Goal: Information Seeking & Learning: Learn about a topic

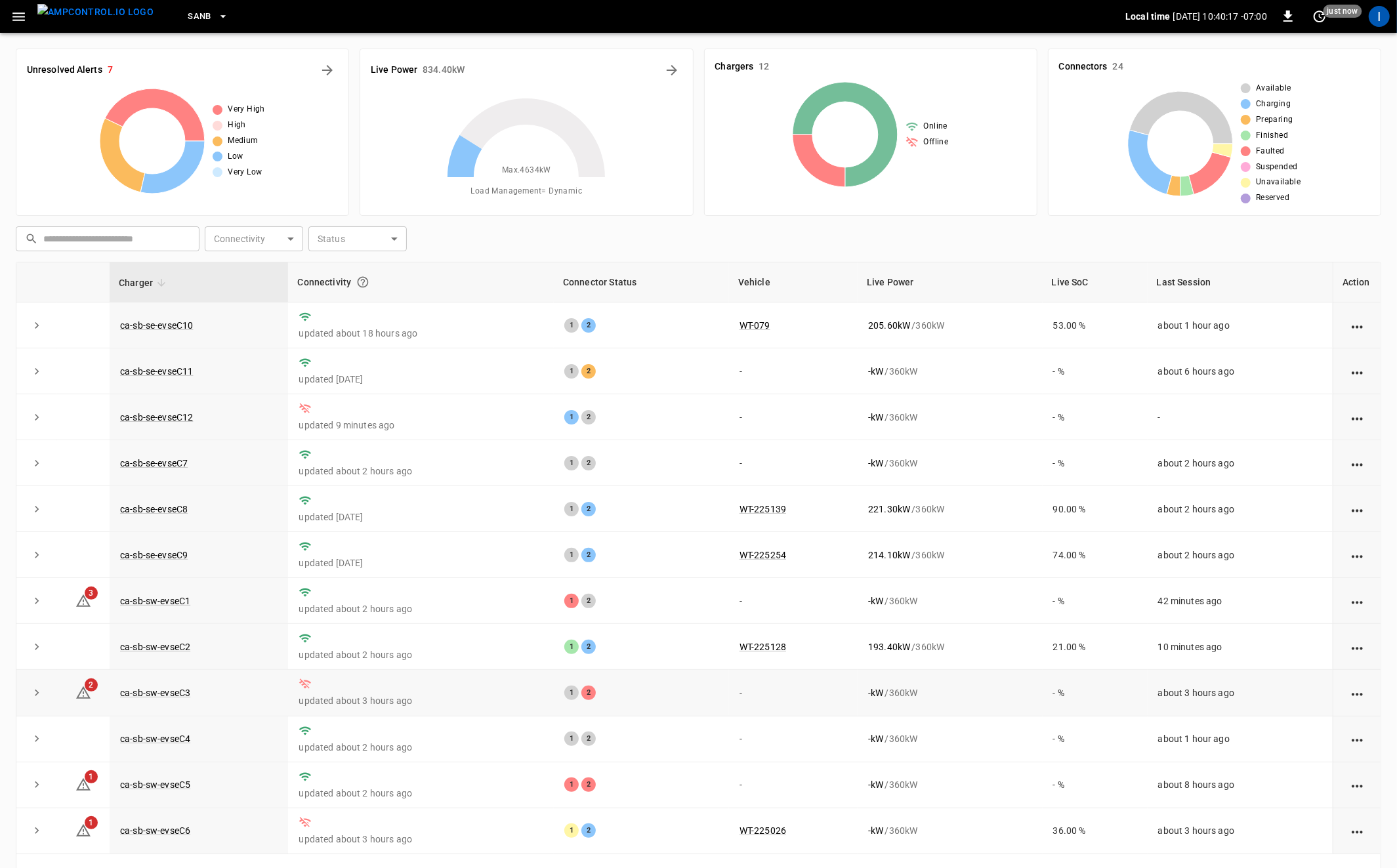
scroll to position [51, 0]
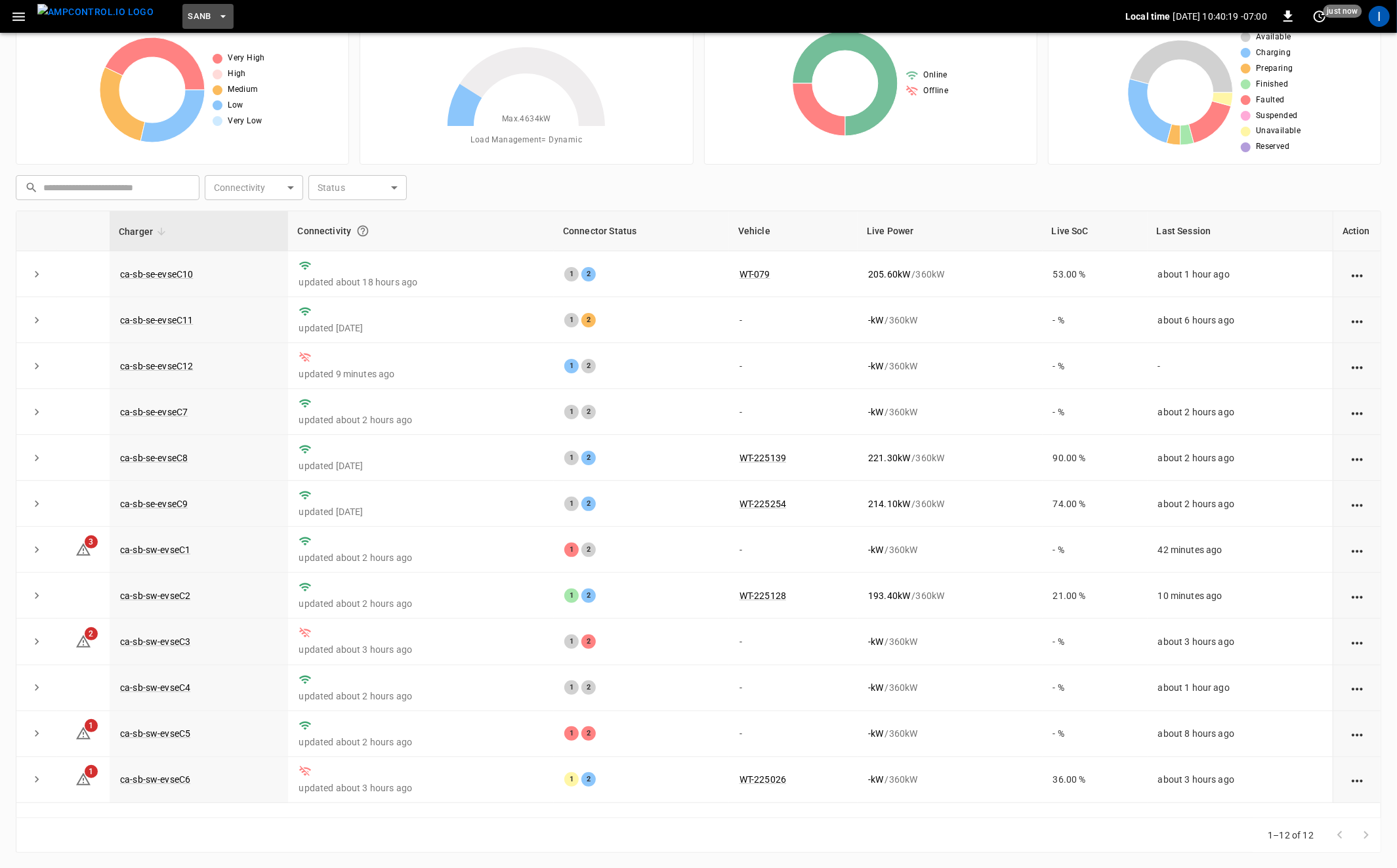
click at [187, 11] on button "SanB" at bounding box center [208, 16] width 51 height 26
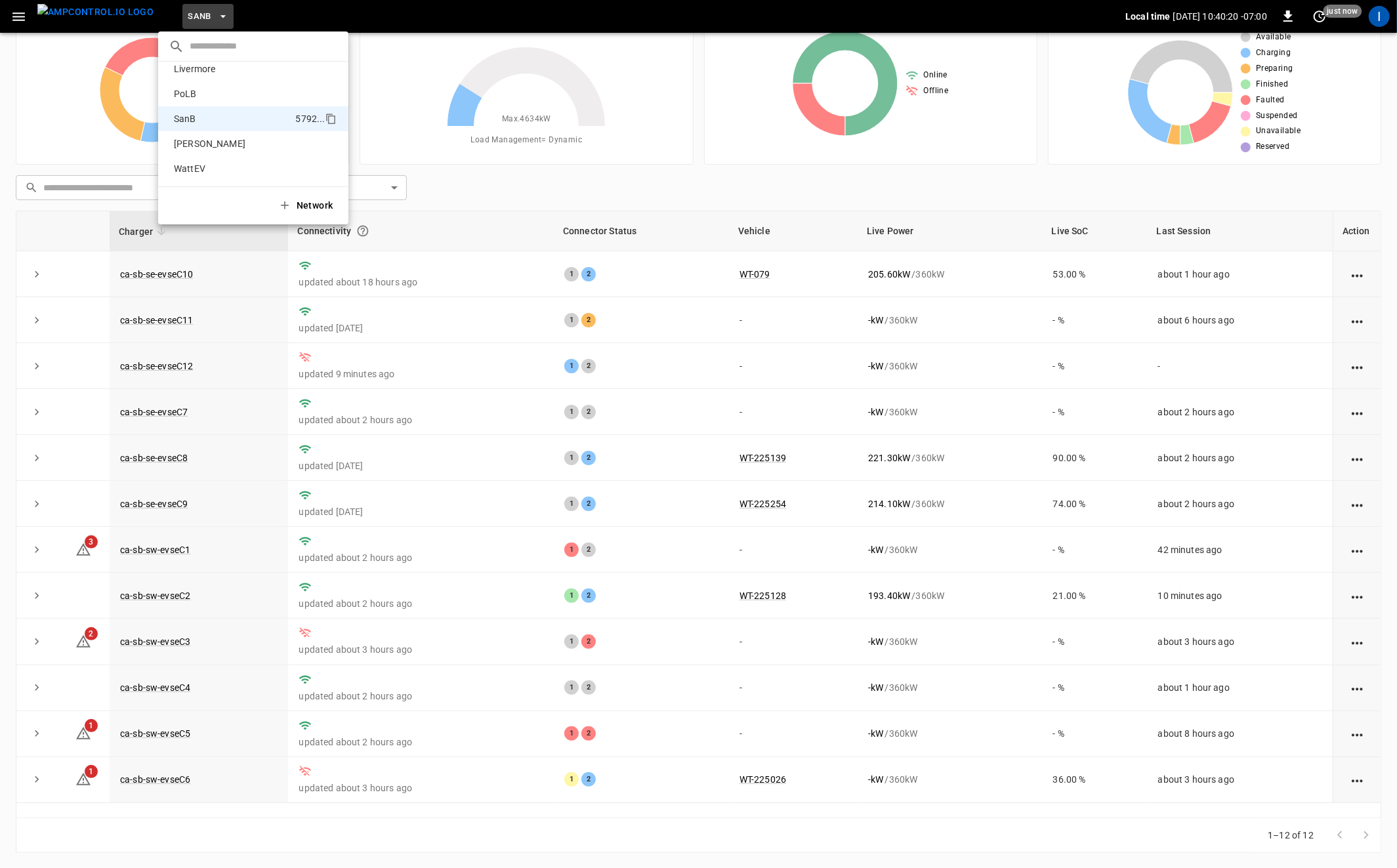
scroll to position [0, 0]
click at [208, 131] on p "HWY65-DER" at bounding box center [229, 129] width 121 height 13
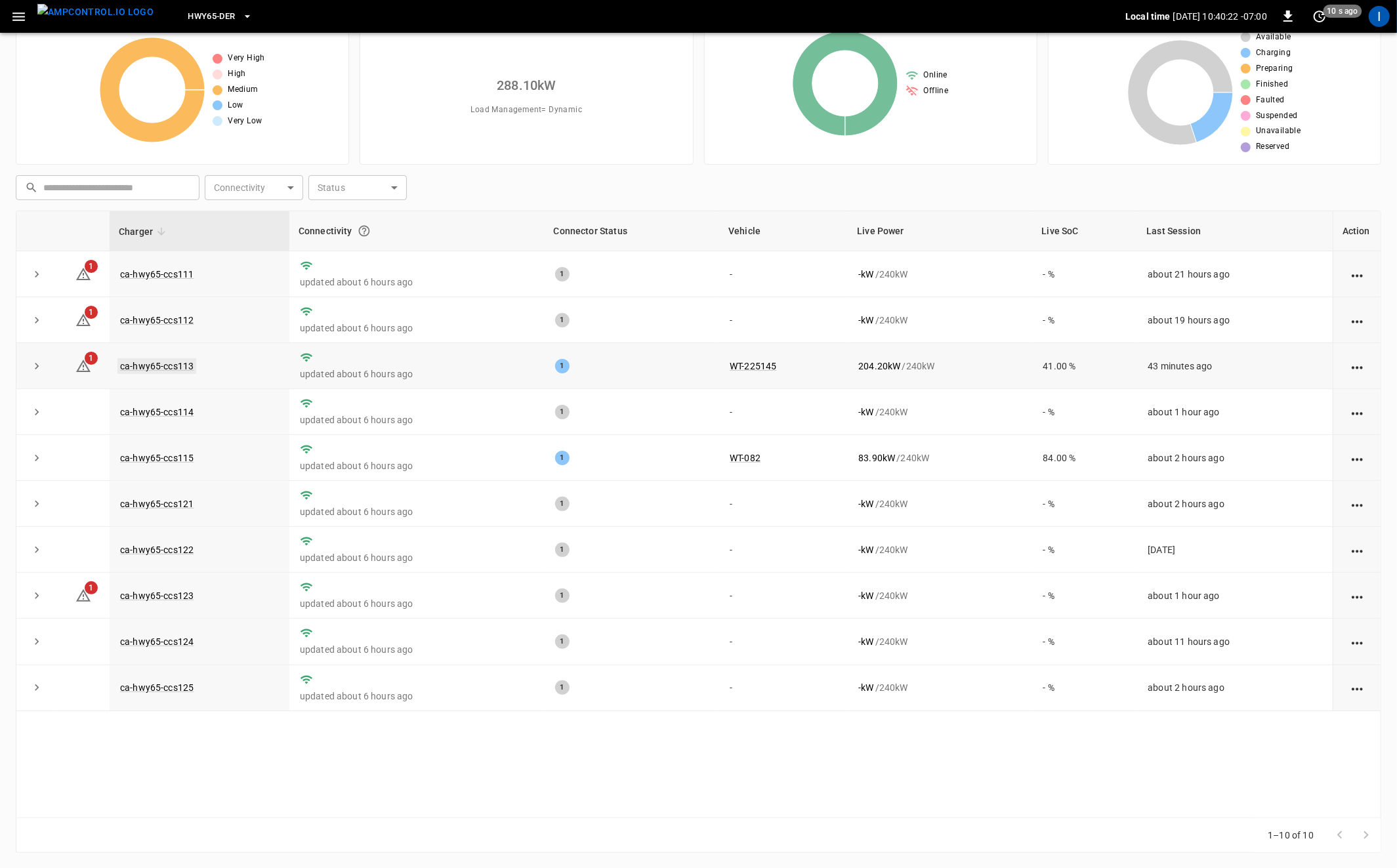
click at [172, 363] on link "ca-hwy65-ccs113" at bounding box center [156, 366] width 79 height 16
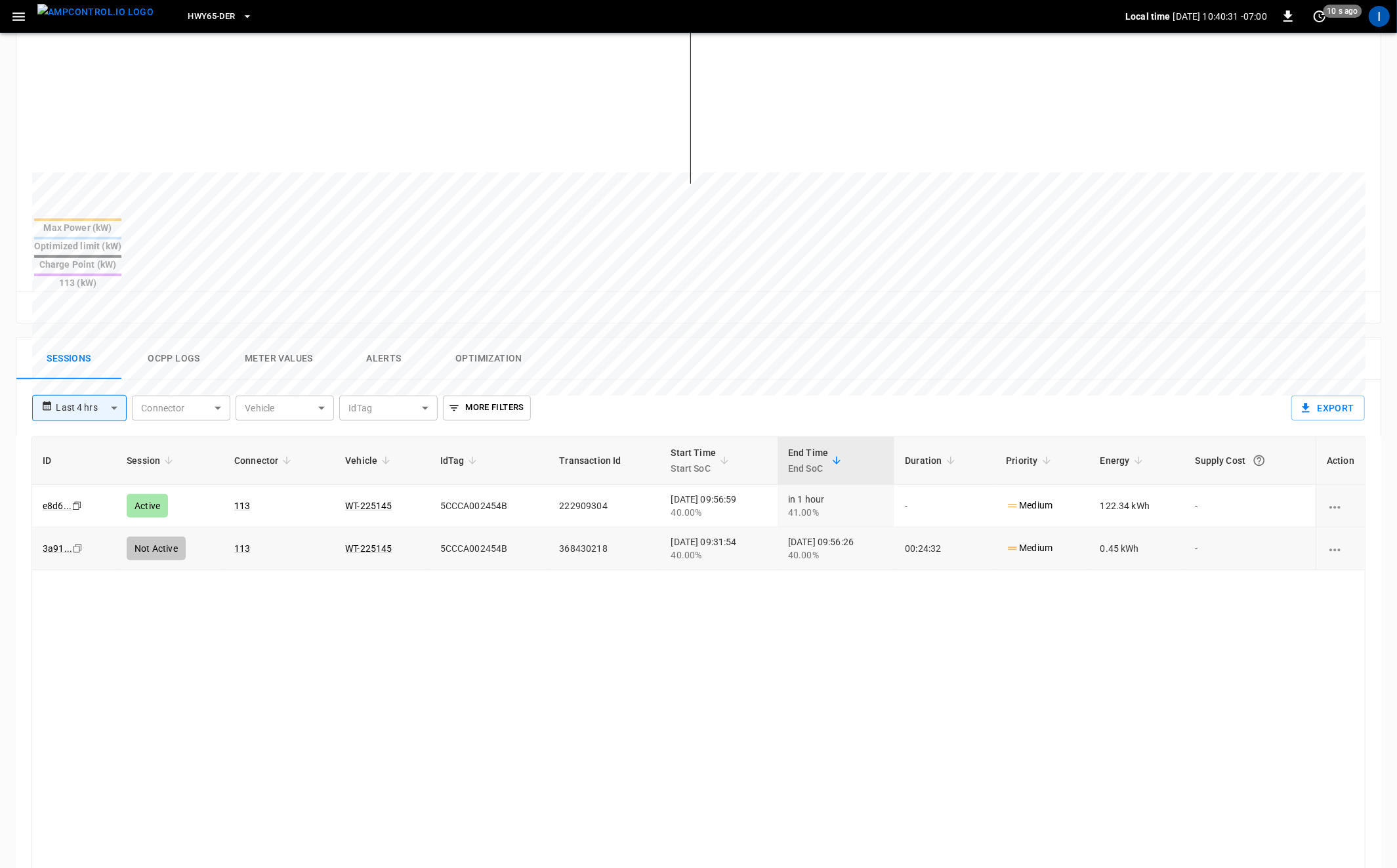
scroll to position [362, 0]
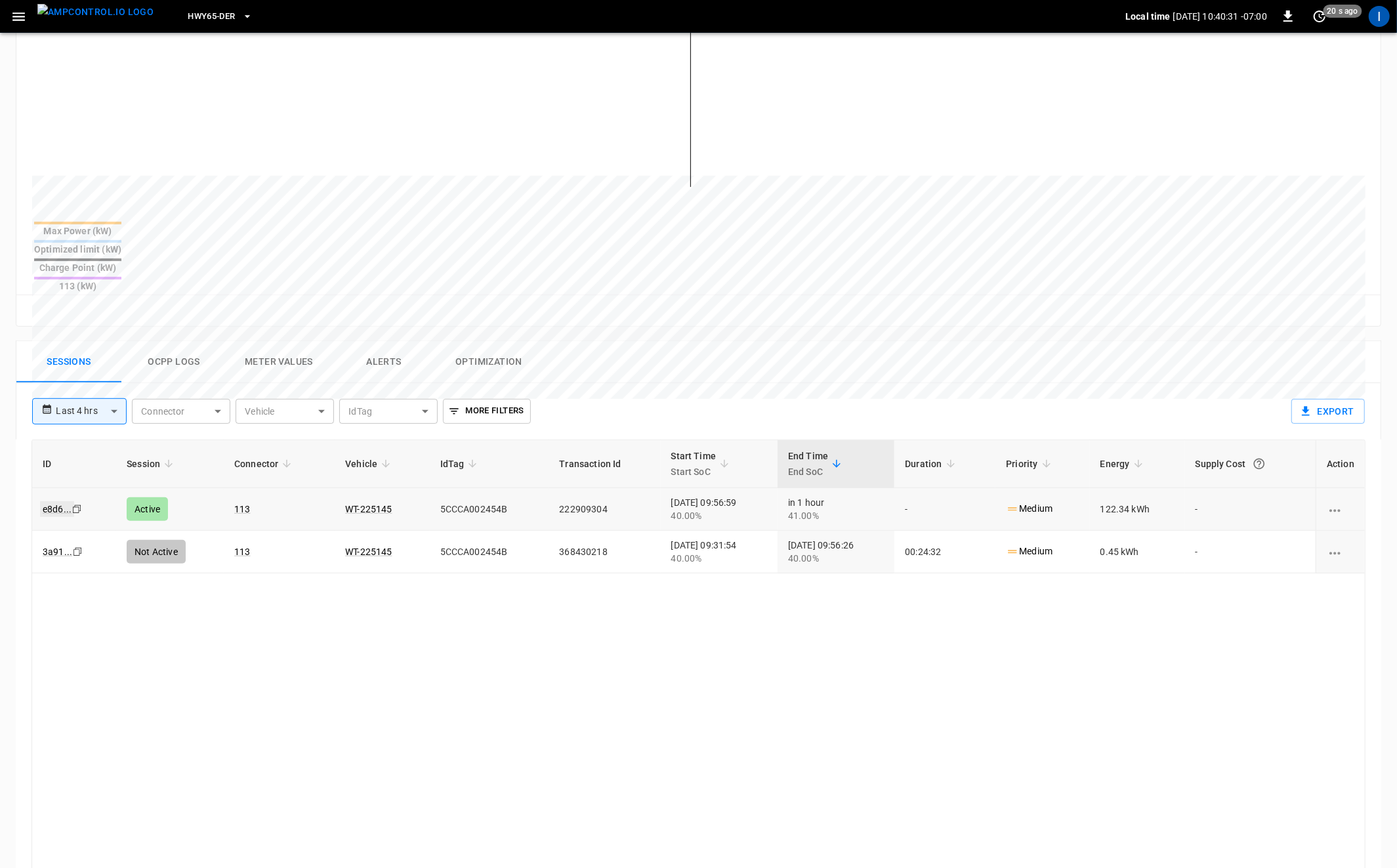
click at [56, 501] on link "e8d6 ..." at bounding box center [57, 509] width 34 height 16
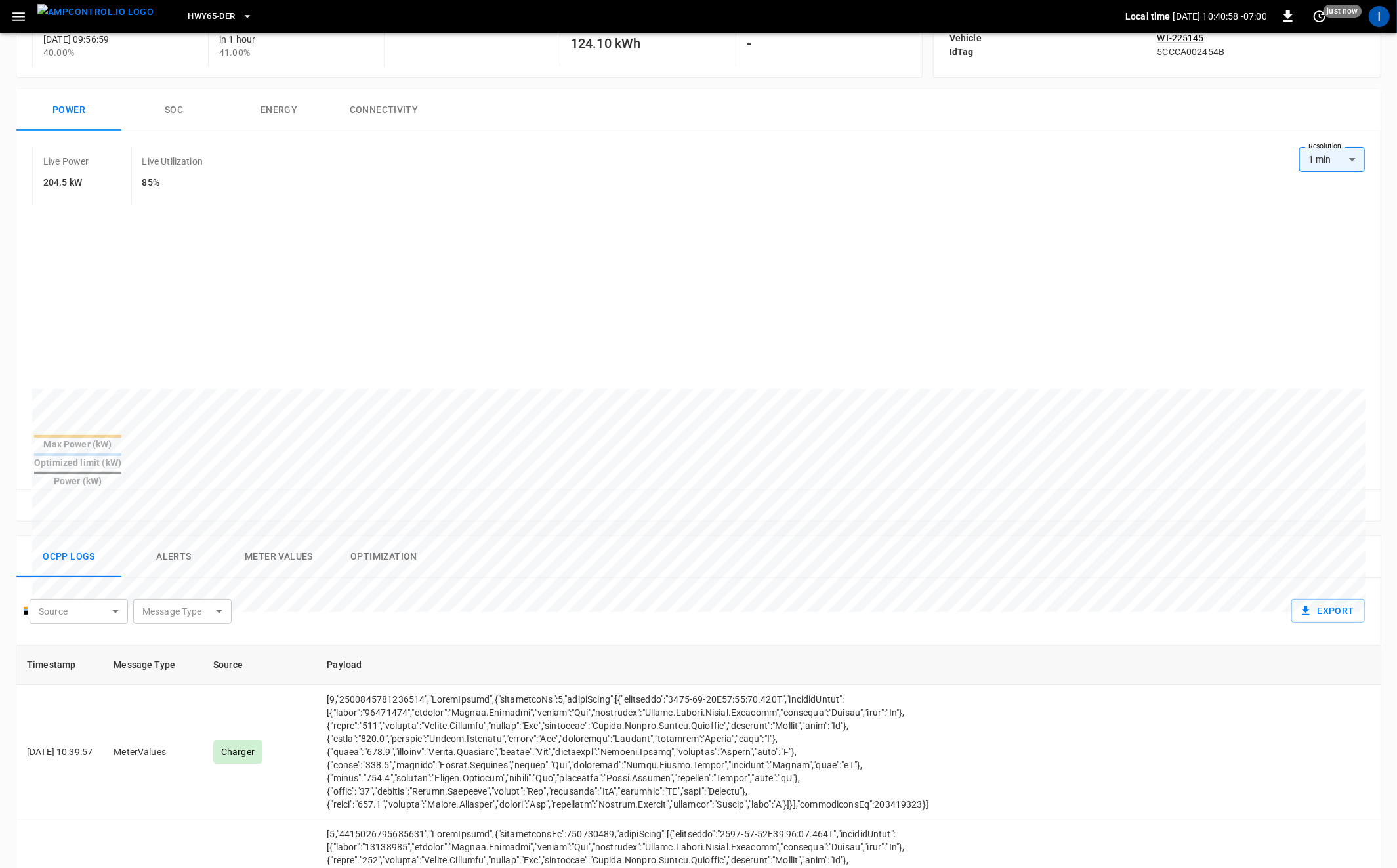
scroll to position [116, 0]
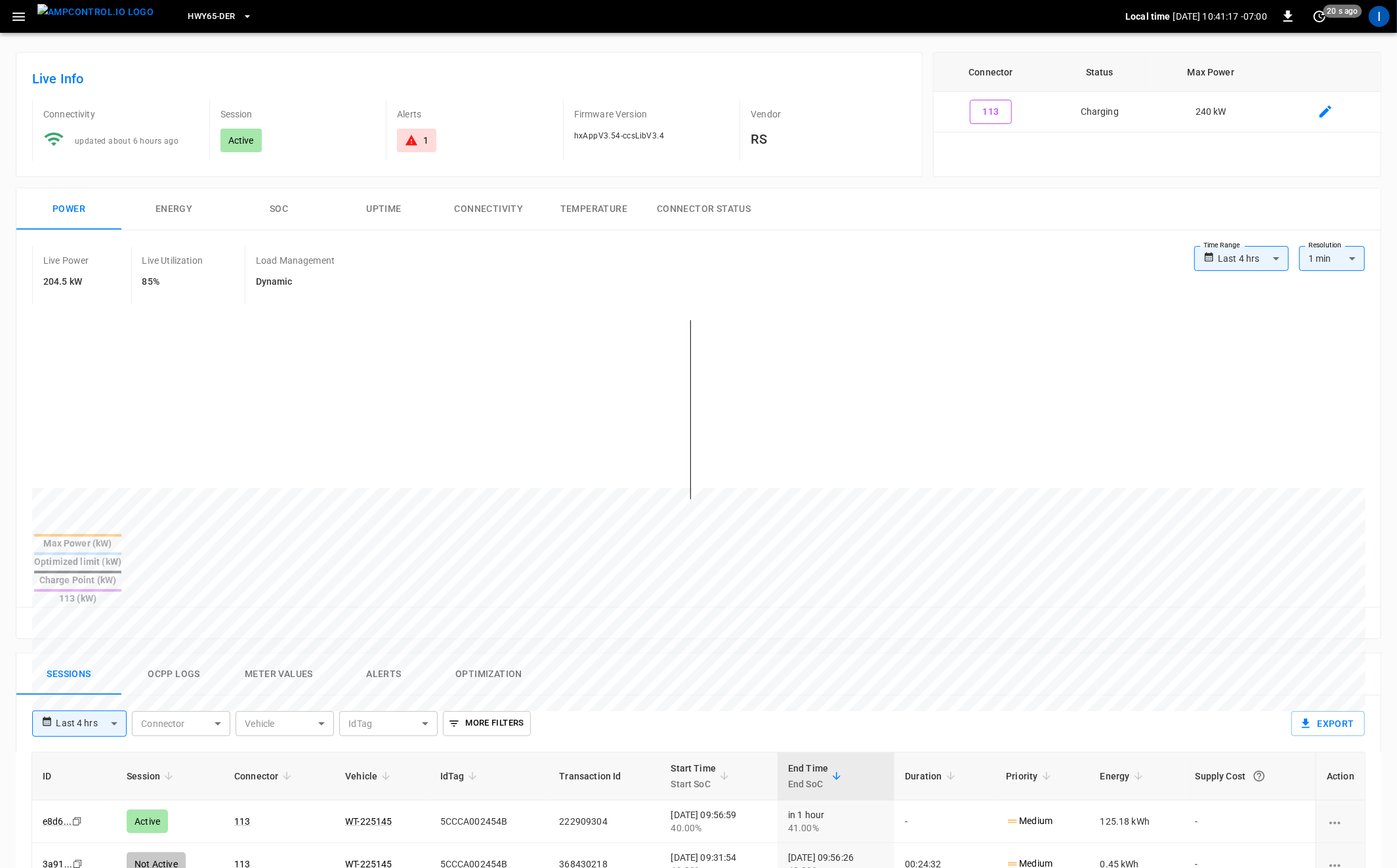
scroll to position [56, 0]
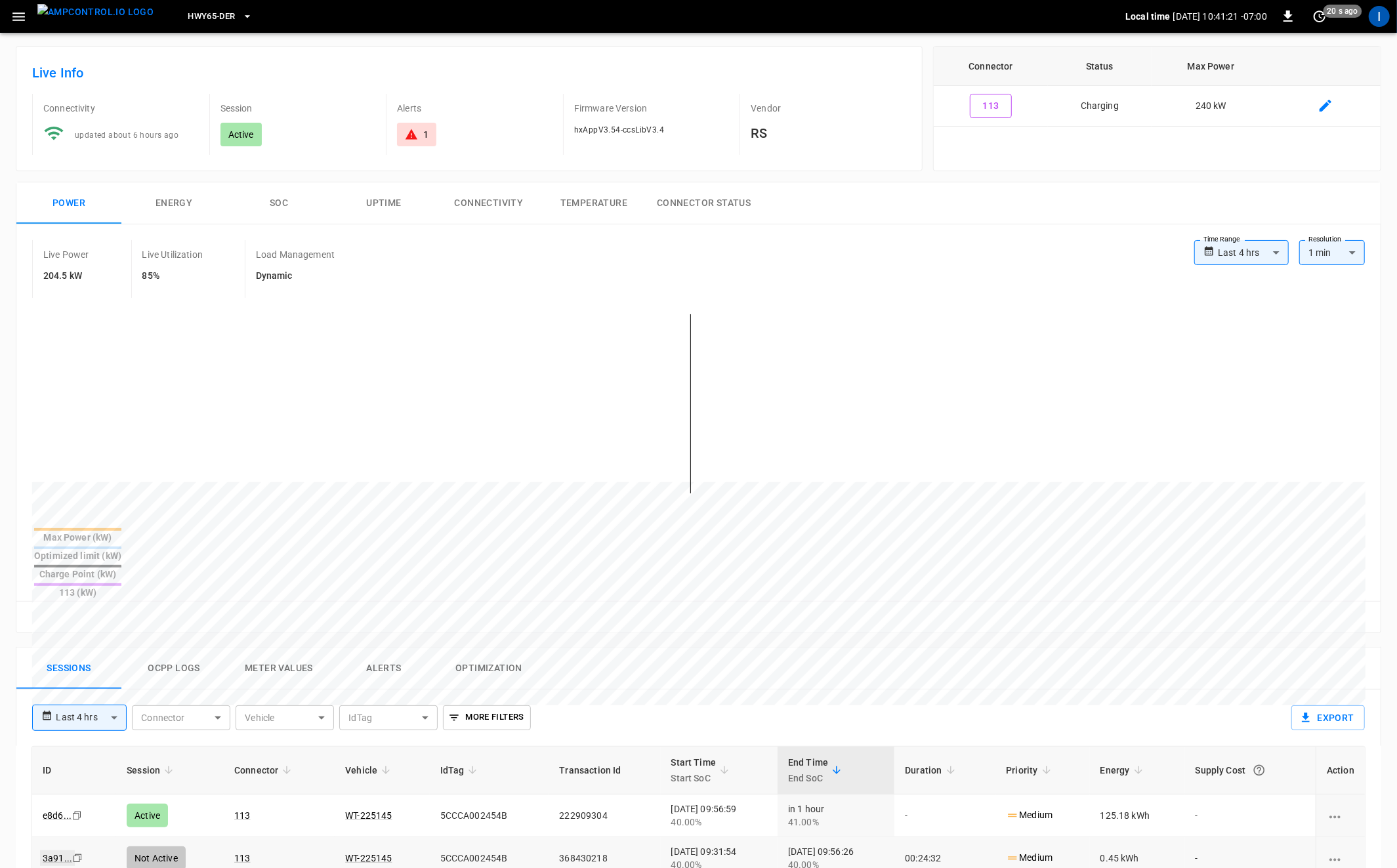
click at [50, 850] on link "3a91 ..." at bounding box center [57, 858] width 34 height 16
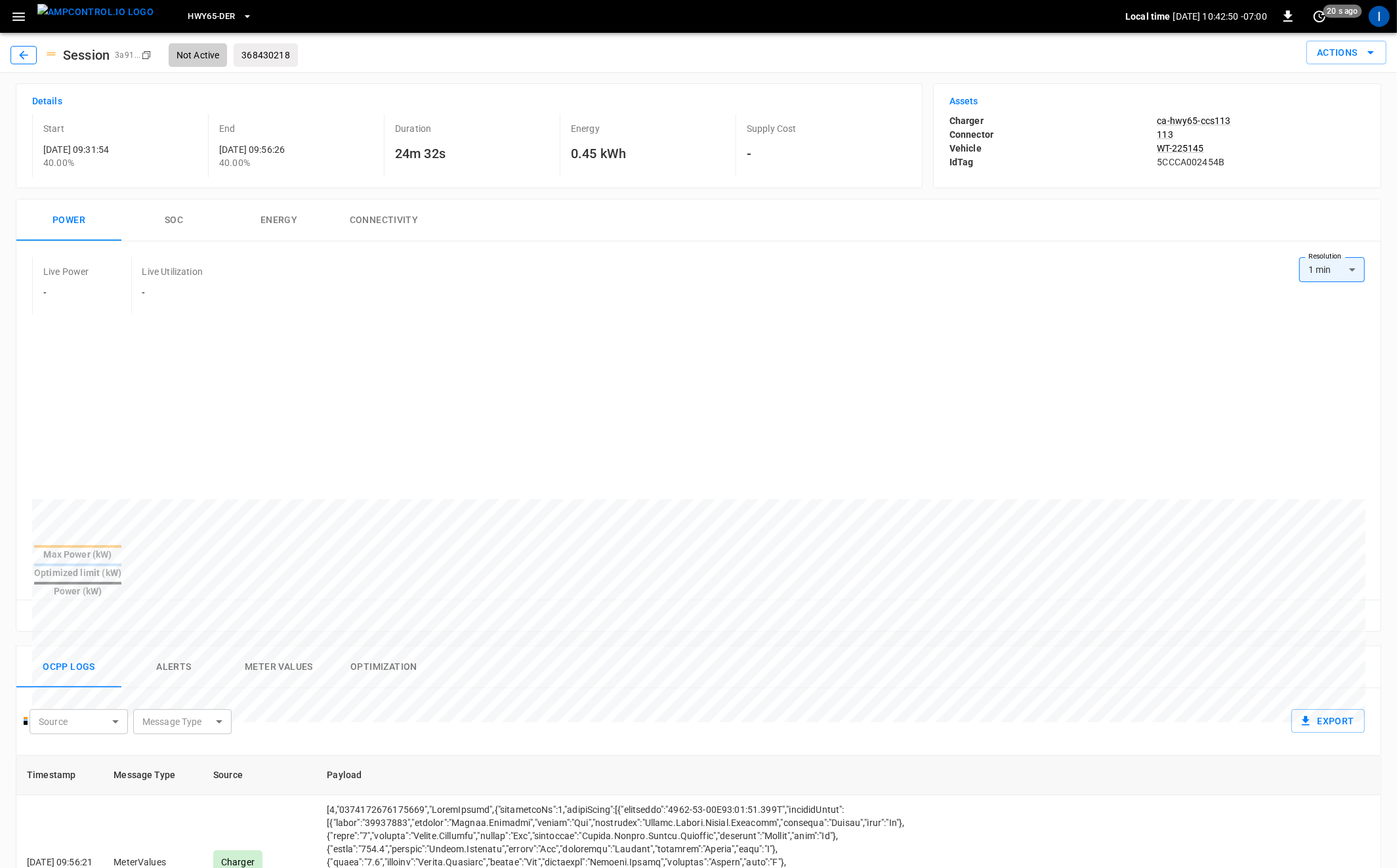
click at [21, 55] on icon "button" at bounding box center [23, 55] width 13 height 13
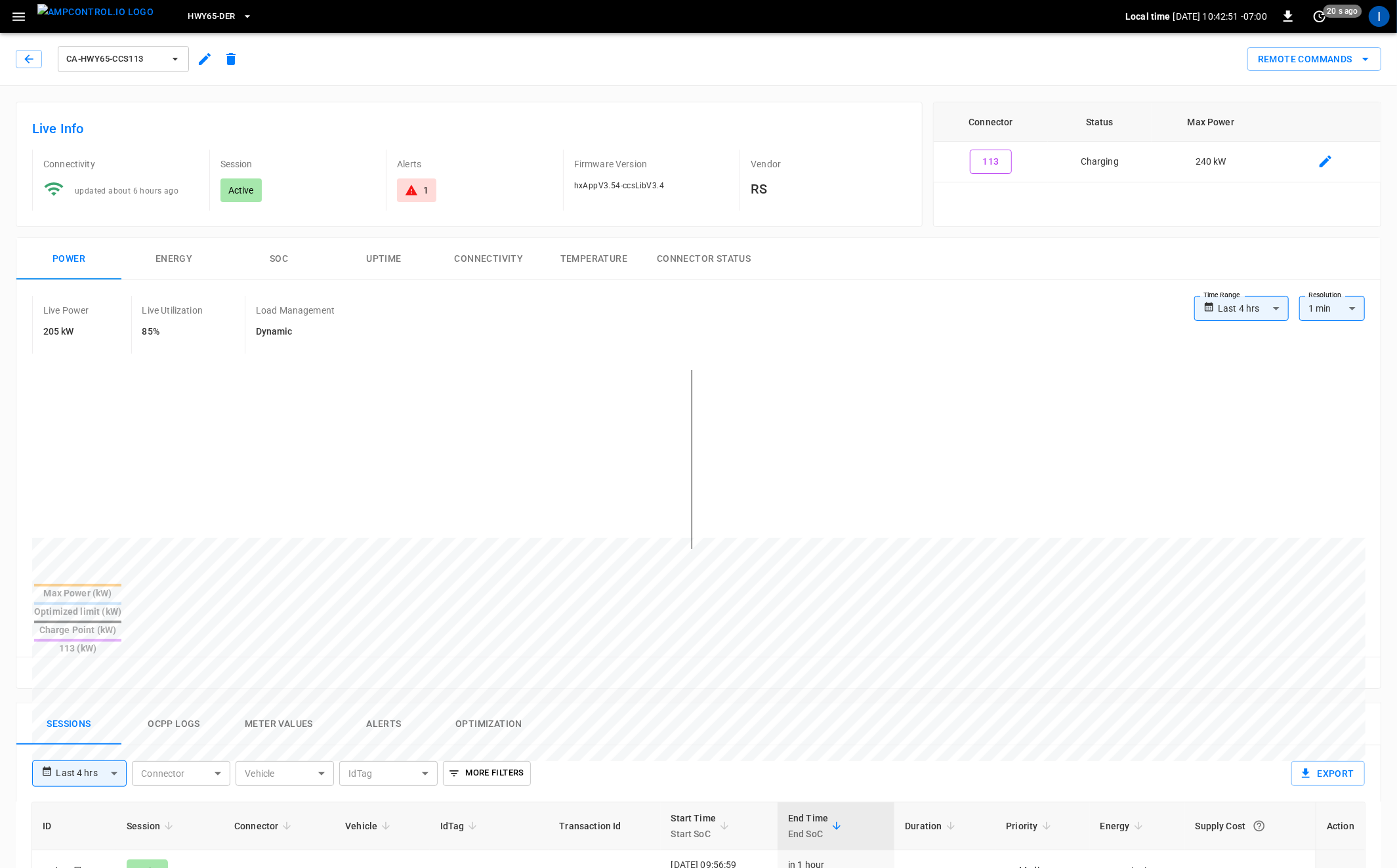
drag, startPoint x: 195, startPoint y: 676, endPoint x: 375, endPoint y: 616, distance: 189.7
click at [196, 704] on button "Ocpp logs" at bounding box center [173, 725] width 105 height 42
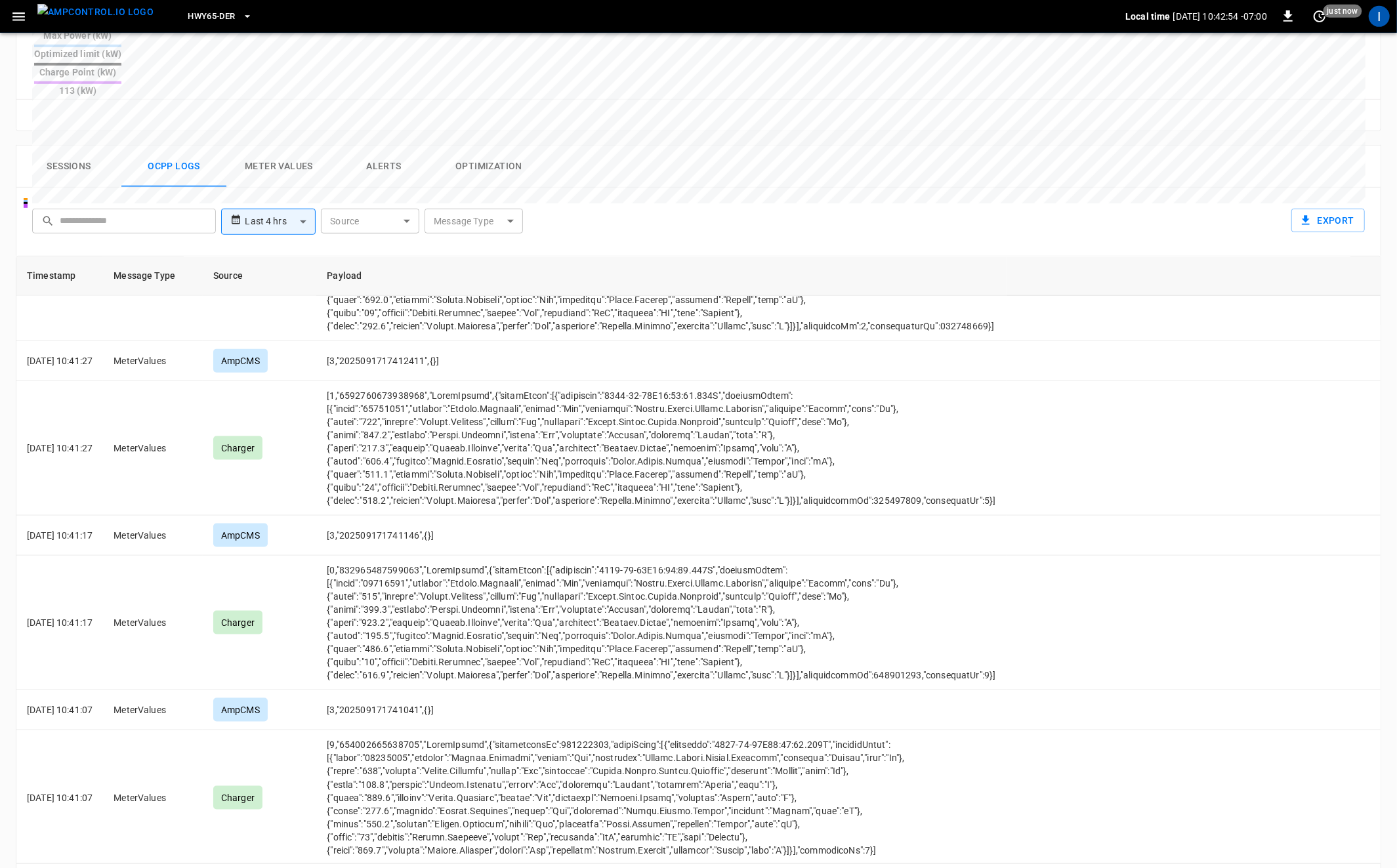
scroll to position [1460, 0]
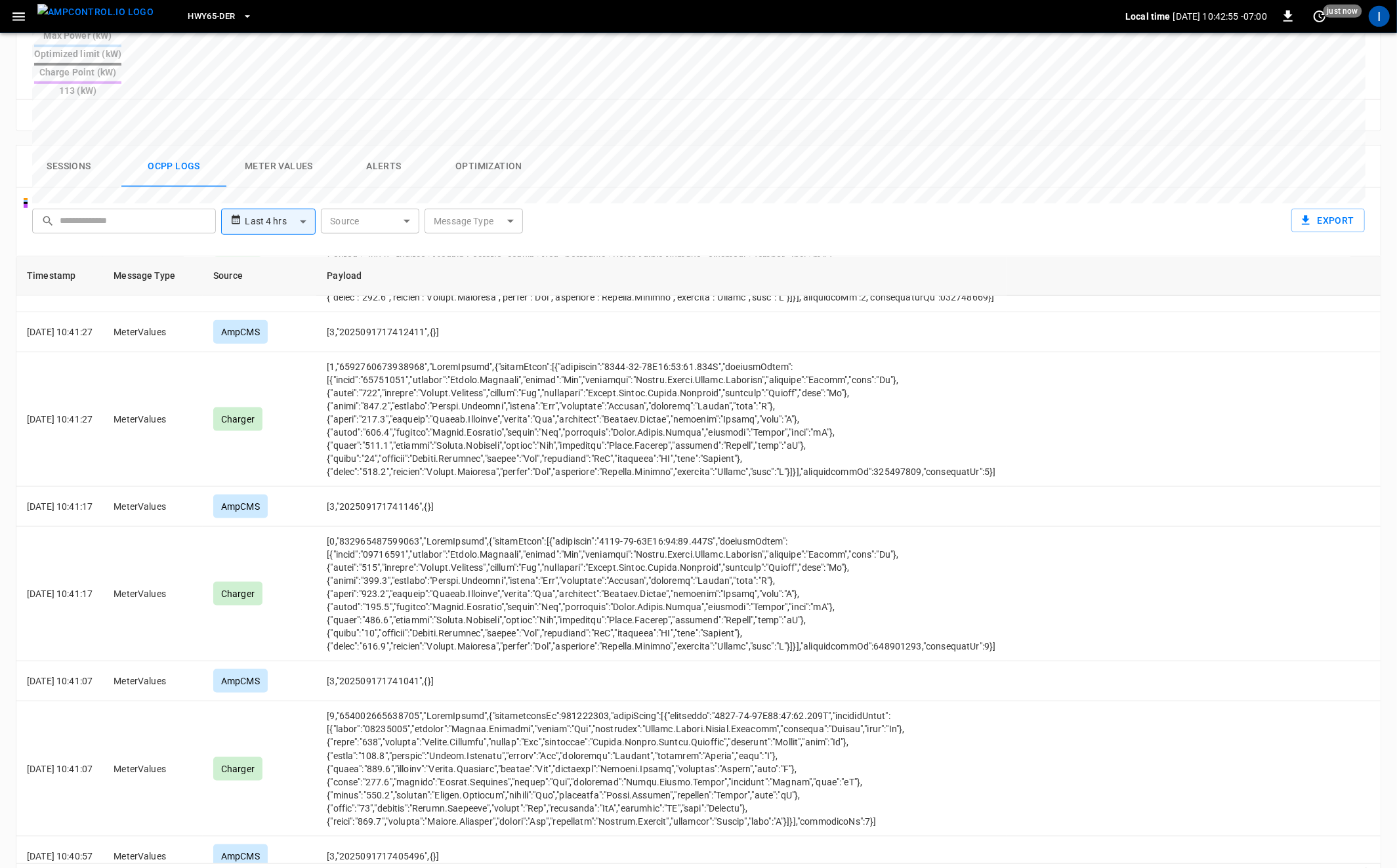
click at [1366, 867] on icon "Go to next page" at bounding box center [1366, 880] width 4 height 8
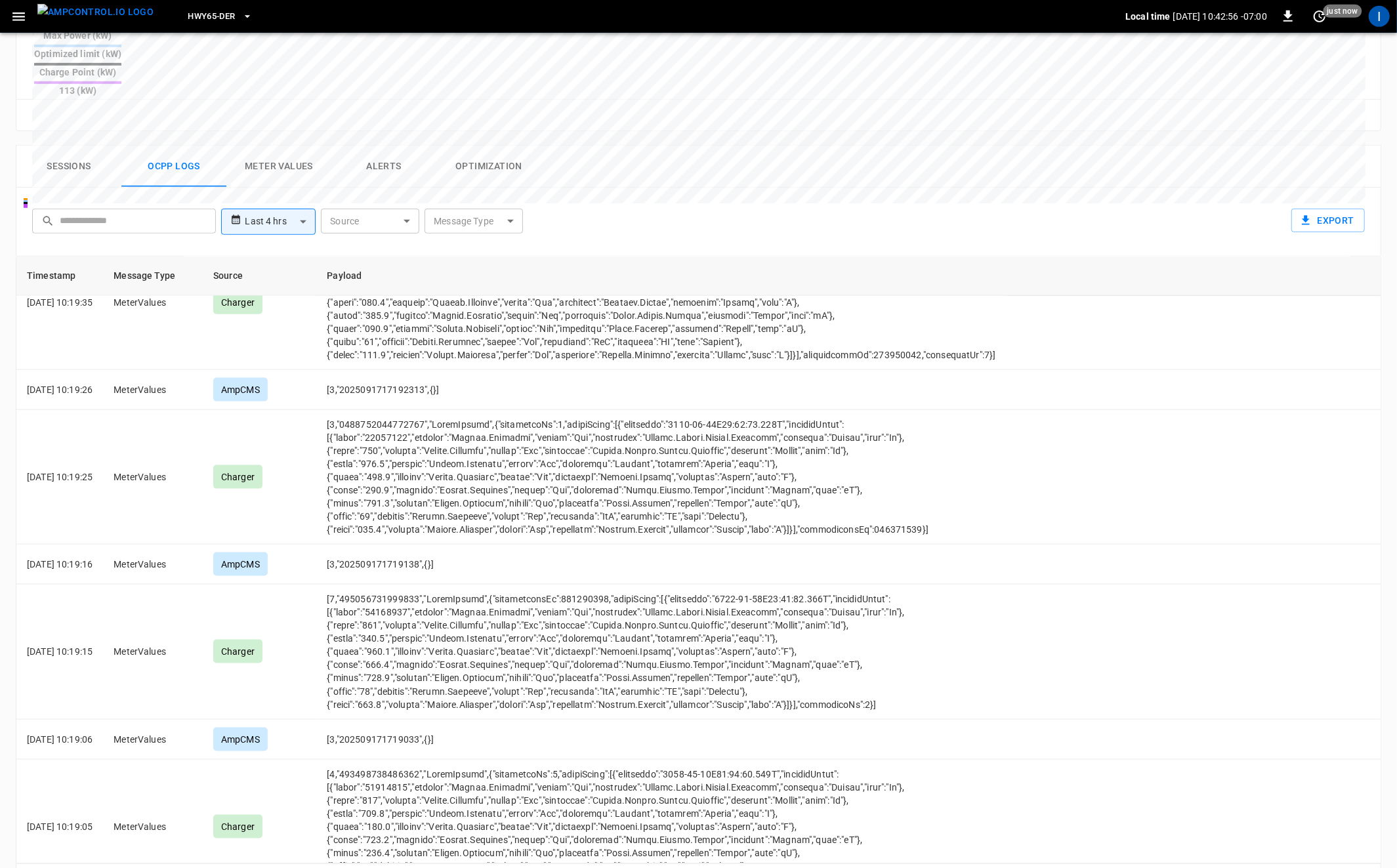
click at [1366, 867] on icon "Go to next page" at bounding box center [1366, 880] width 4 height 8
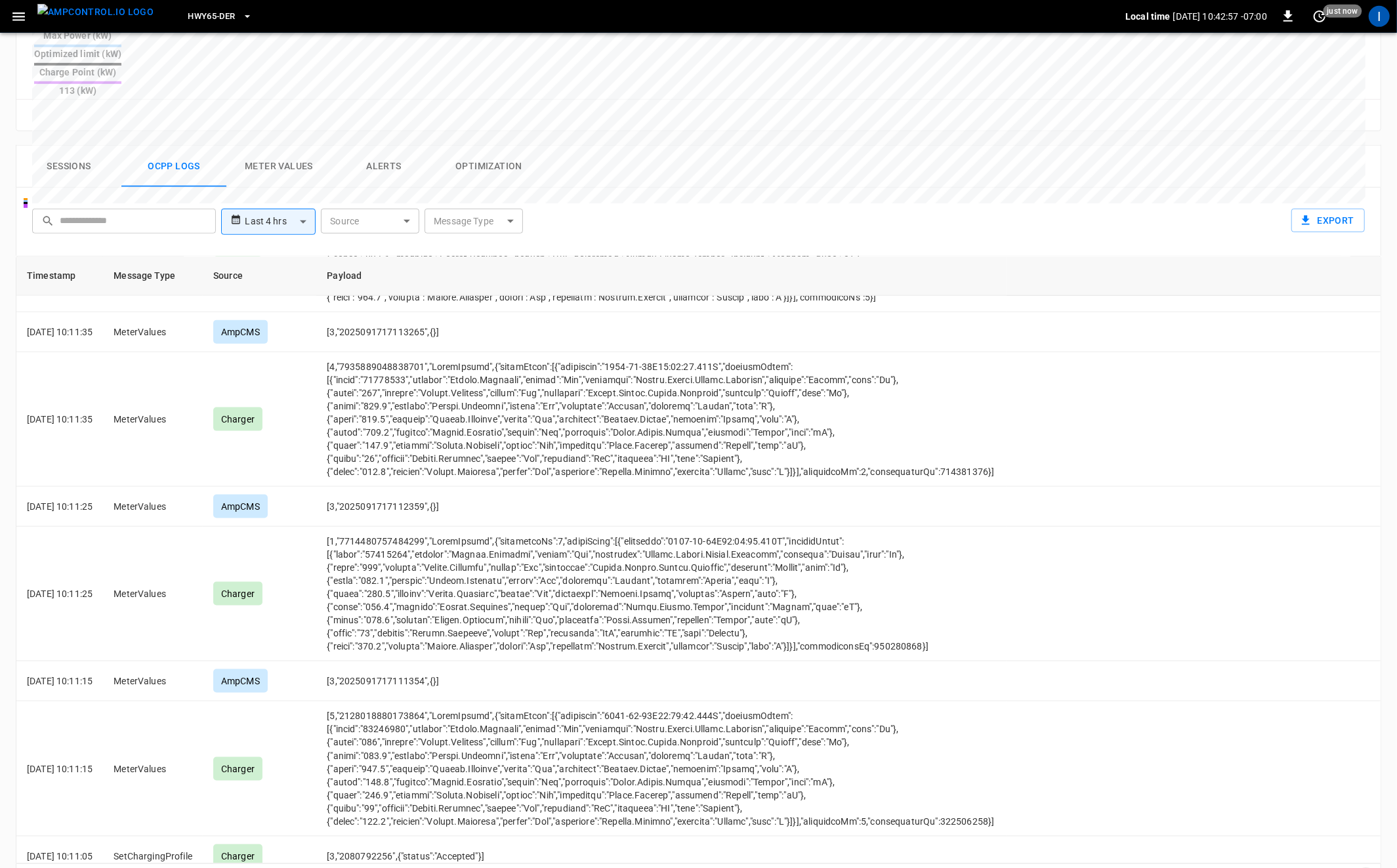
click at [1366, 867] on icon "Go to next page" at bounding box center [1366, 880] width 4 height 8
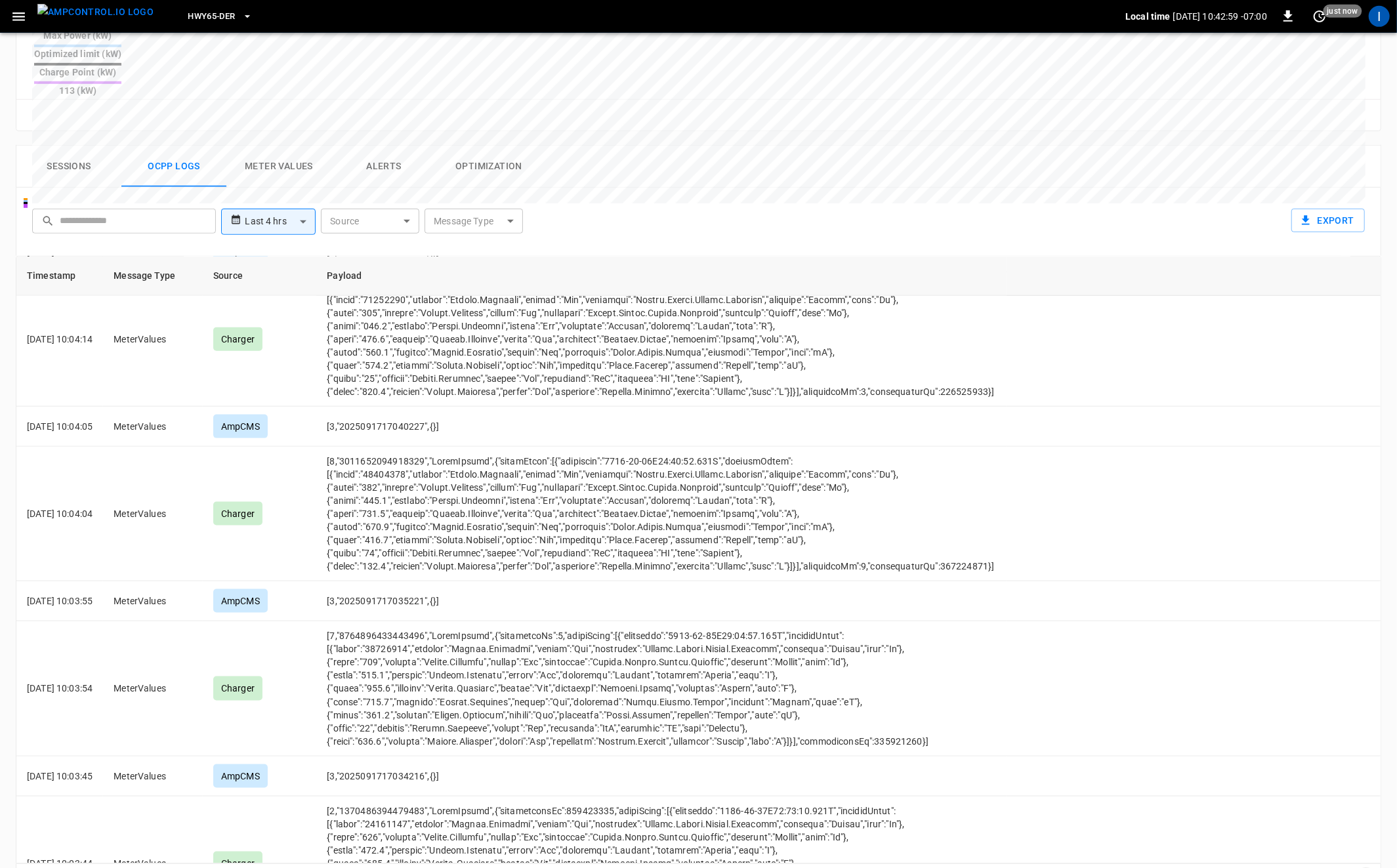
click at [1366, 867] on icon "Go to next page" at bounding box center [1366, 880] width 4 height 8
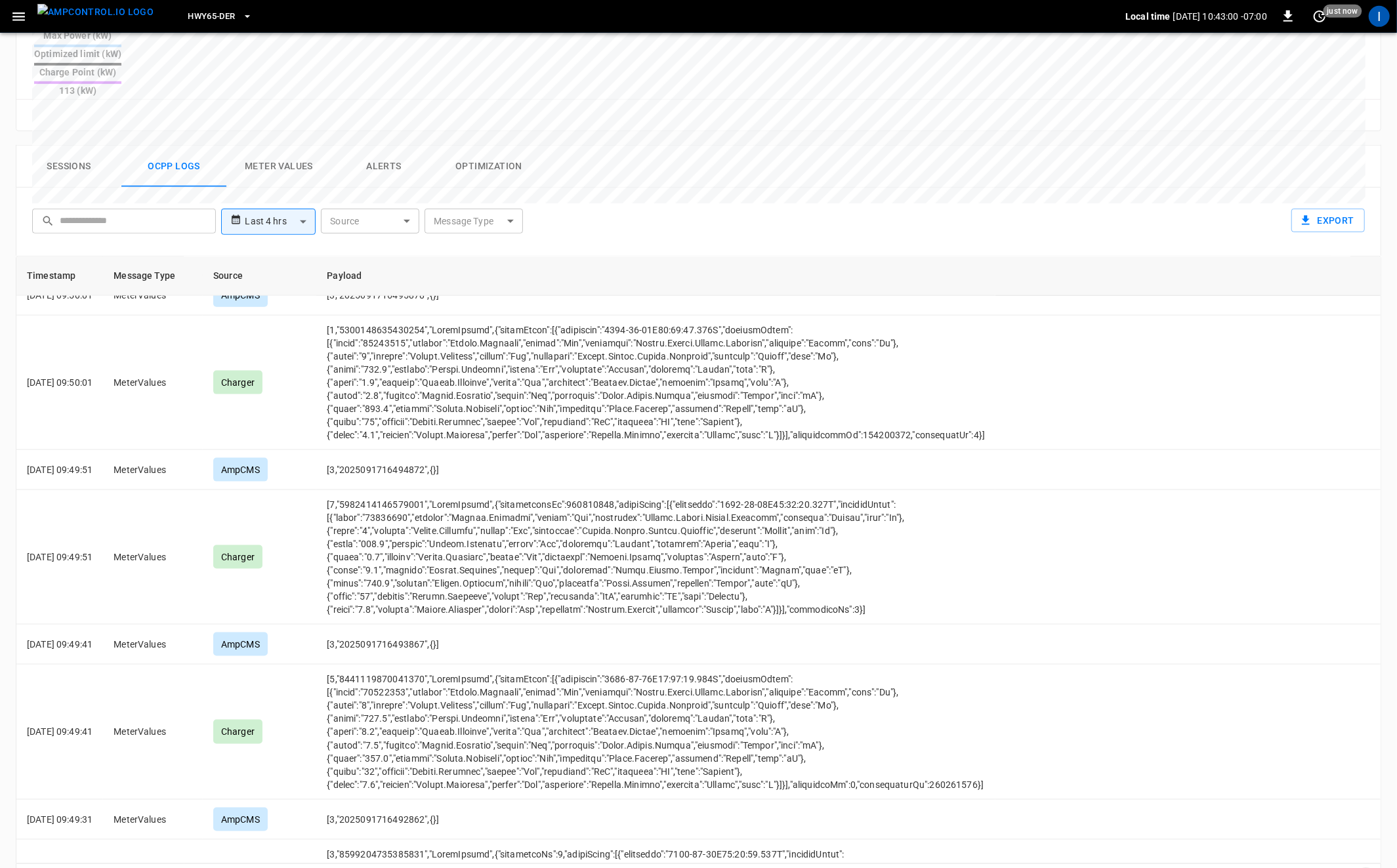
click at [1366, 867] on icon "Go to next page" at bounding box center [1366, 880] width 4 height 8
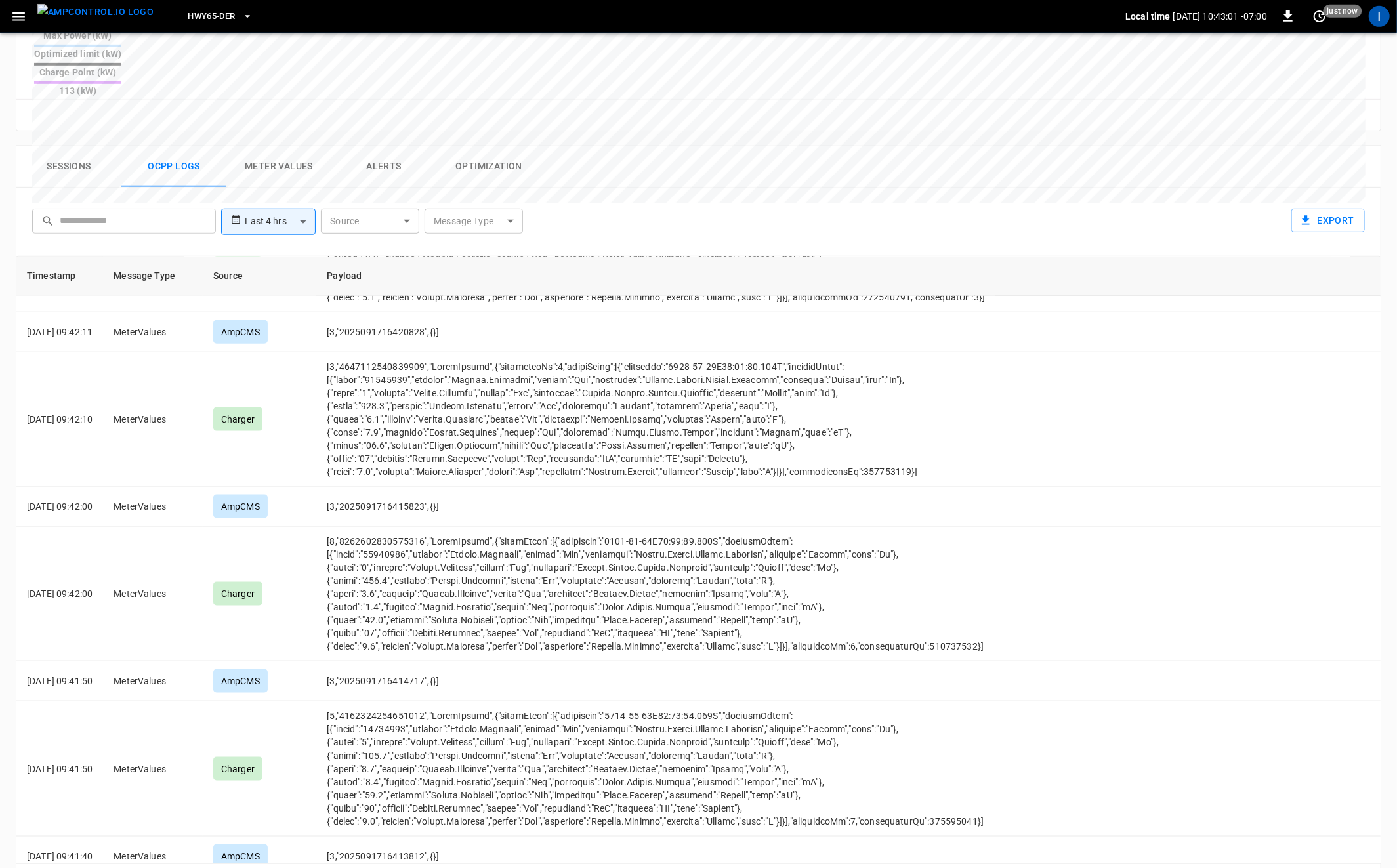
click at [1366, 867] on icon "Go to next page" at bounding box center [1366, 880] width 4 height 8
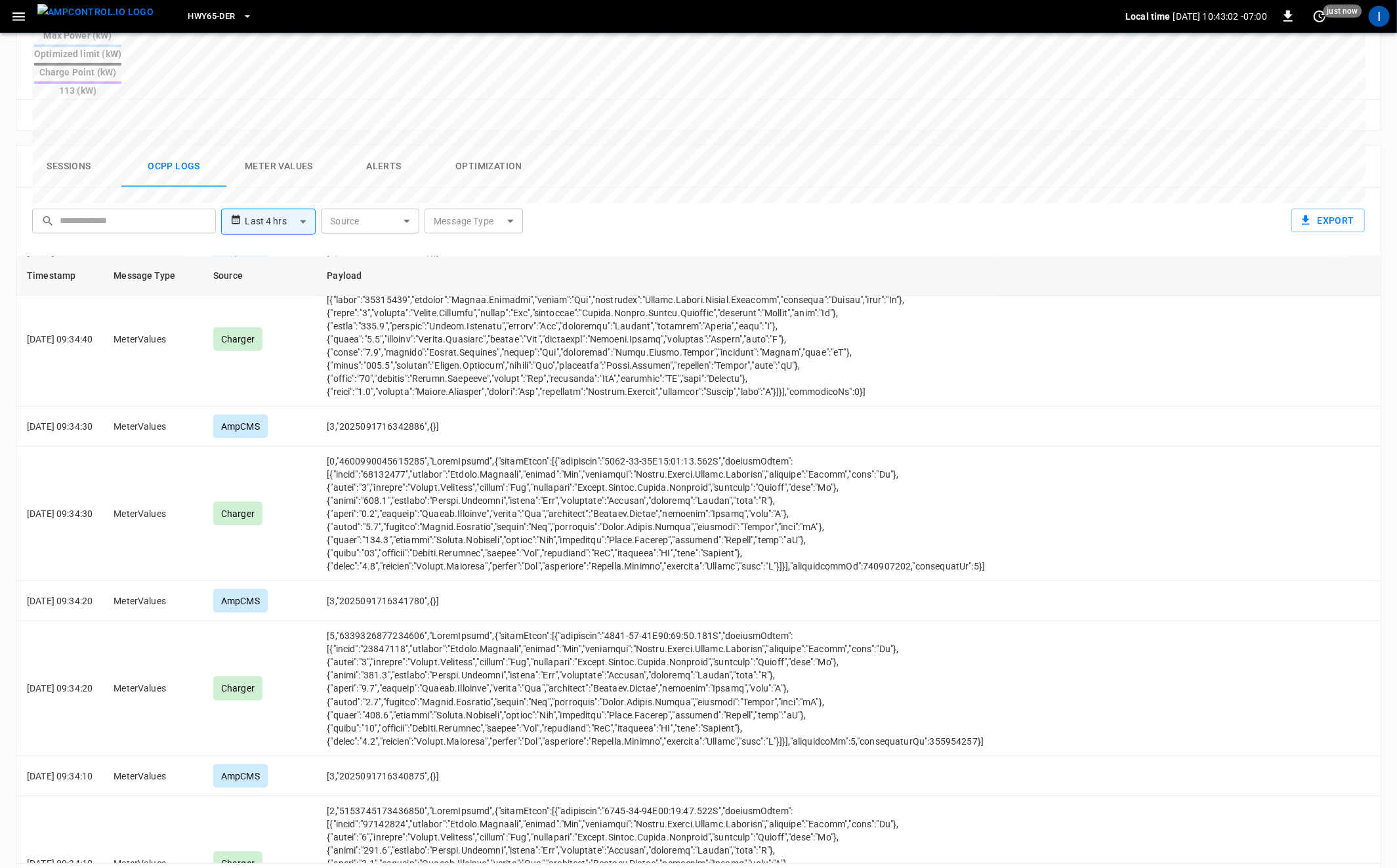
click at [1366, 867] on icon "Go to next page" at bounding box center [1366, 880] width 4 height 8
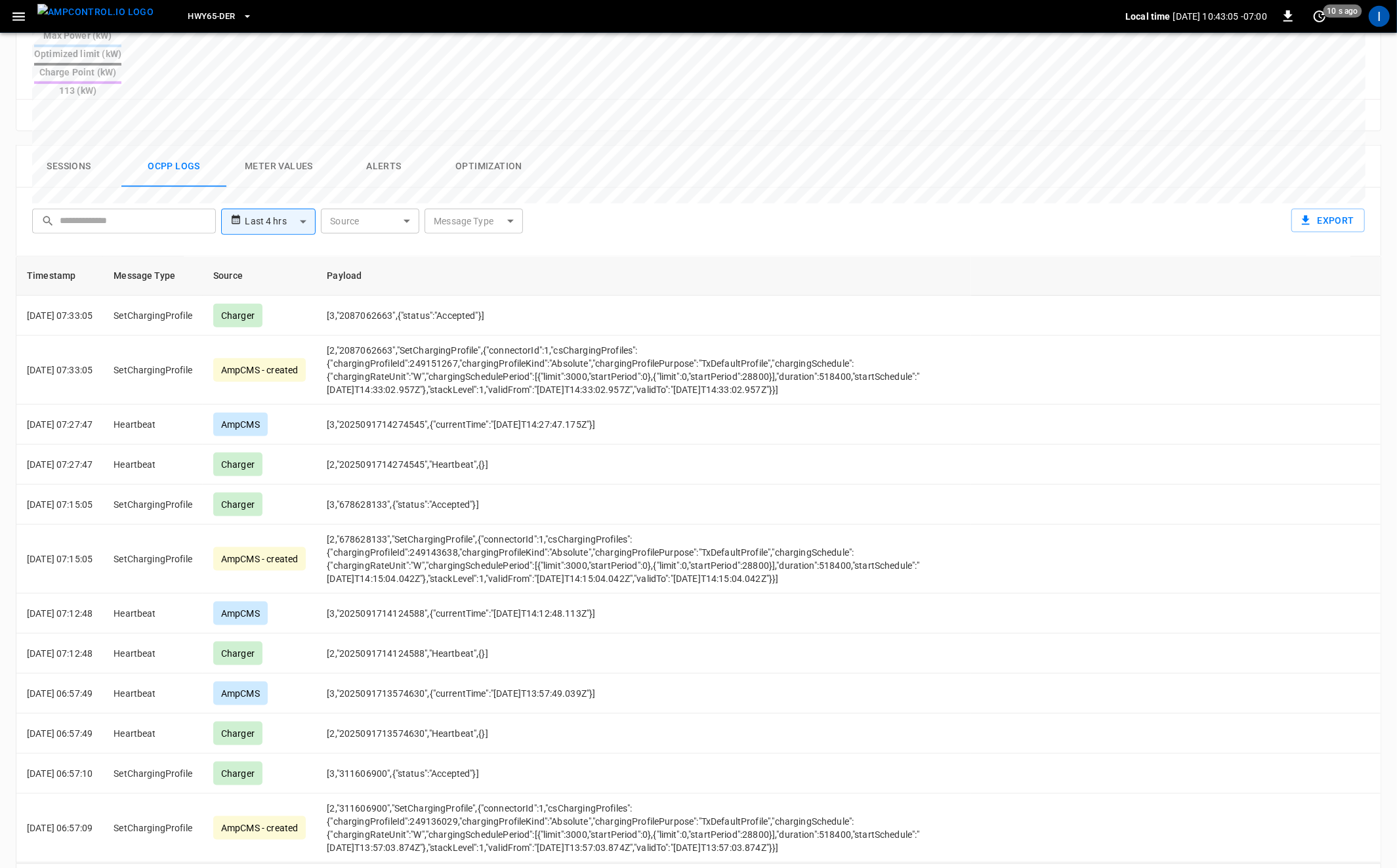
click at [1340, 867] on icon "Go to previous page" at bounding box center [1340, 880] width 4 height 8
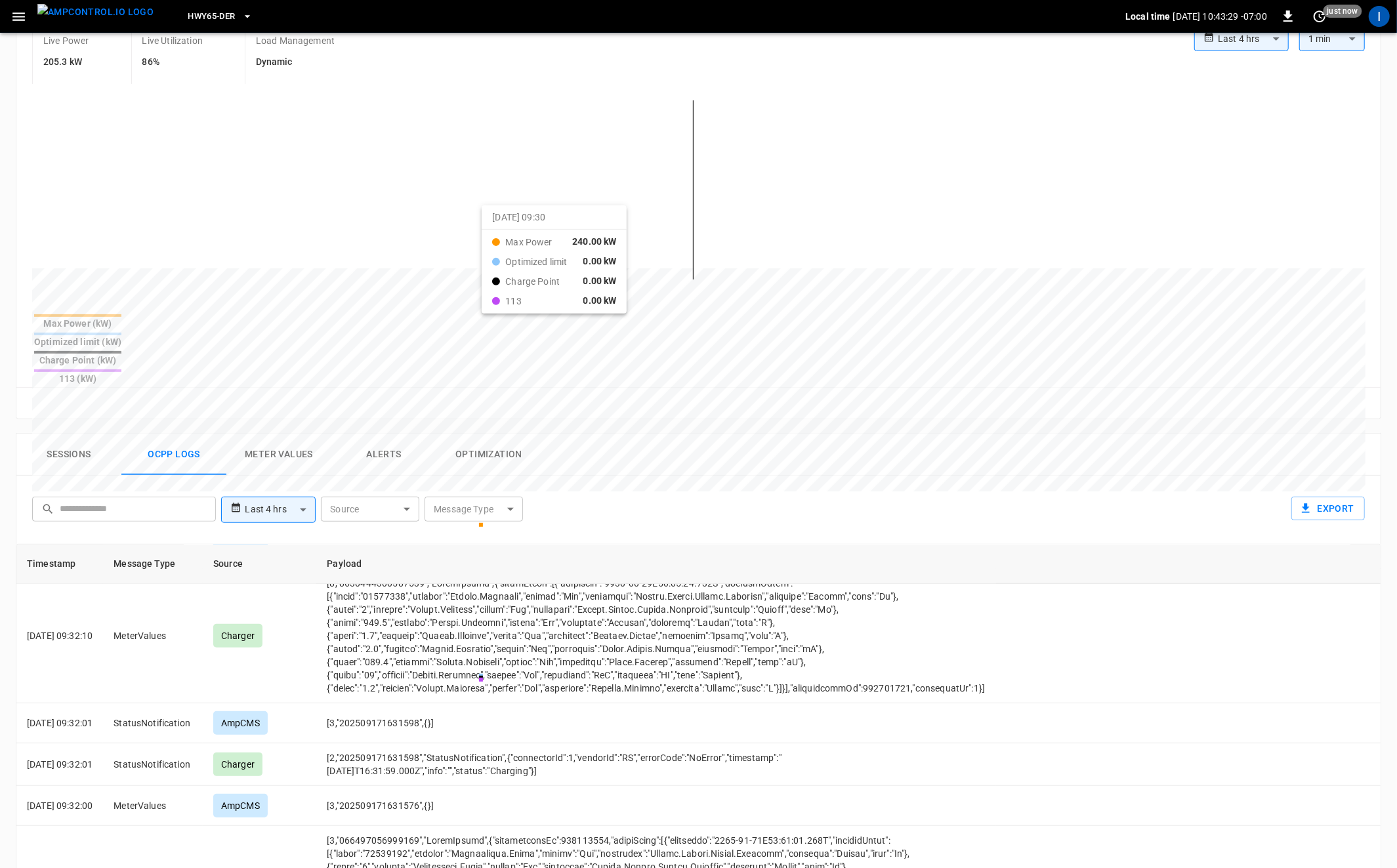
scroll to position [261, 0]
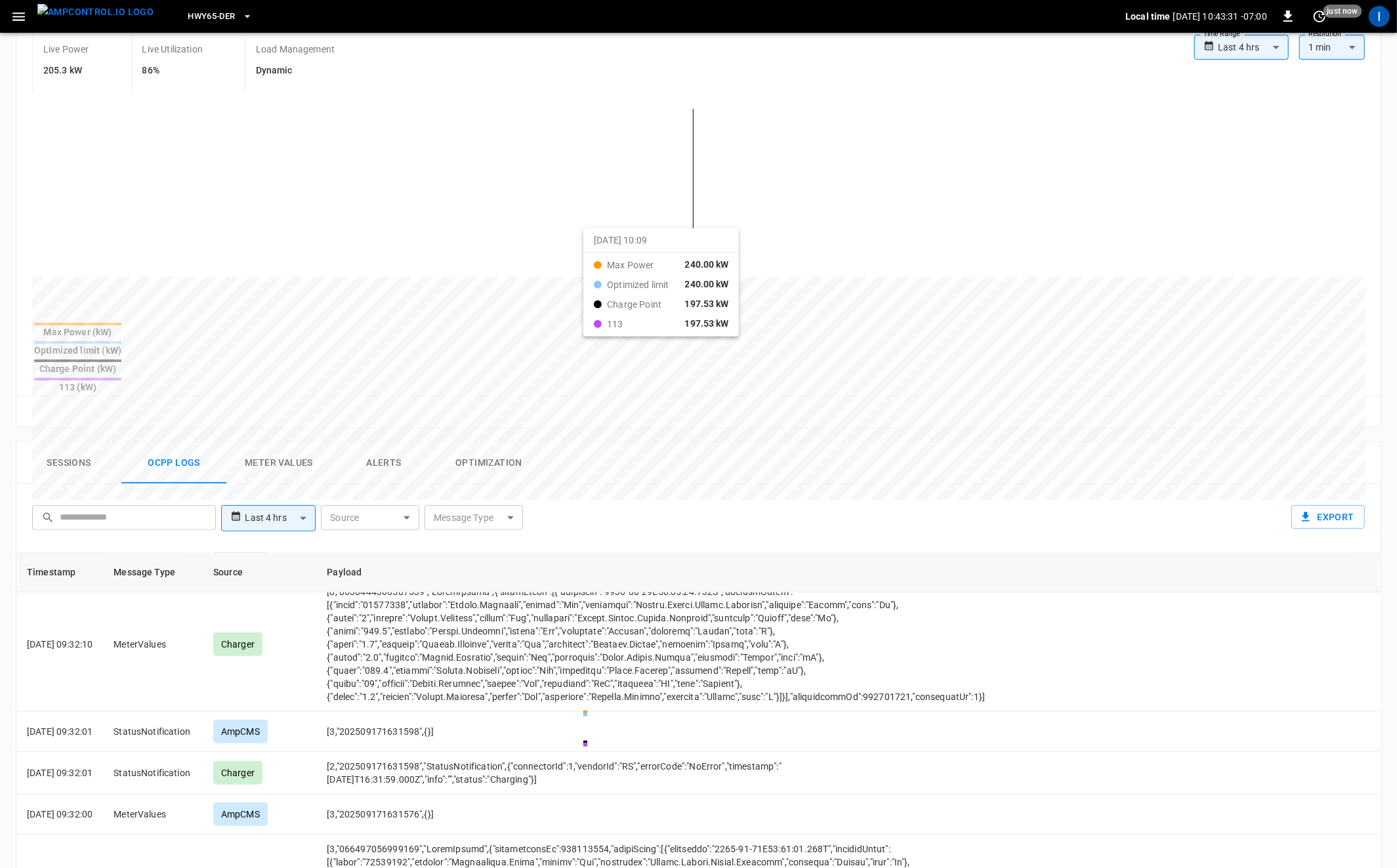
drag, startPoint x: 483, startPoint y: 236, endPoint x: 599, endPoint y: 239, distance: 116.0
click at [599, 503] on div at bounding box center [674, 592] width 1285 height 179
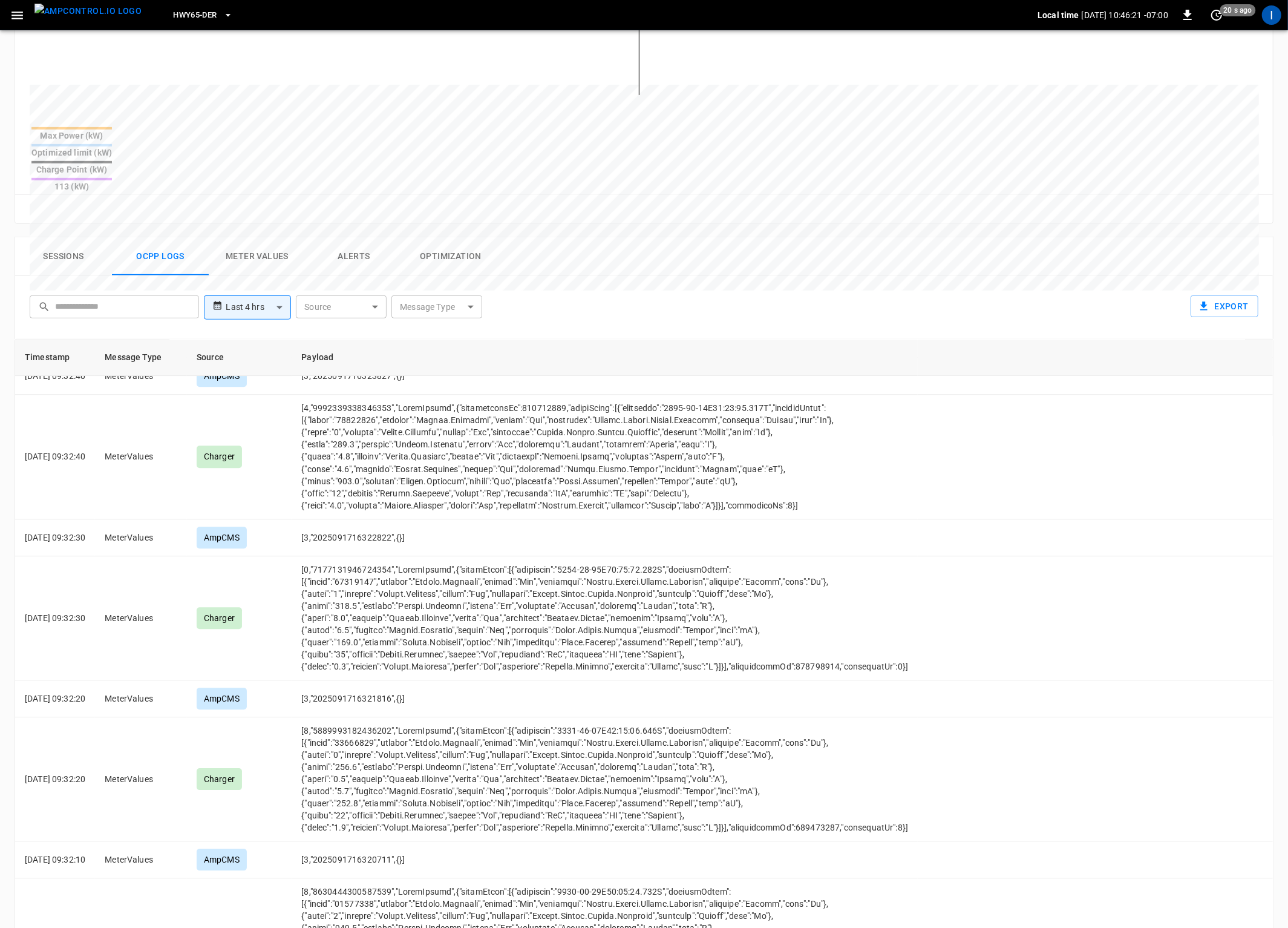
scroll to position [6985, 0]
click at [1288, 324] on html "**********" at bounding box center [644, 312] width 1288 height 1447
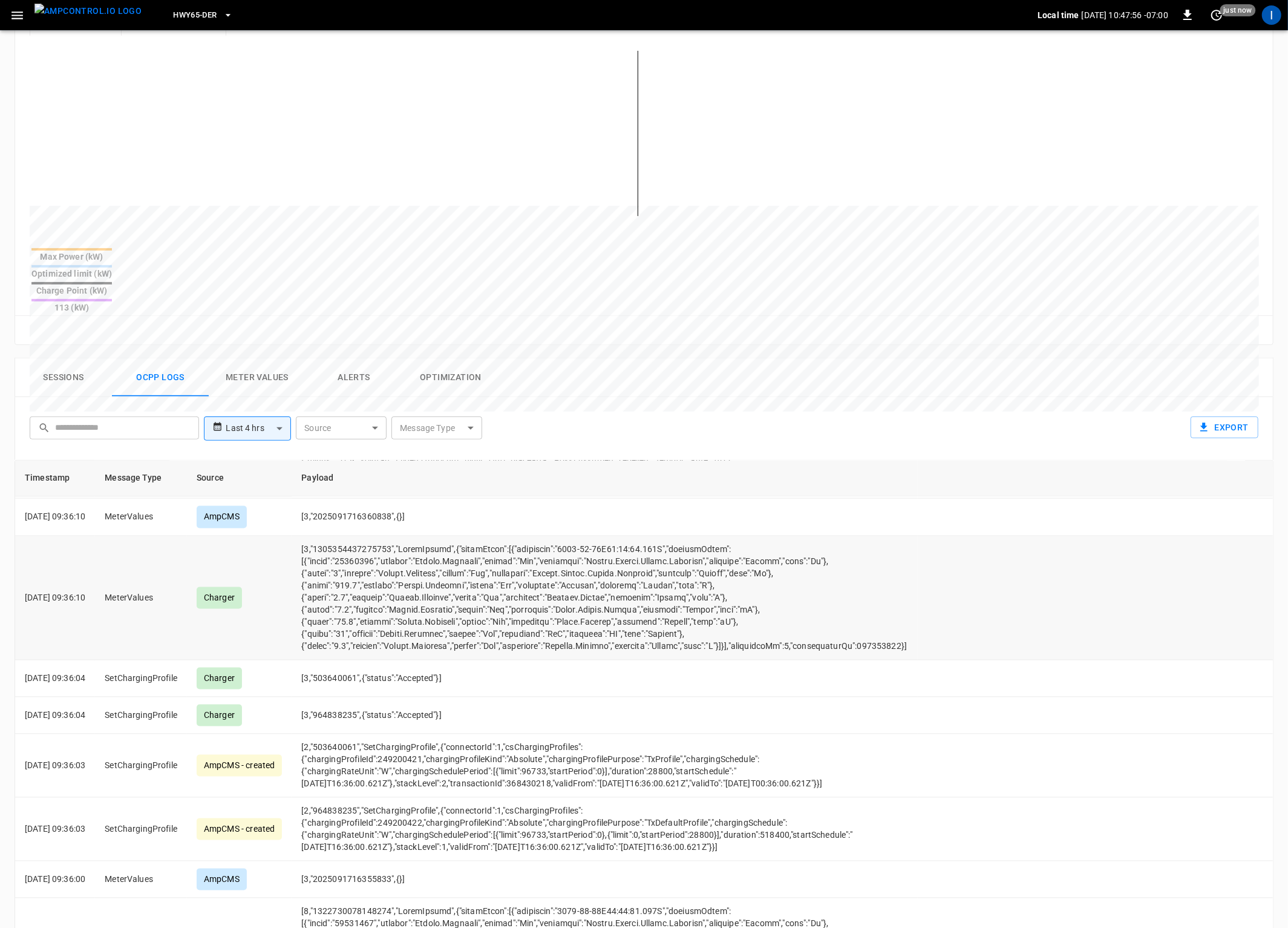
scroll to position [5846, 0]
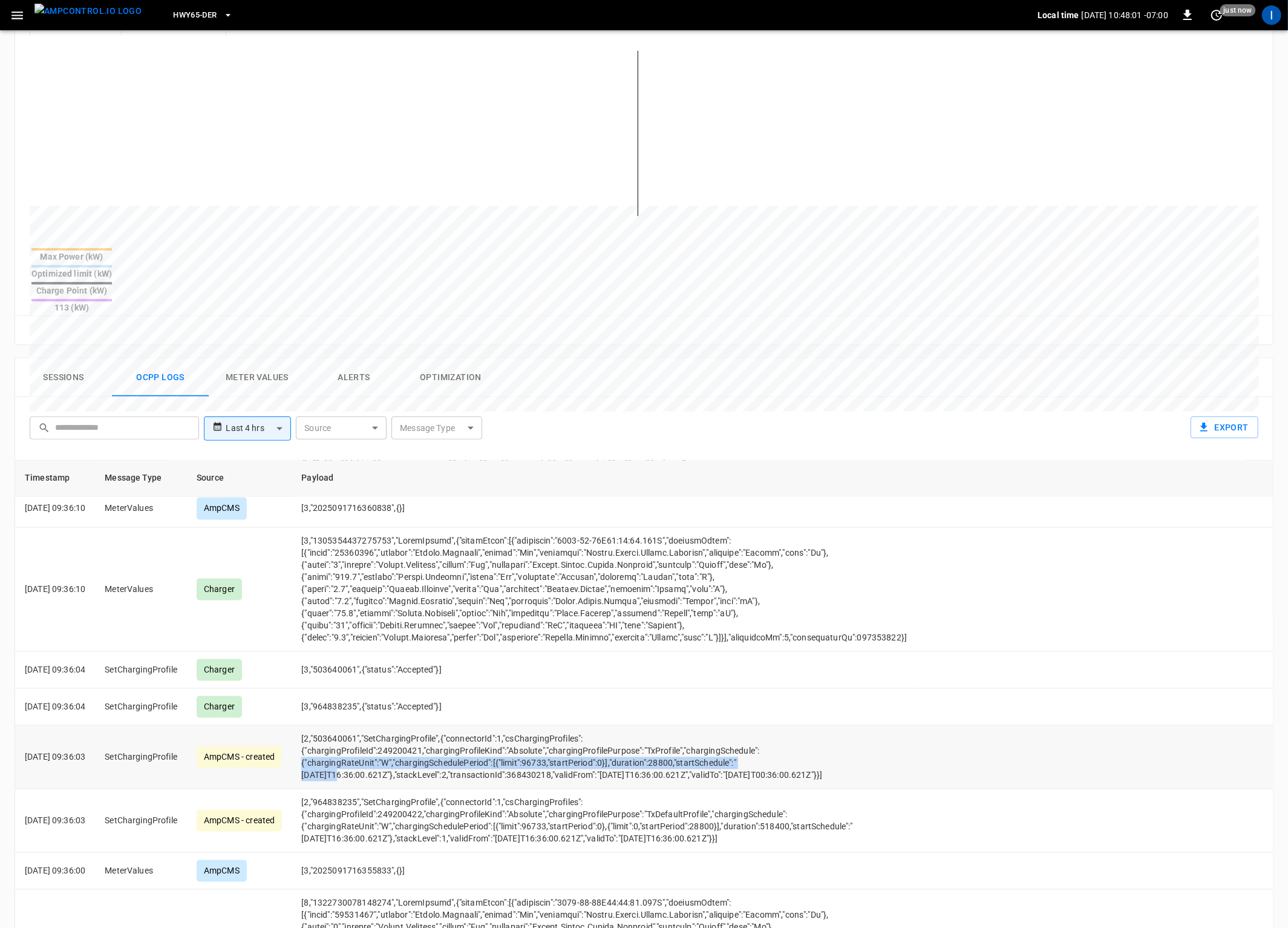
drag, startPoint x: 796, startPoint y: 703, endPoint x: 321, endPoint y: 701, distance: 475.0
click at [321, 726] on td "[2,"503640061","SetChargingProfile",{"connectorId":1,"csChargingProfiles":{"cha…" at bounding box center [605, 758] width 626 height 64
copy td "{"chargingRateUnit":"W","chargingSchedulePeriod":[{"limit":96733,"startPeriod":…"
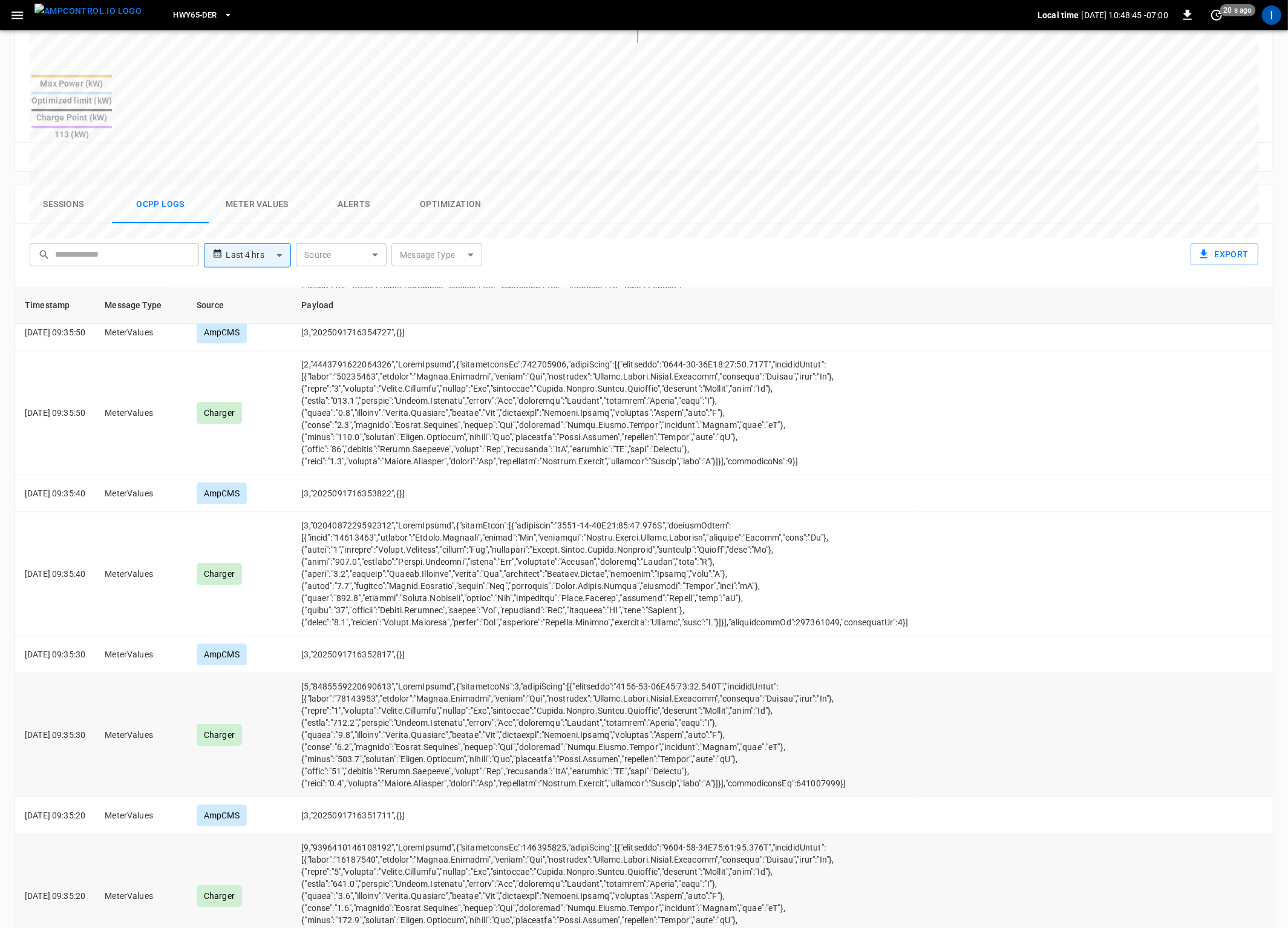
scroll to position [479, 0]
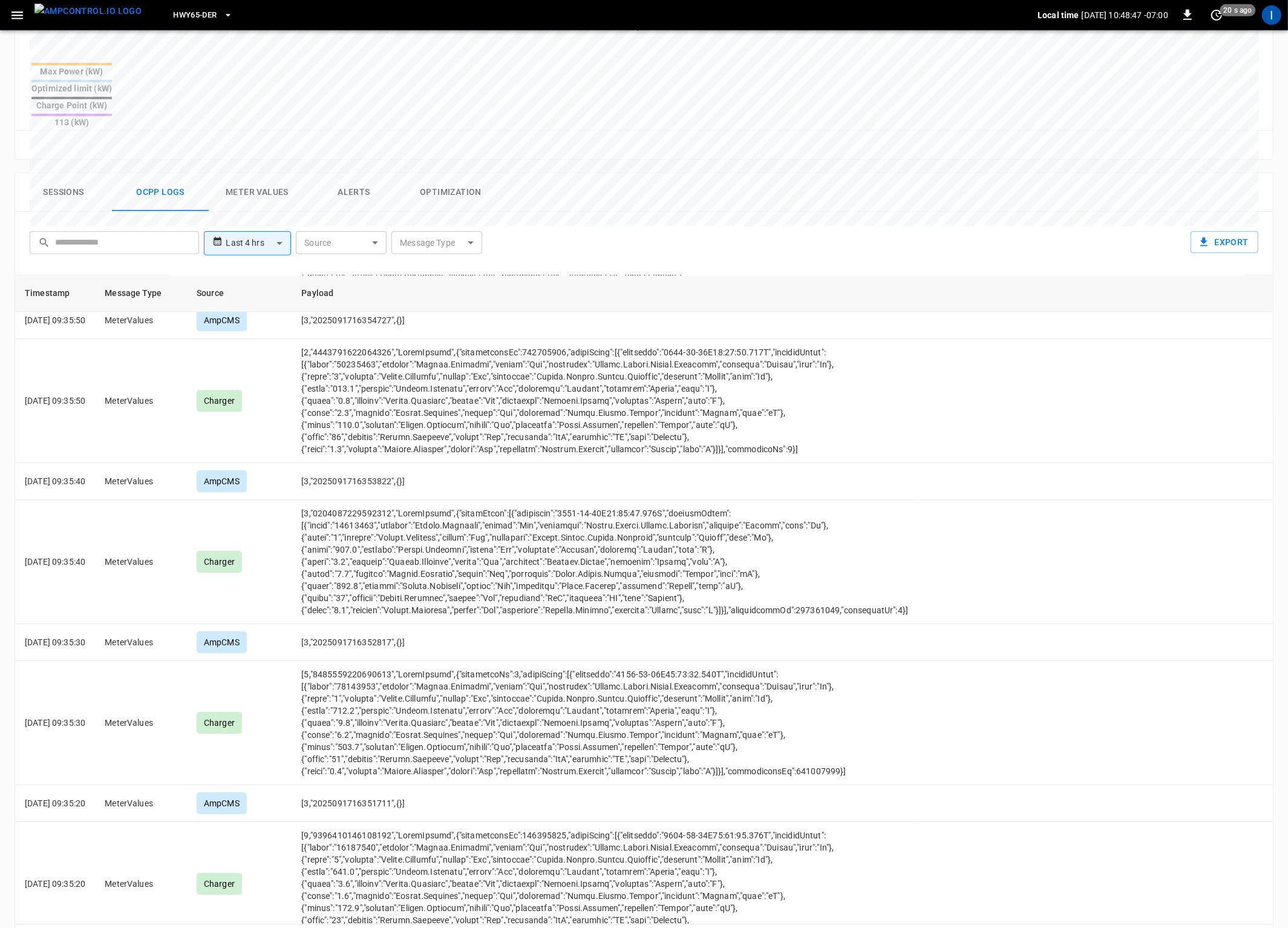
drag, startPoint x: 1260, startPoint y: 899, endPoint x: 1251, endPoint y: 890, distance: 12.7
click at [1259, 800] on icon "Go to next page" at bounding box center [1259, 941] width 15 height 15
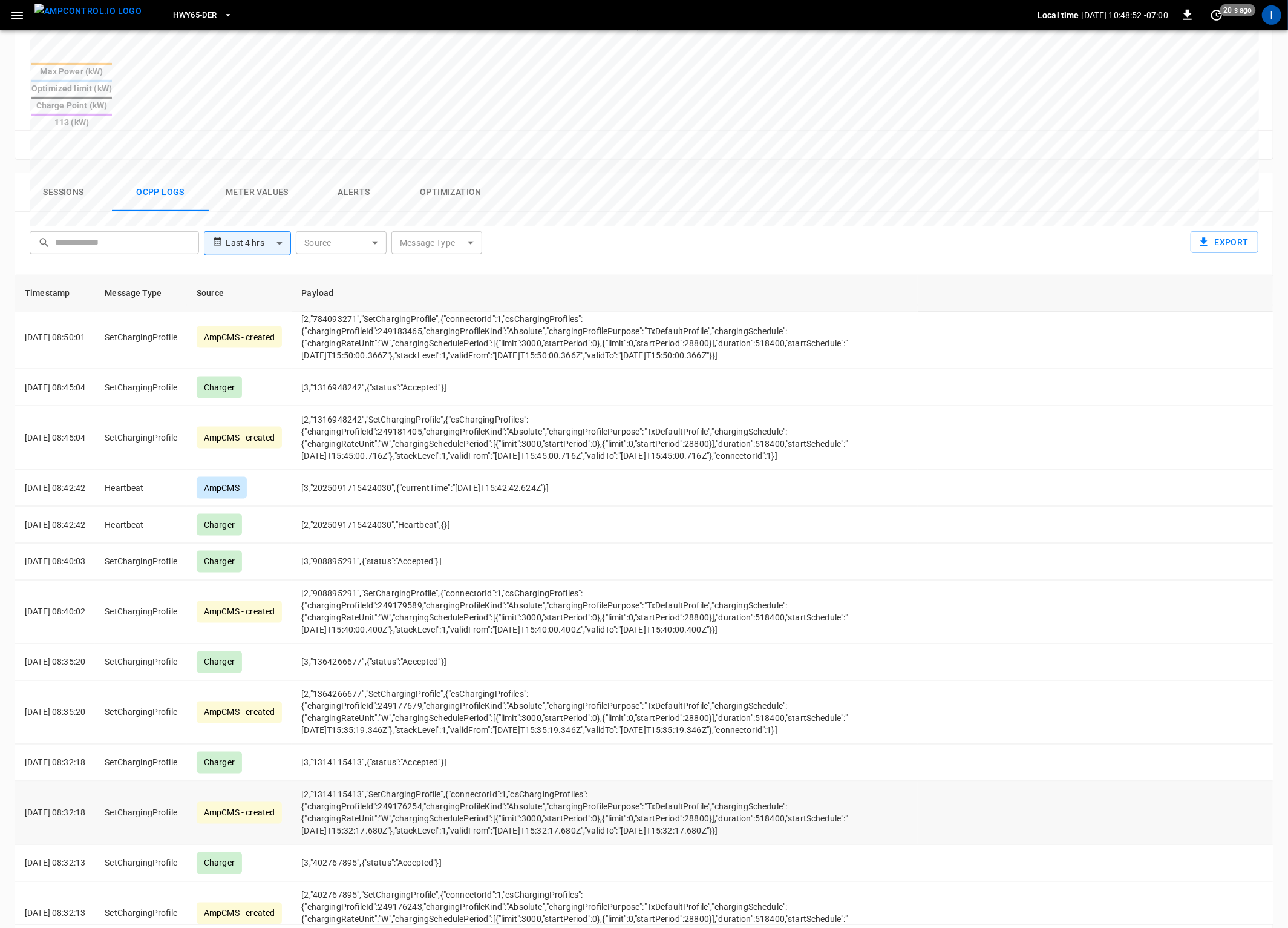
scroll to position [475, 0]
click at [1224, 11] on span "just now" at bounding box center [1238, 10] width 36 height 12
click at [1162, 98] on li "Off" at bounding box center [1178, 99] width 96 height 20
click at [918, 506] on td "[2,"2025091715424030","Heartbeat",{}]" at bounding box center [605, 524] width 626 height 37
drag, startPoint x: 1265, startPoint y: 899, endPoint x: 1166, endPoint y: 849, distance: 110.9
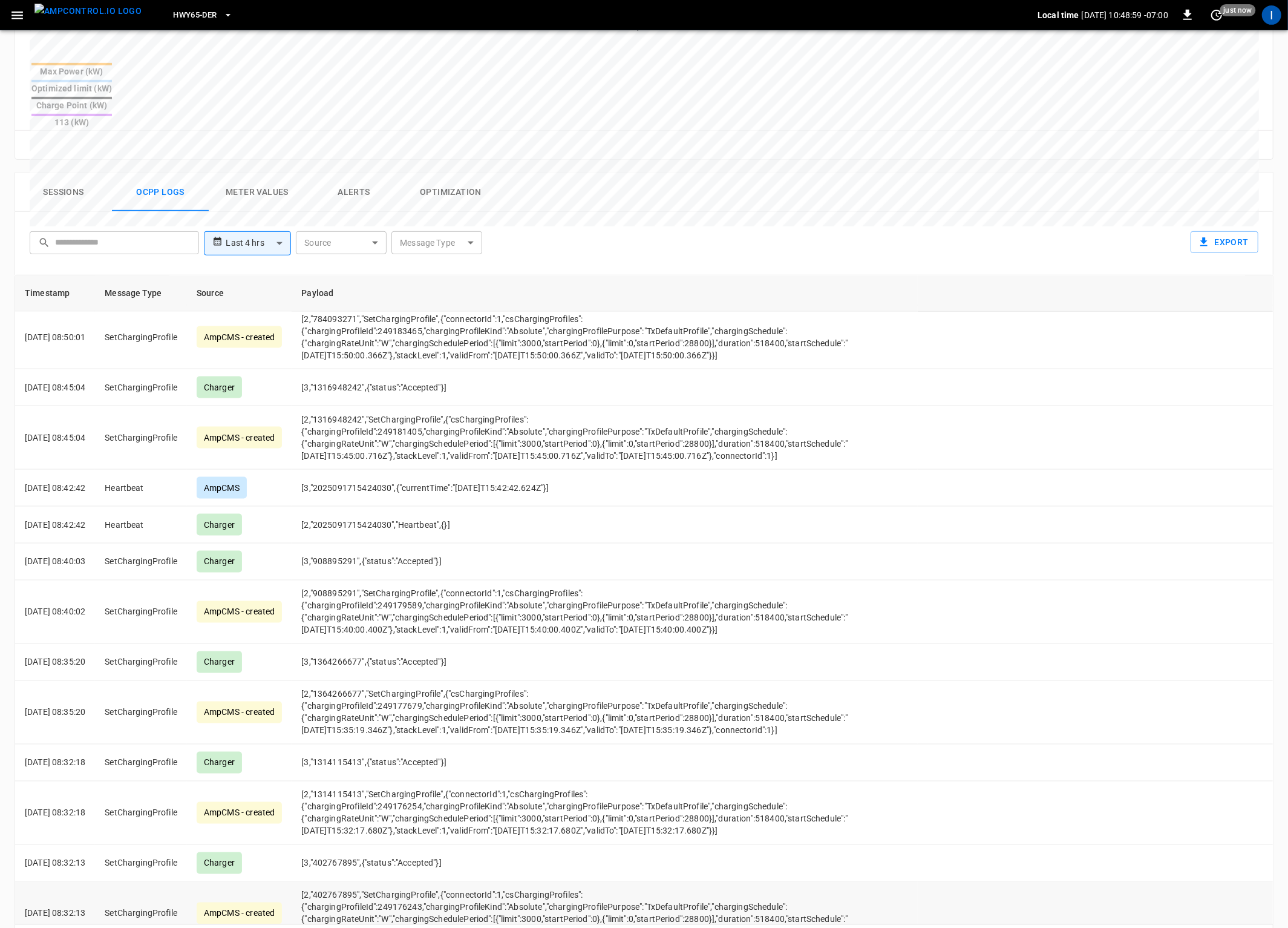
click at [1265, 800] on icon "Go to next page" at bounding box center [1259, 941] width 15 height 15
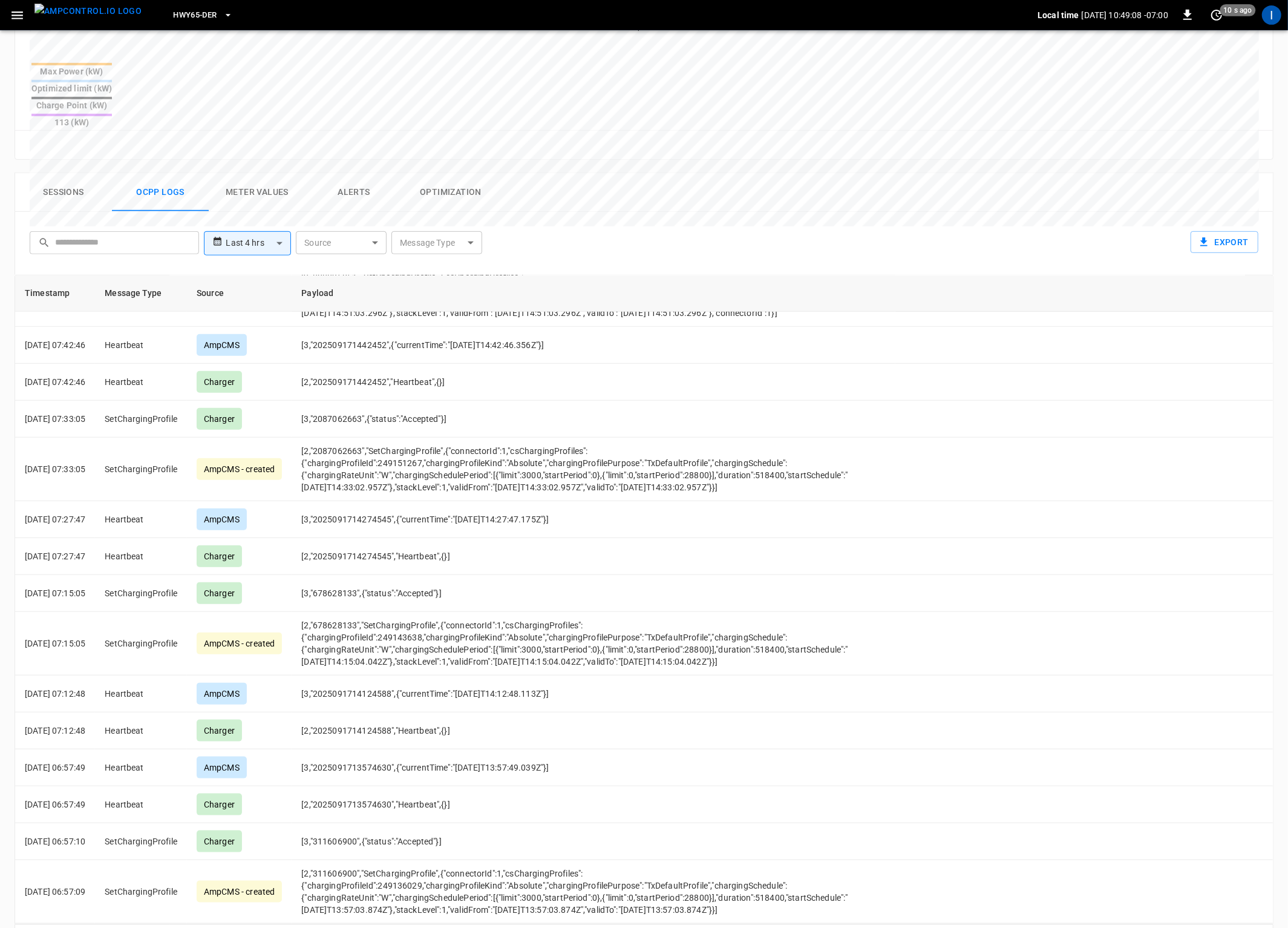
click at [1239, 800] on icon "Go to previous page" at bounding box center [1236, 941] width 15 height 15
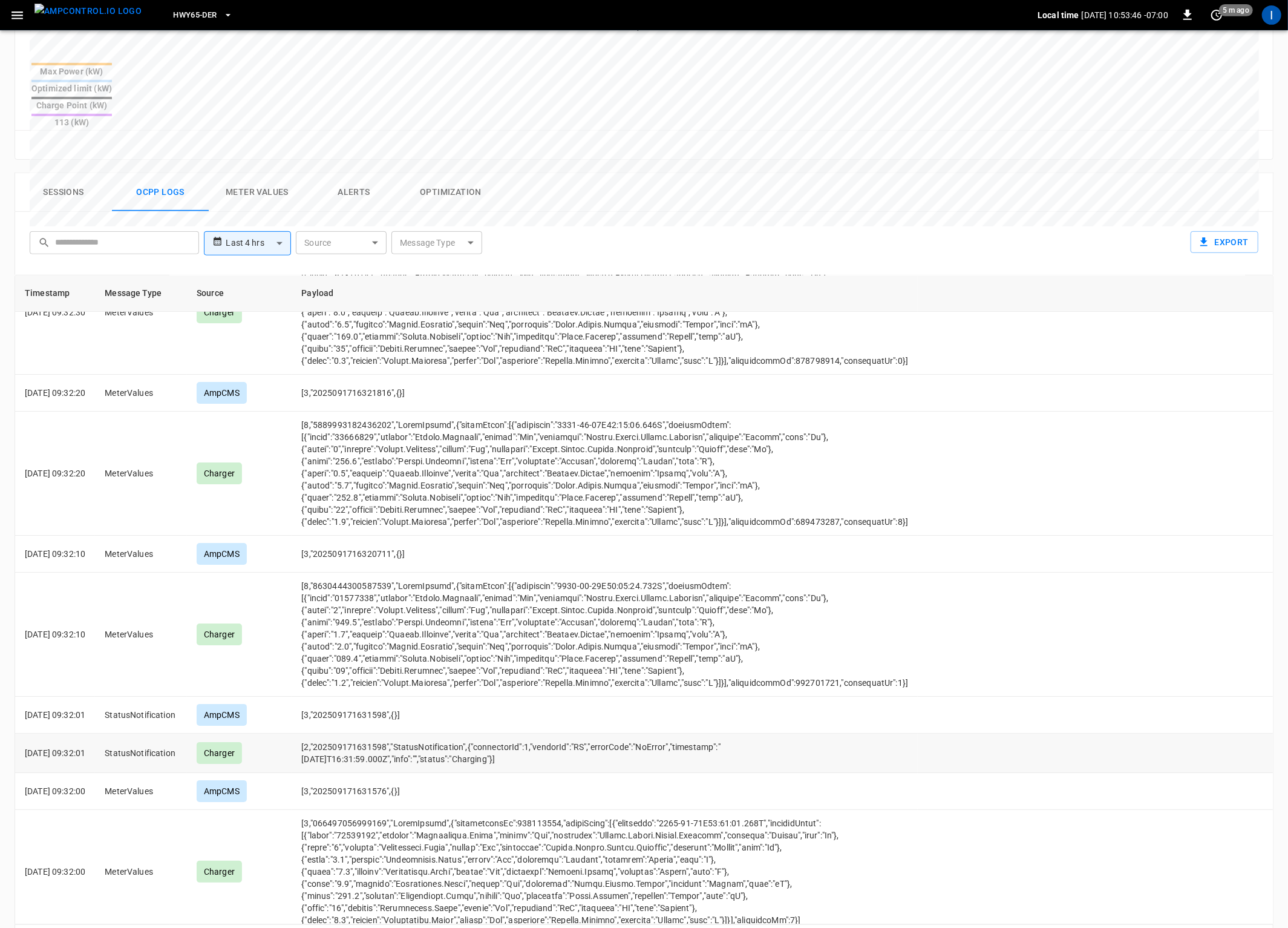
scroll to position [3808, 0]
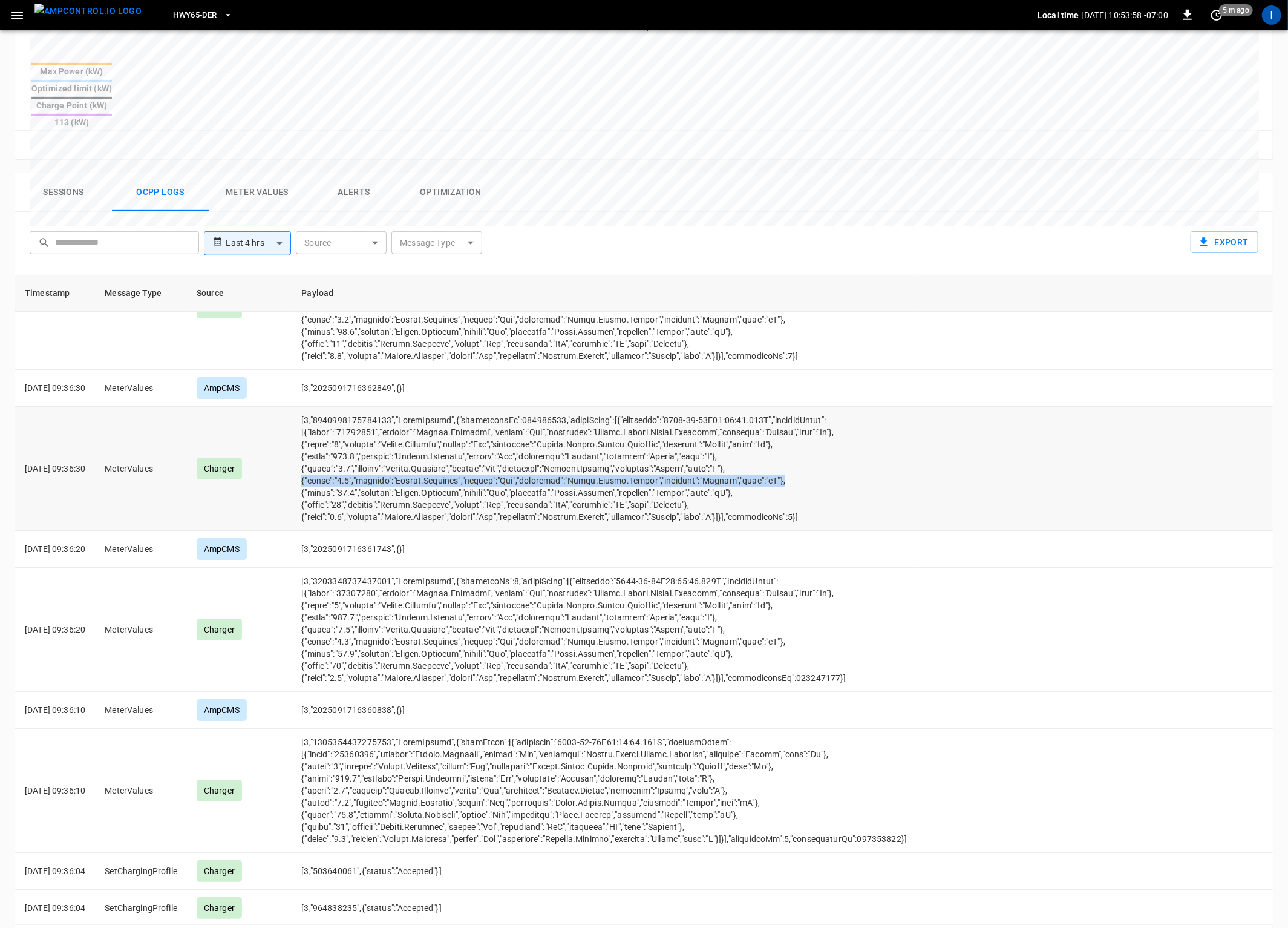
drag, startPoint x: 790, startPoint y: 426, endPoint x: 319, endPoint y: 424, distance: 471.0
click at [319, 424] on td "opcc-messages-table" at bounding box center [605, 469] width 626 height 124
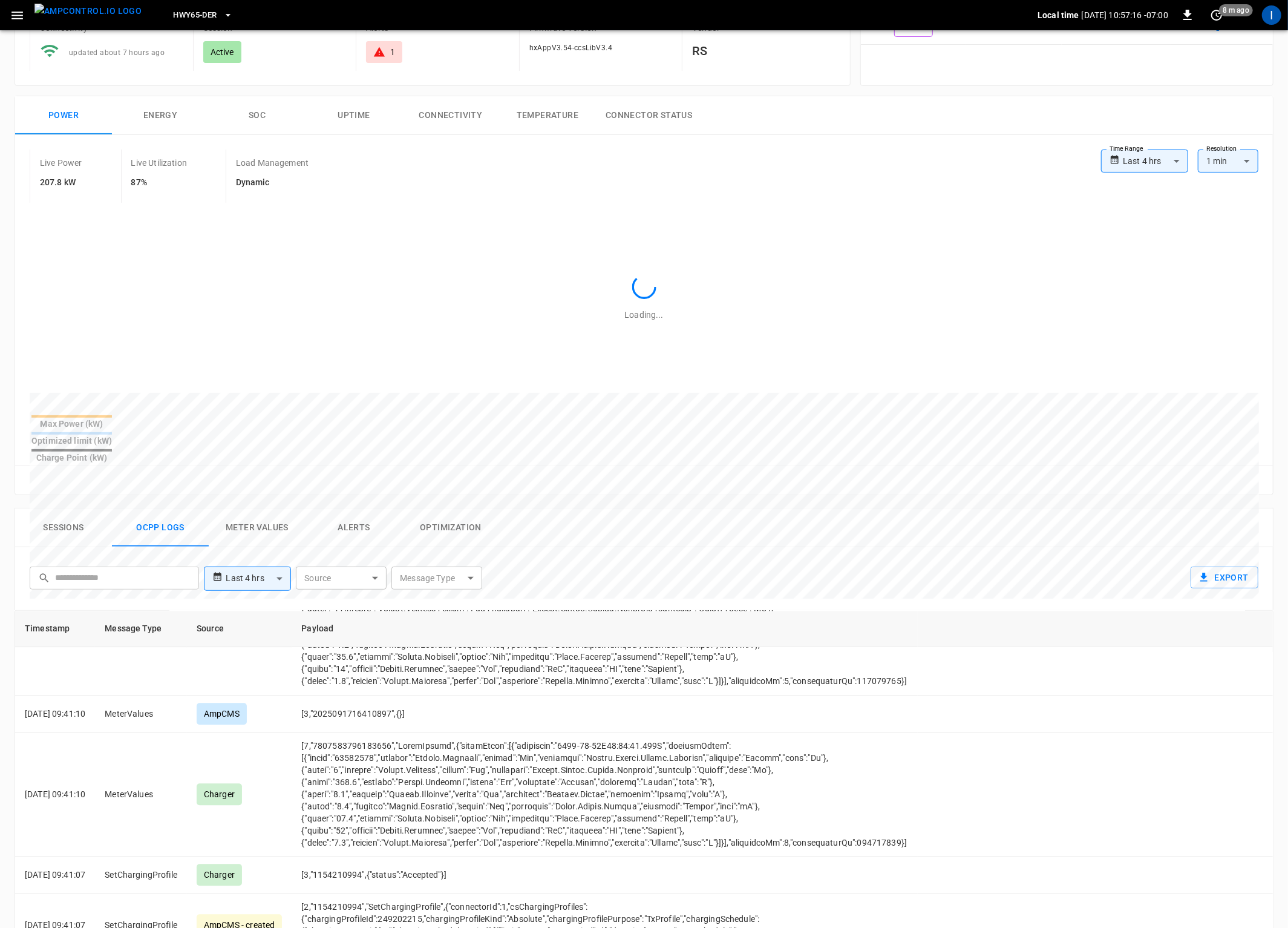
scroll to position [6339, 0]
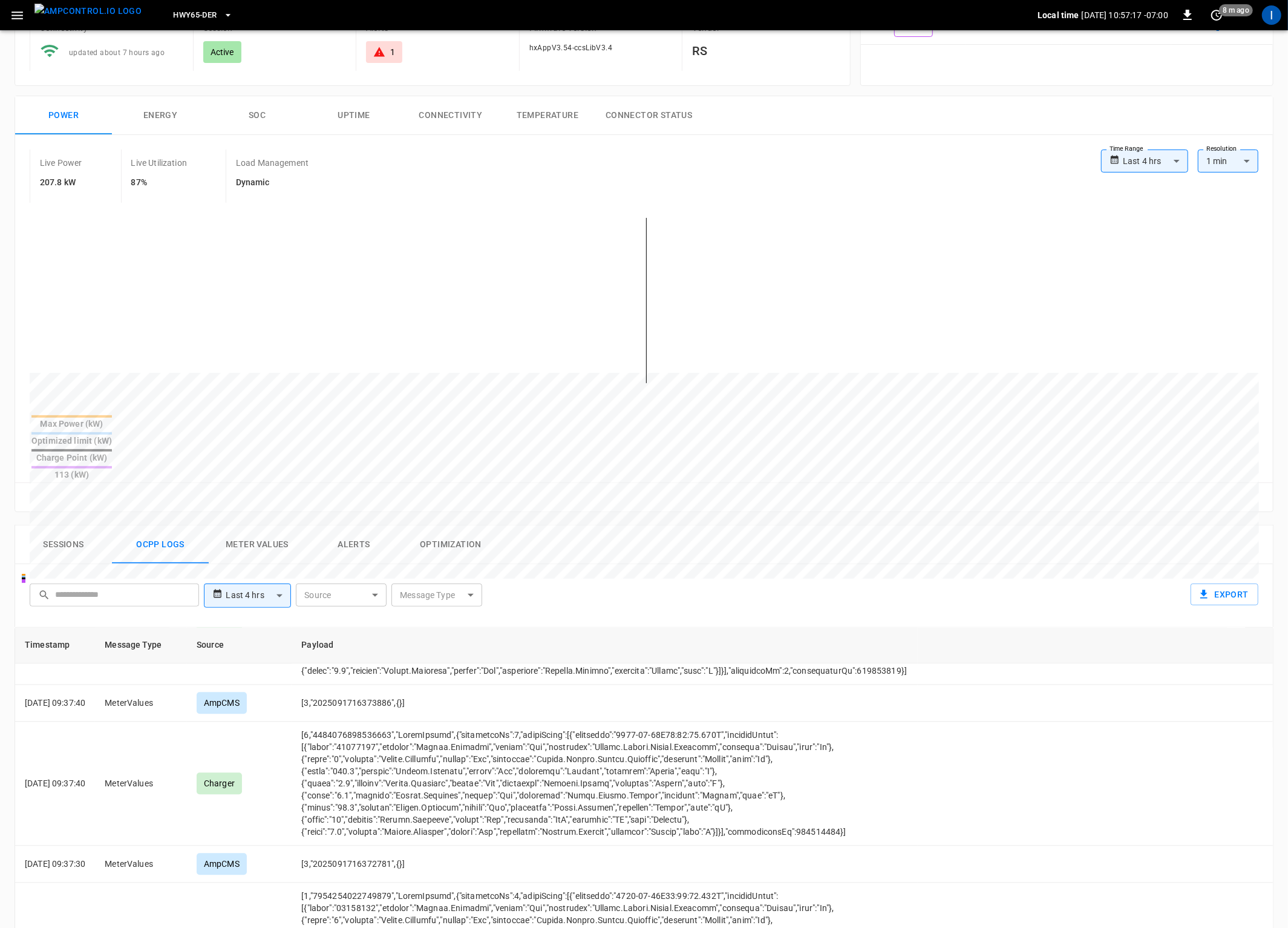
click at [577, 564] on div "**********" at bounding box center [644, 595] width 1259 height 63
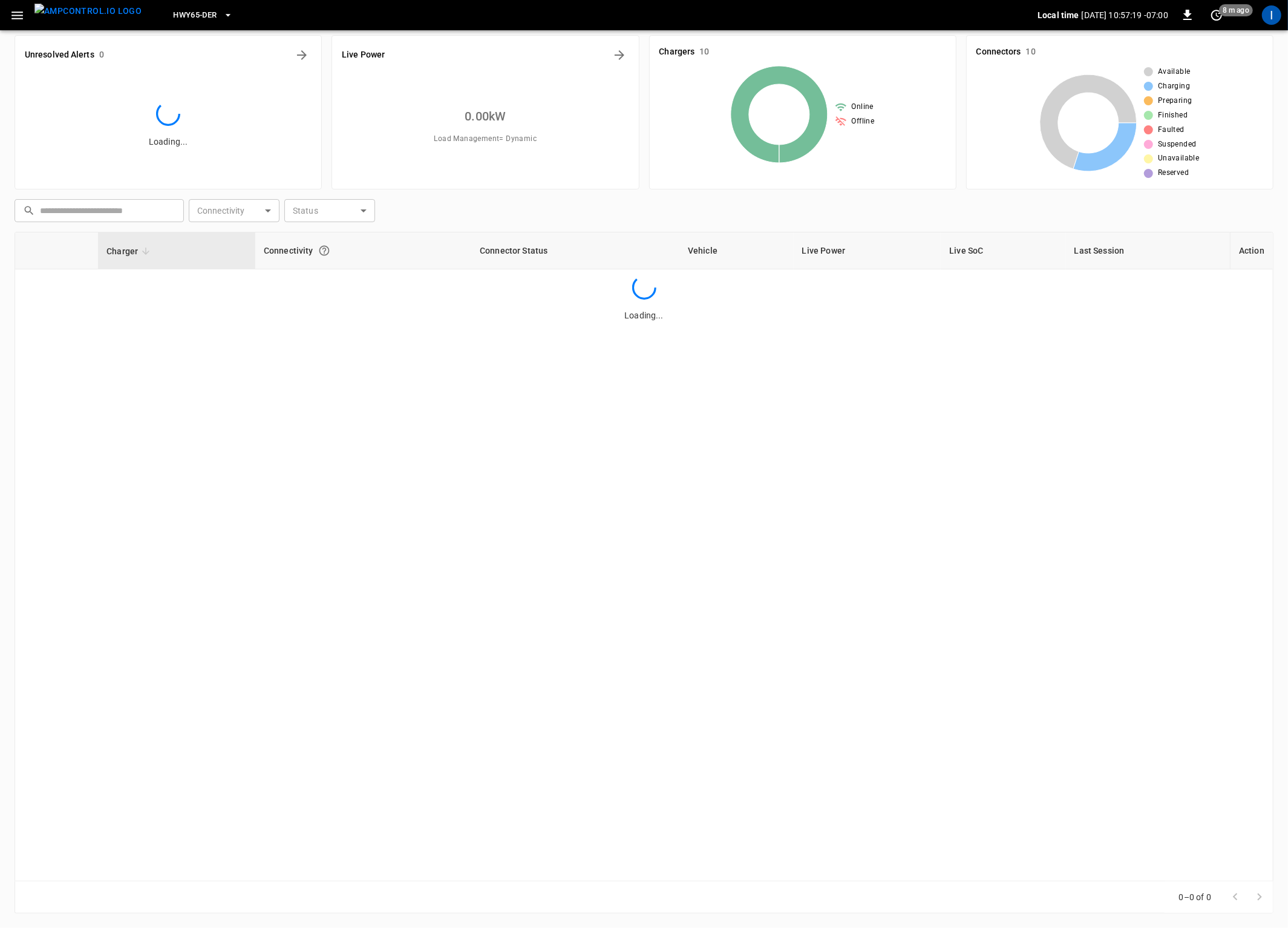
scroll to position [9, 0]
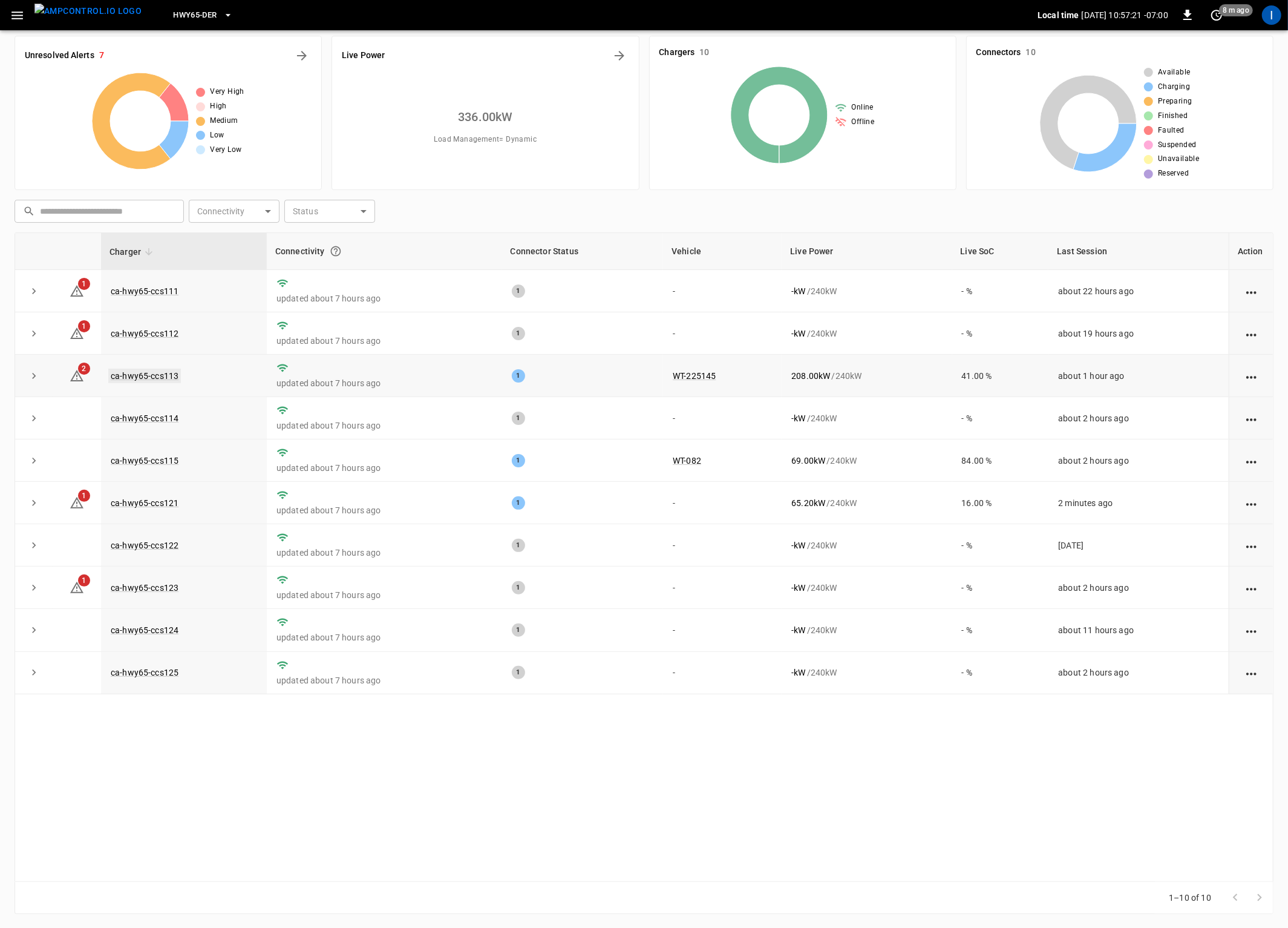
click at [165, 379] on link "ca-hwy65-ccs113" at bounding box center [144, 376] width 73 height 15
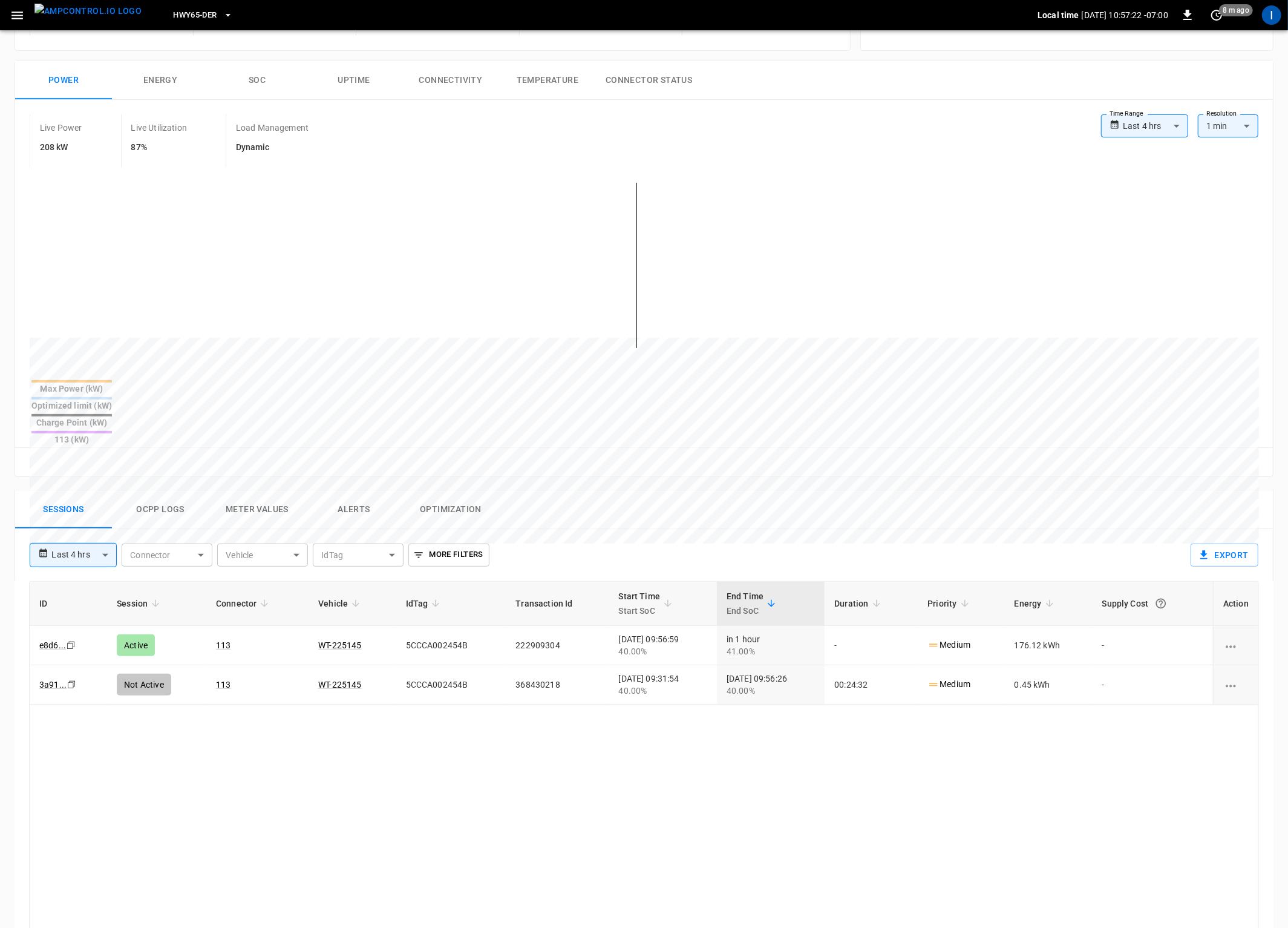
scroll to position [168, 0]
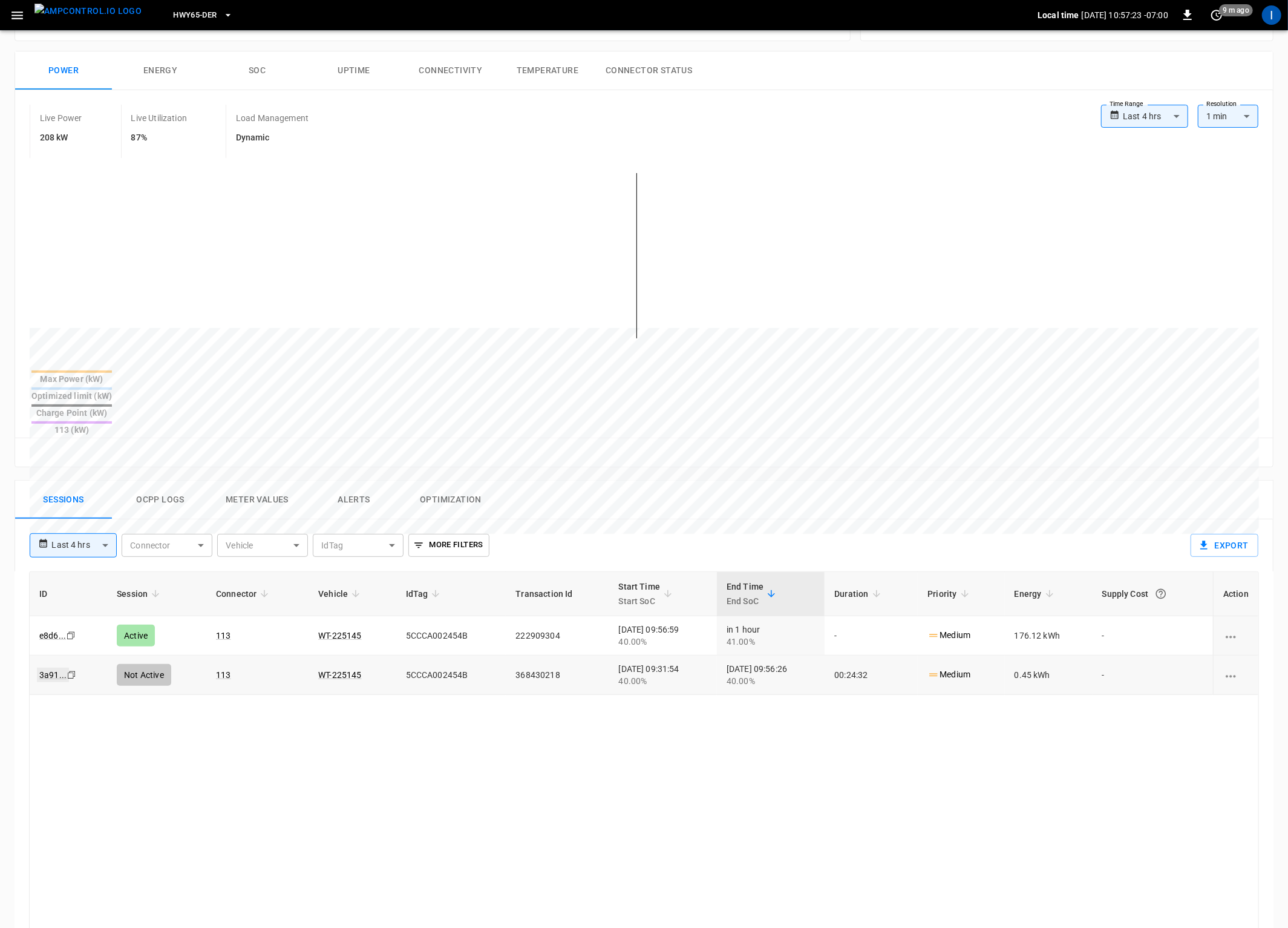
click at [60, 668] on link "3a91 ..." at bounding box center [52, 675] width 32 height 15
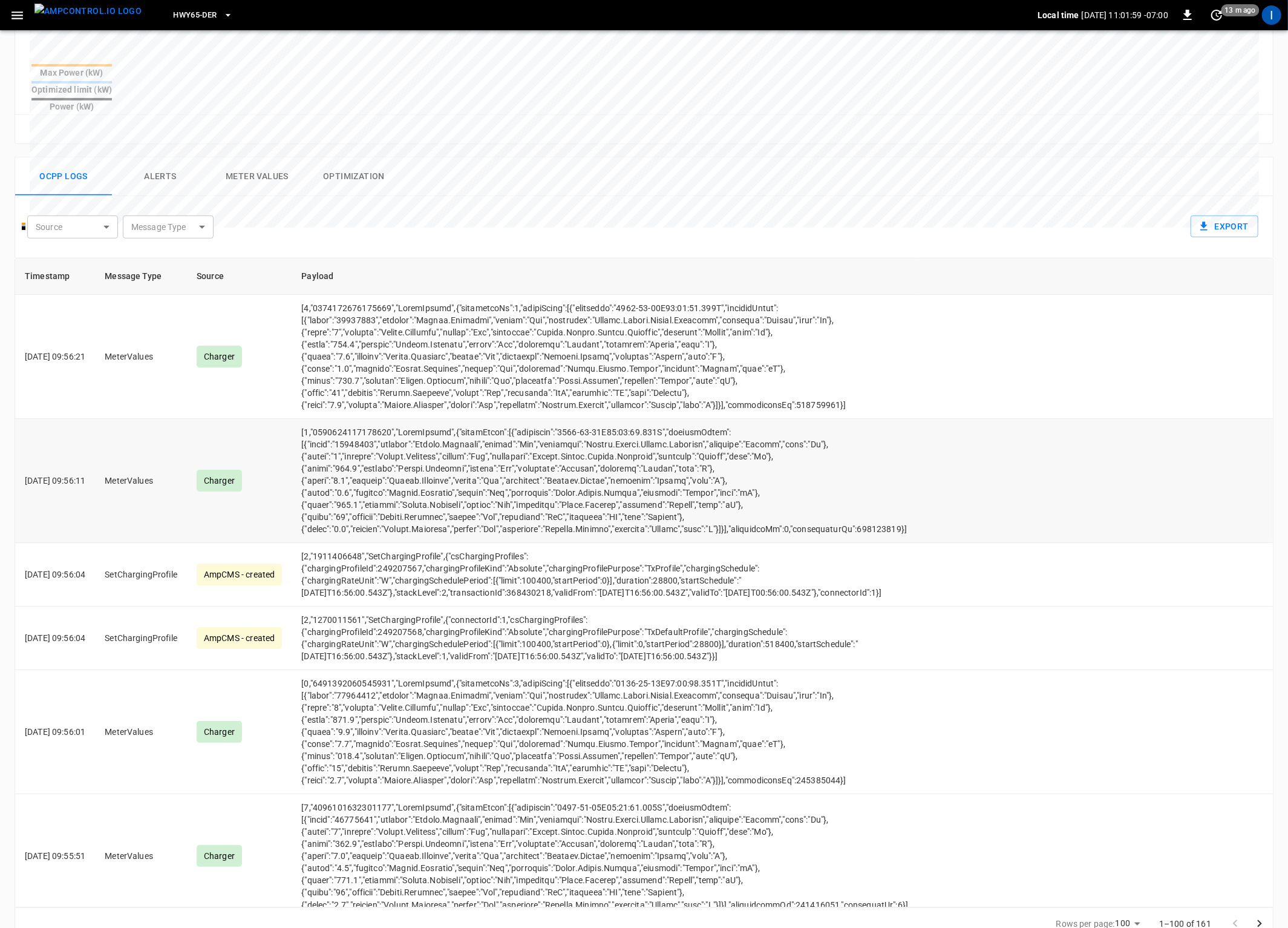
click at [79, 475] on p "[DATE] 09:56:11" at bounding box center [55, 480] width 60 height 12
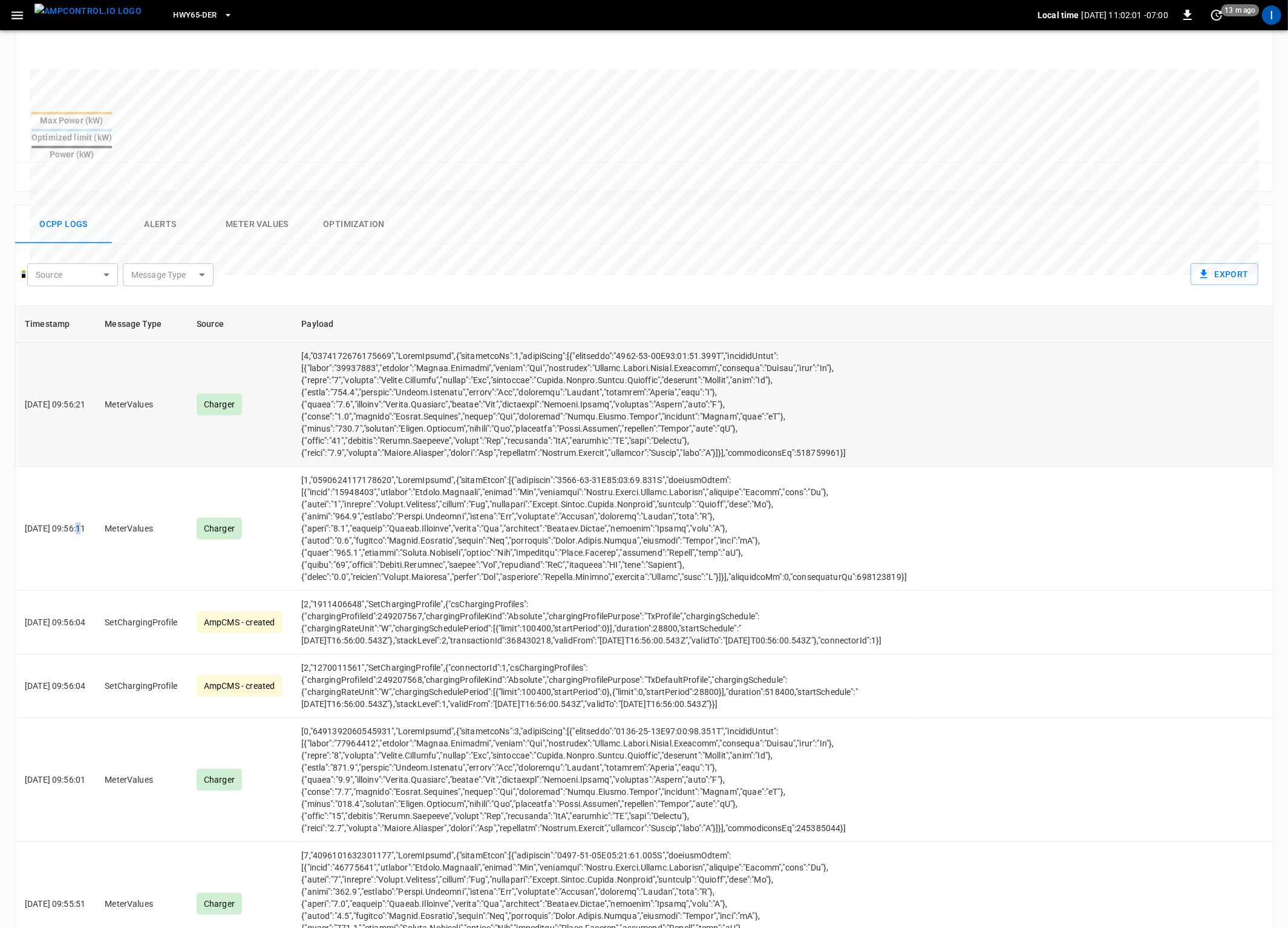
scroll to position [387, 0]
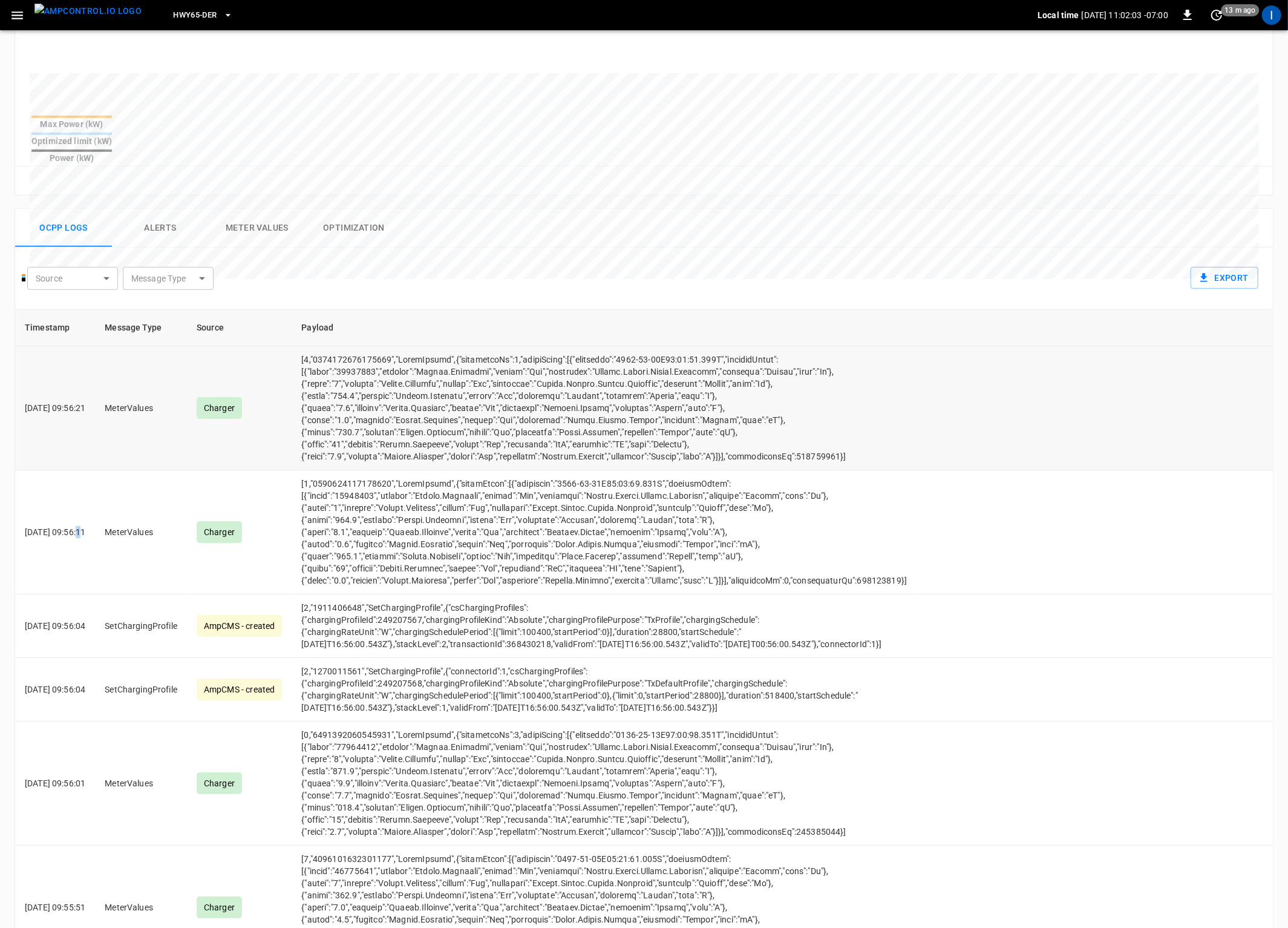
drag, startPoint x: 72, startPoint y: 380, endPoint x: 184, endPoint y: 408, distance: 115.4
click at [95, 381] on td "[DATE] 09:56:21" at bounding box center [55, 409] width 80 height 124
copy p "09:56:21"
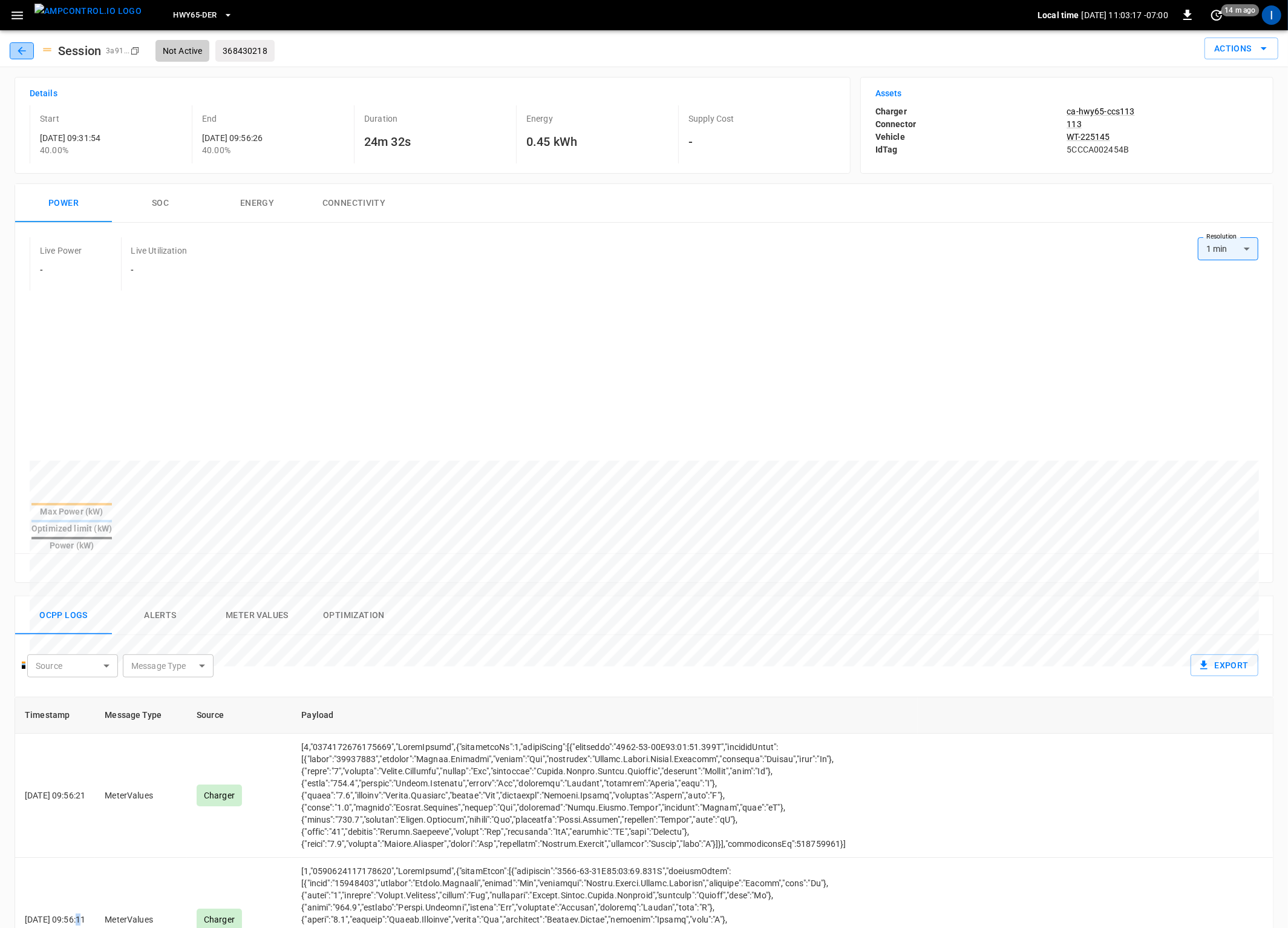
click at [18, 53] on icon "button" at bounding box center [21, 51] width 12 height 12
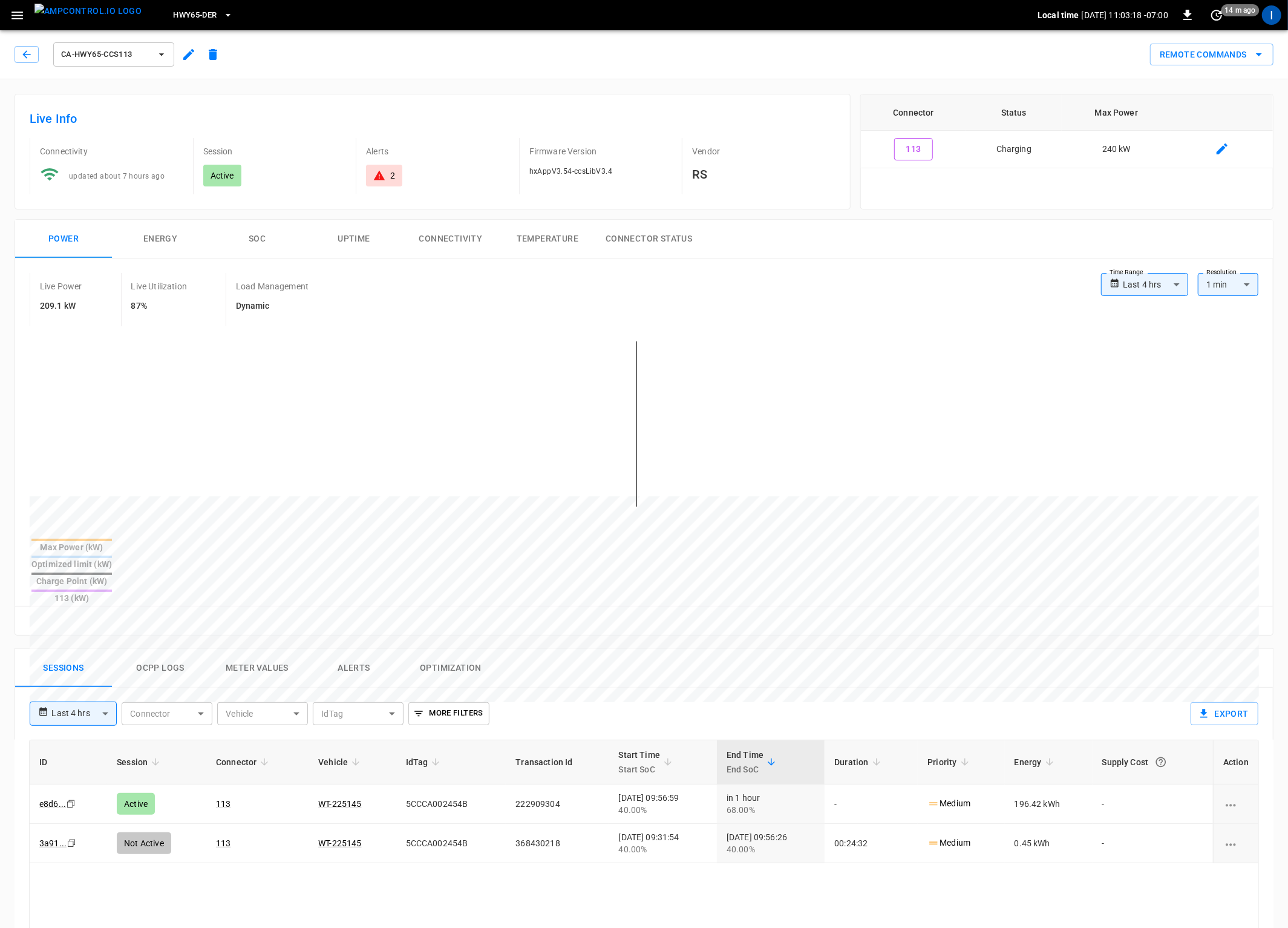
click at [54, 799] on link "e8d6 ..." at bounding box center [52, 804] width 27 height 10
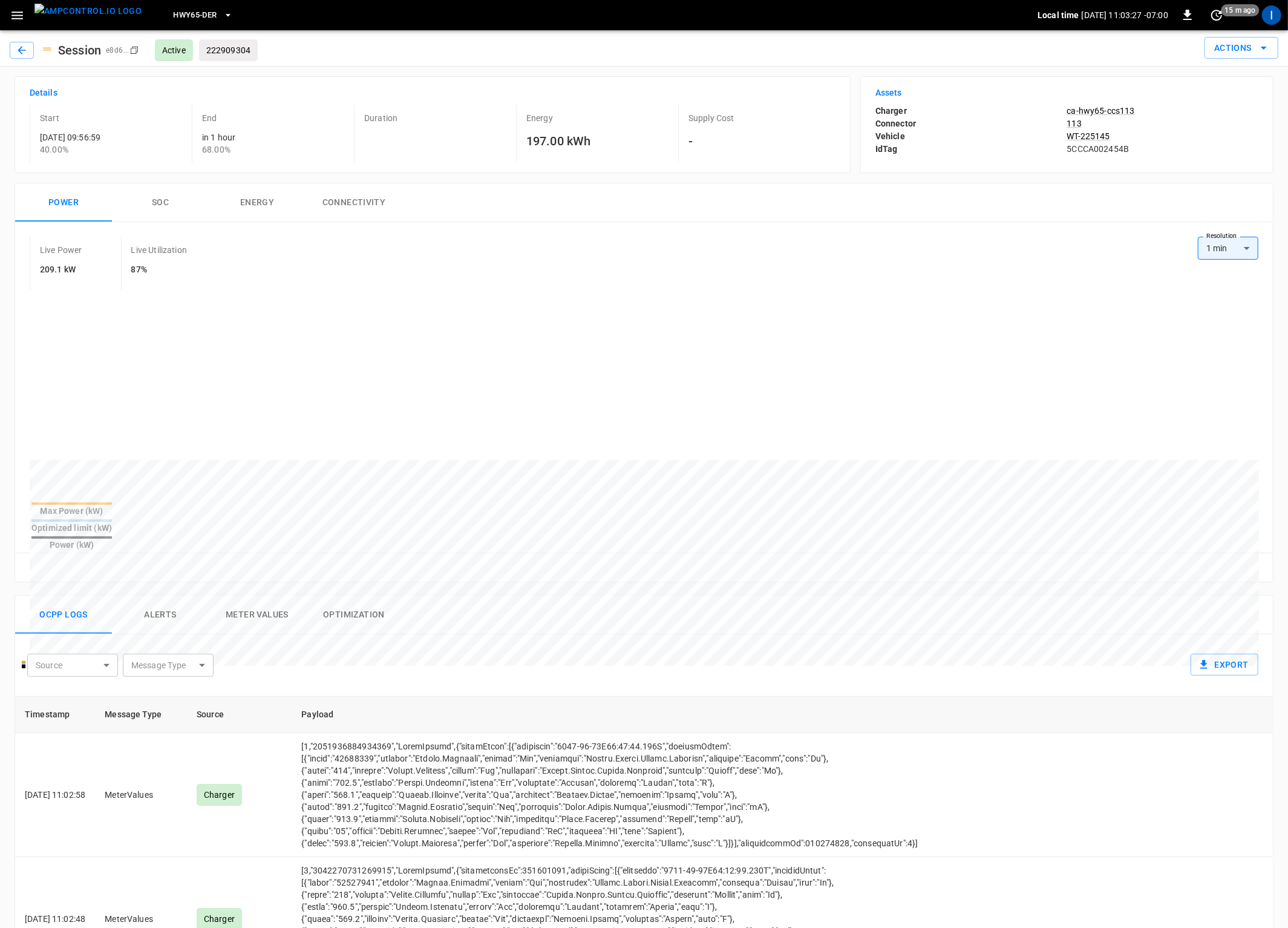
scroll to position [1, 0]
drag, startPoint x: 1136, startPoint y: 148, endPoint x: 978, endPoint y: 150, distance: 158.0
click at [1076, 148] on p "5CCCA002454B" at bounding box center [1162, 148] width 192 height 12
click at [230, 48] on div "Transaction Id" at bounding box center [229, 34] width 67 height 27
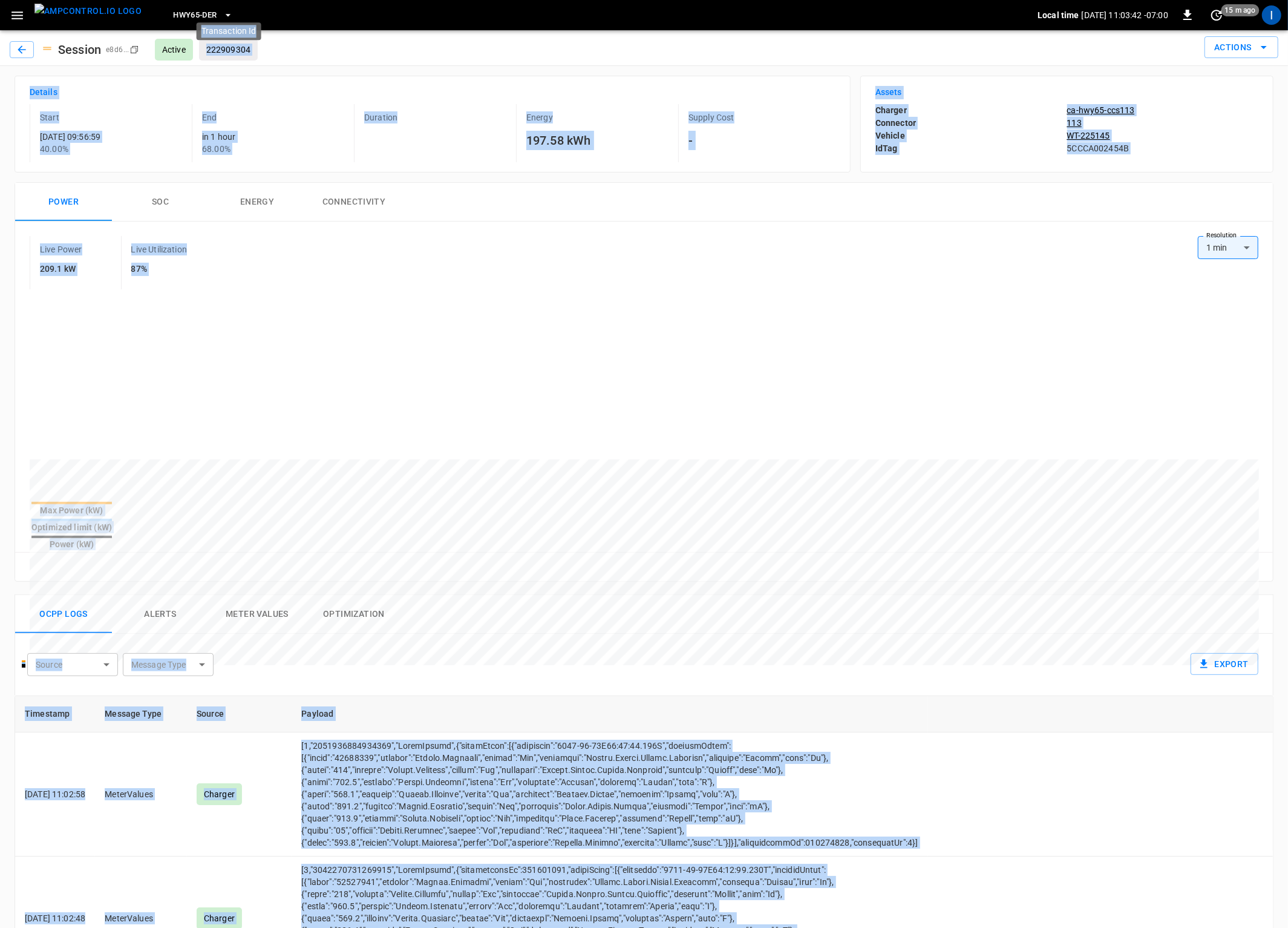
drag, startPoint x: 205, startPoint y: 48, endPoint x: 254, endPoint y: 48, distance: 49.0
click at [254, 48] on body "HWY65-DER Local time [DATE] 11:03:42 -07:00 0 15 m ago I Session e8d6 ... Copy …" at bounding box center [644, 696] width 1288 height 1394
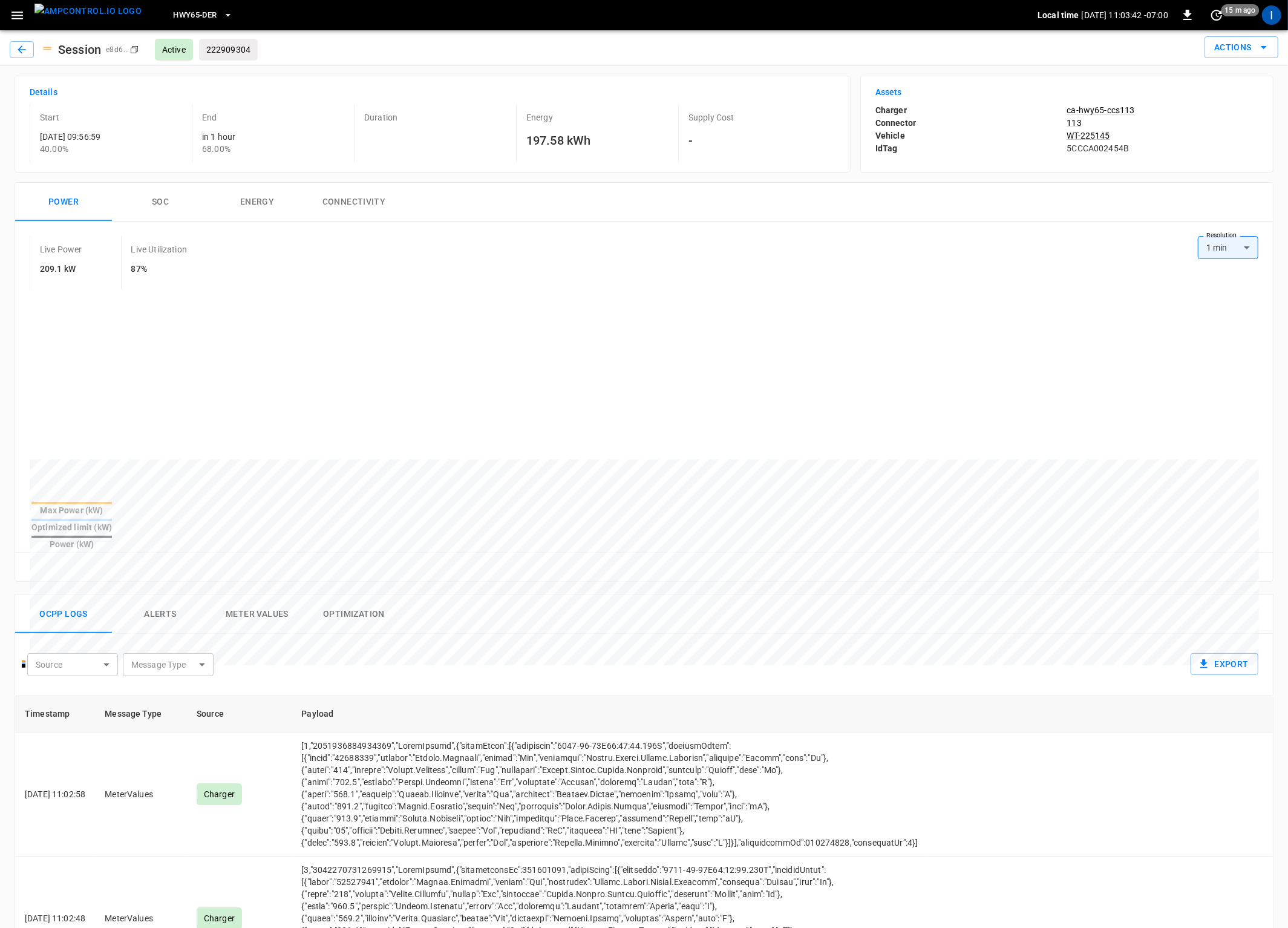
click at [294, 51] on div "Session e8d6 ... Copy Active 222909304 Actions" at bounding box center [642, 45] width 1273 height 32
drag, startPoint x: 208, startPoint y: 48, endPoint x: 257, endPoint y: 49, distance: 49.0
click at [254, 49] on div "222909304" at bounding box center [228, 50] width 59 height 22
copy p "222909304"
click at [19, 46] on icon "button" at bounding box center [21, 49] width 12 height 12
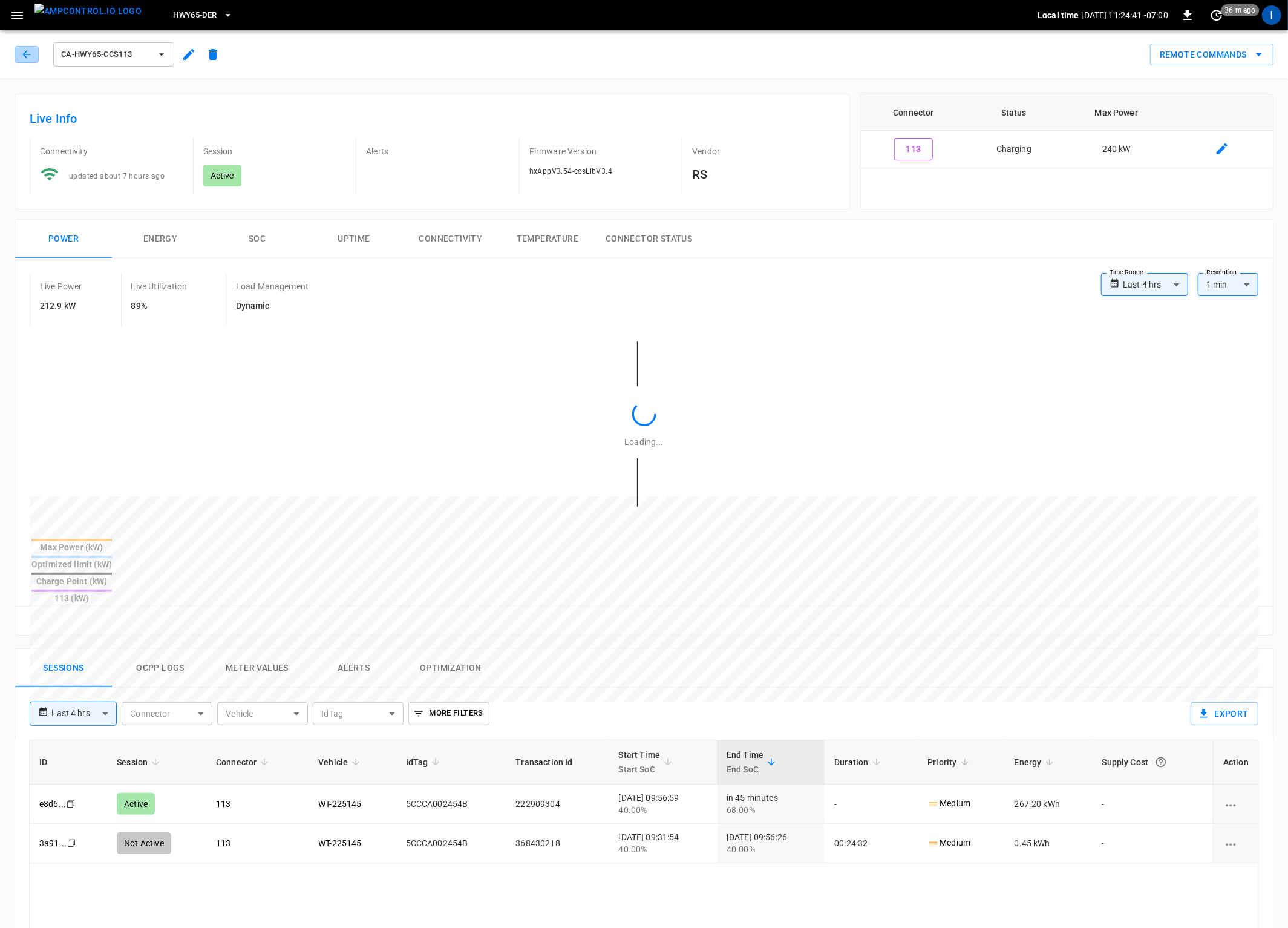
click at [19, 46] on button "button" at bounding box center [27, 54] width 24 height 17
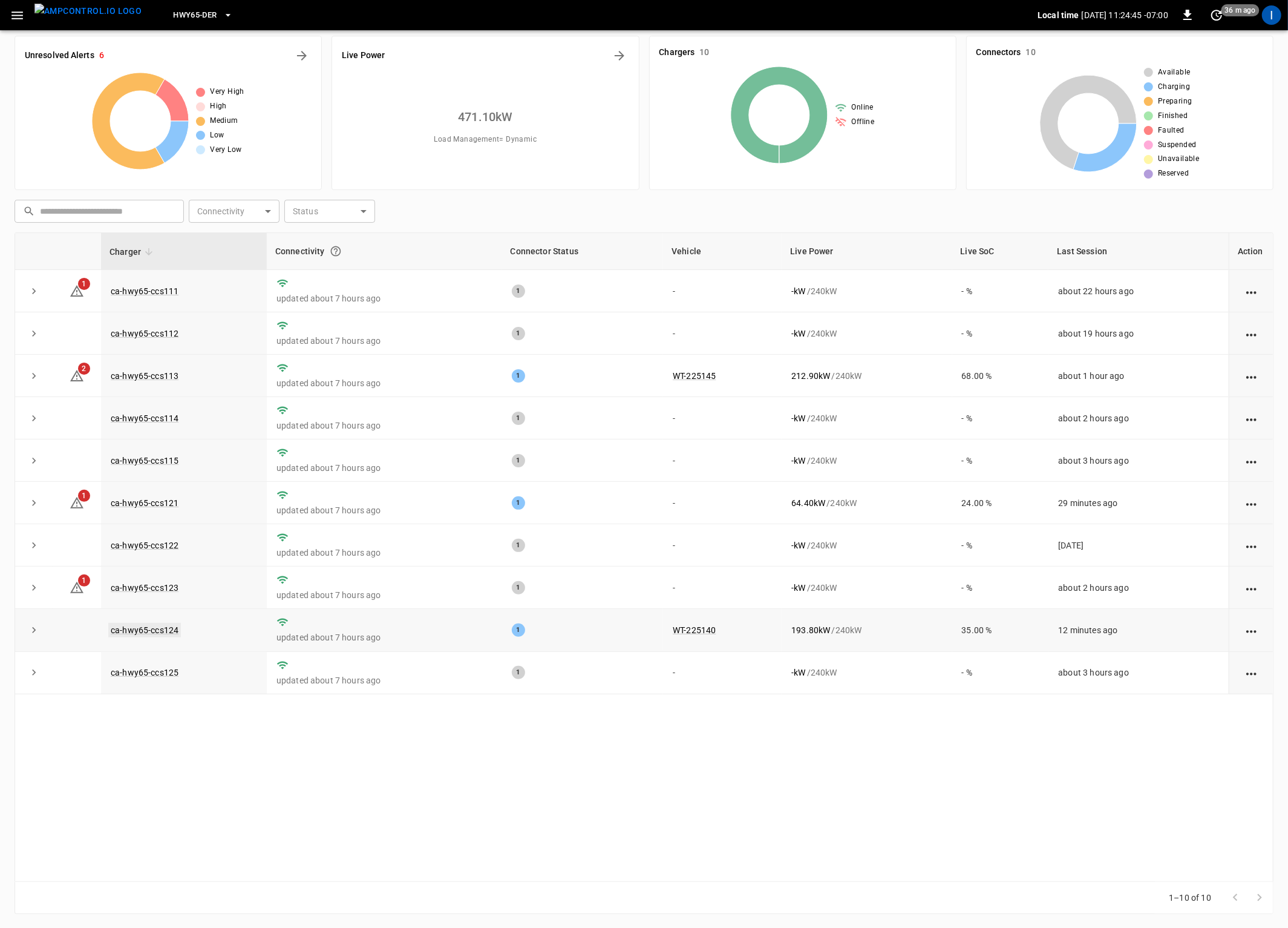
click at [157, 632] on link "ca-hwy65-ccs124" at bounding box center [144, 630] width 73 height 15
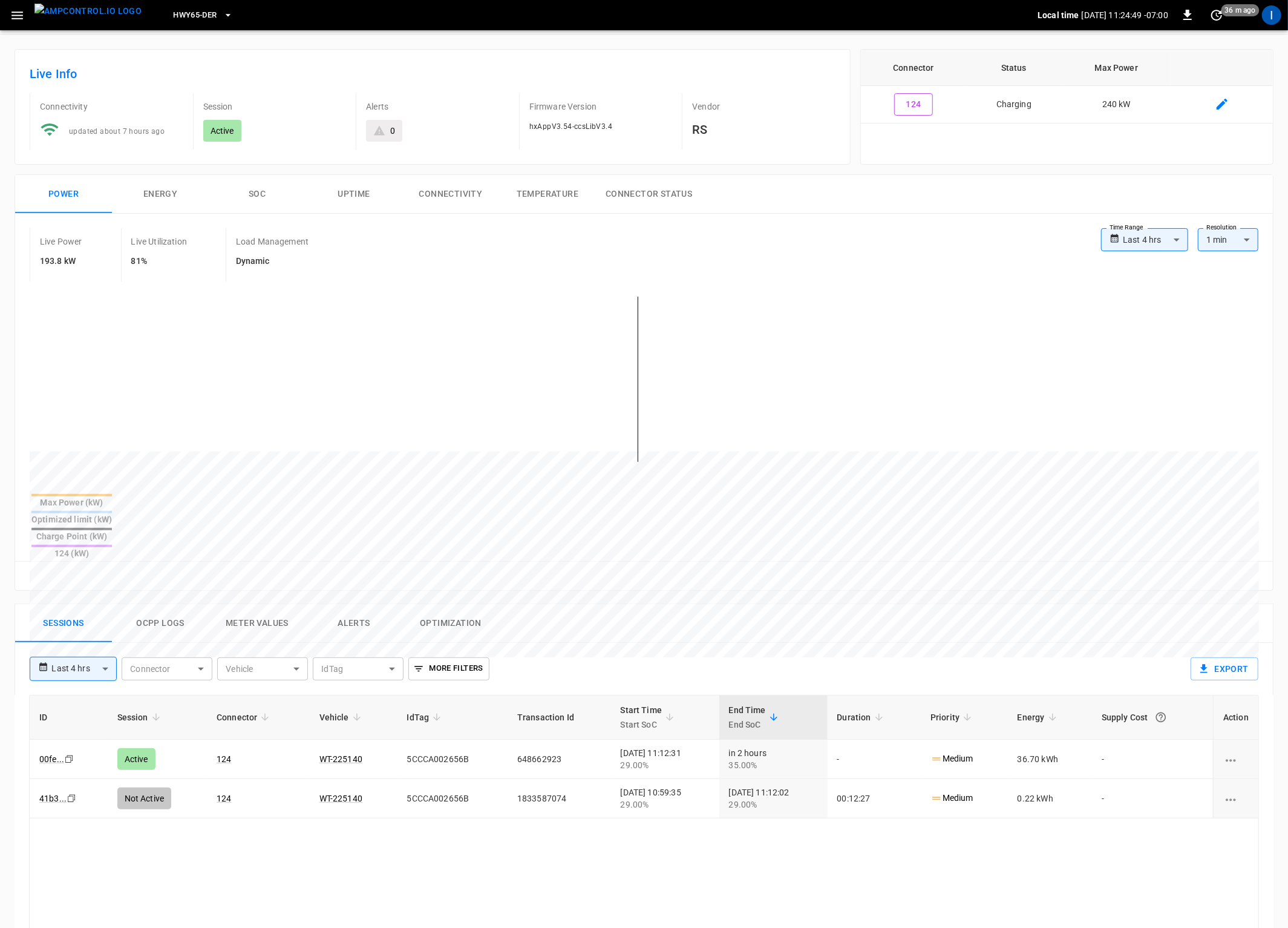
scroll to position [50, 0]
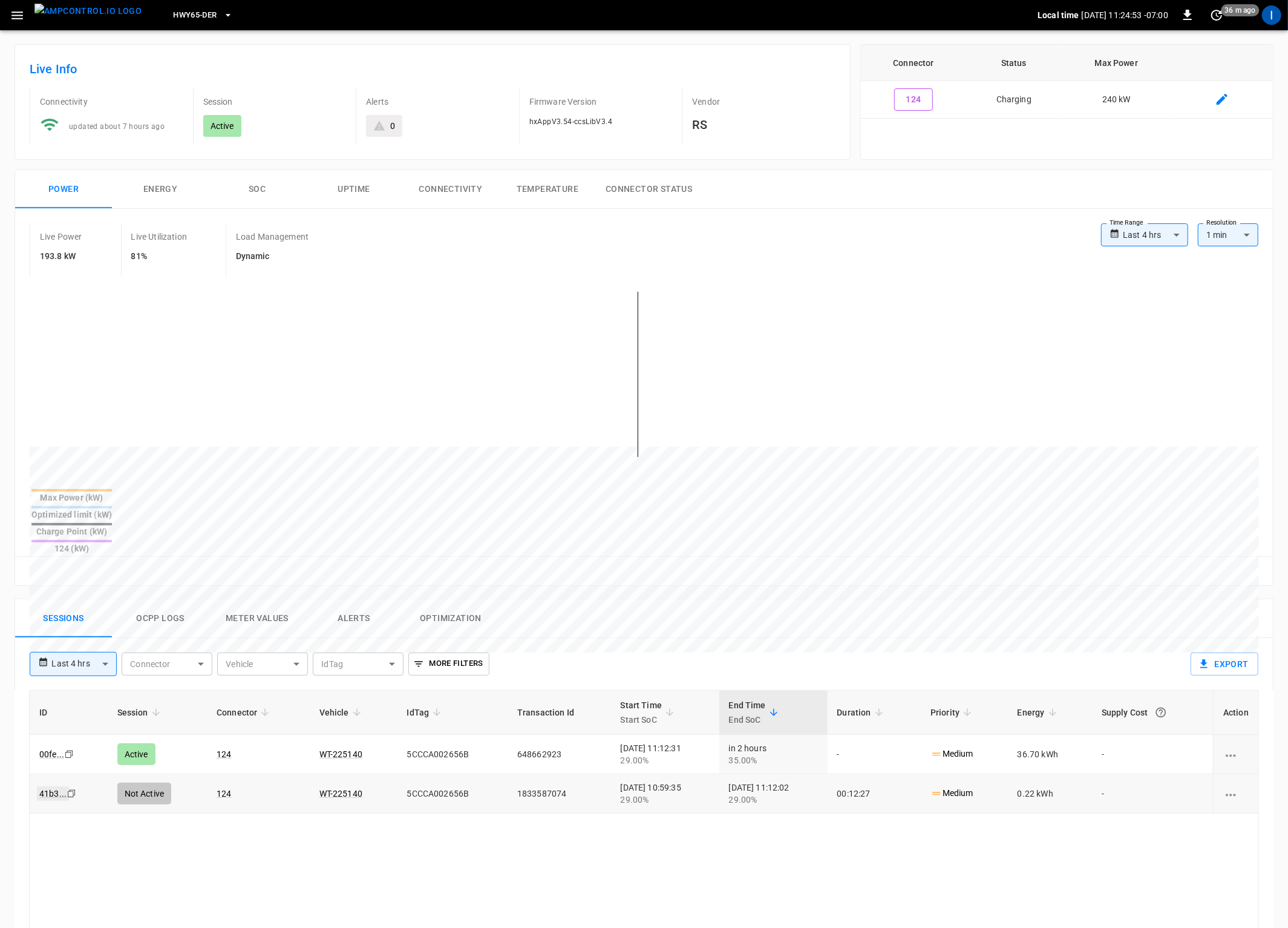
click at [51, 786] on link "41b3 ..." at bounding box center [52, 793] width 32 height 15
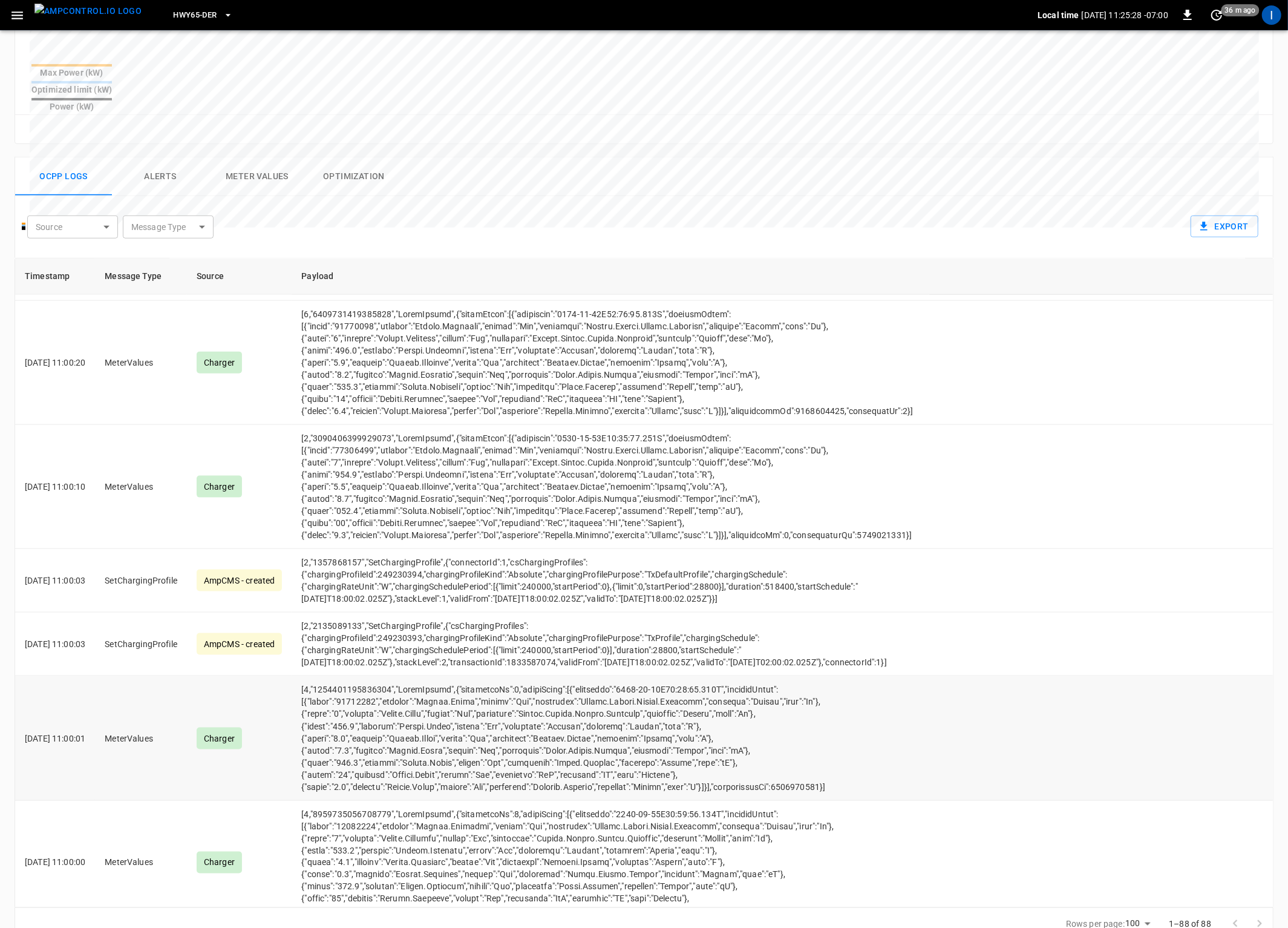
scroll to position [9054, 0]
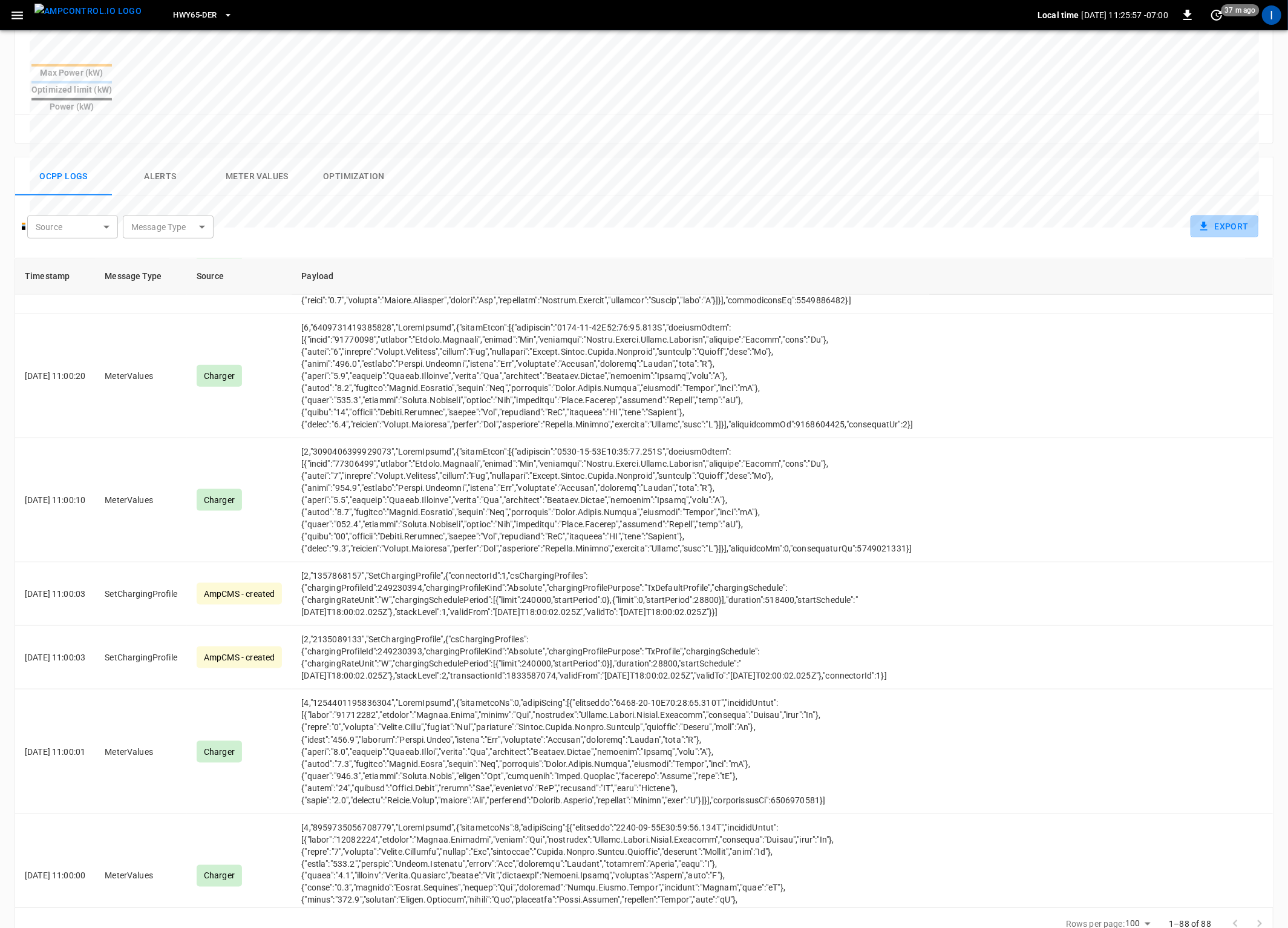
drag, startPoint x: 1211, startPoint y: 205, endPoint x: 1206, endPoint y: 228, distance: 23.5
click at [1211, 220] on icon "button" at bounding box center [1204, 226] width 12 height 12
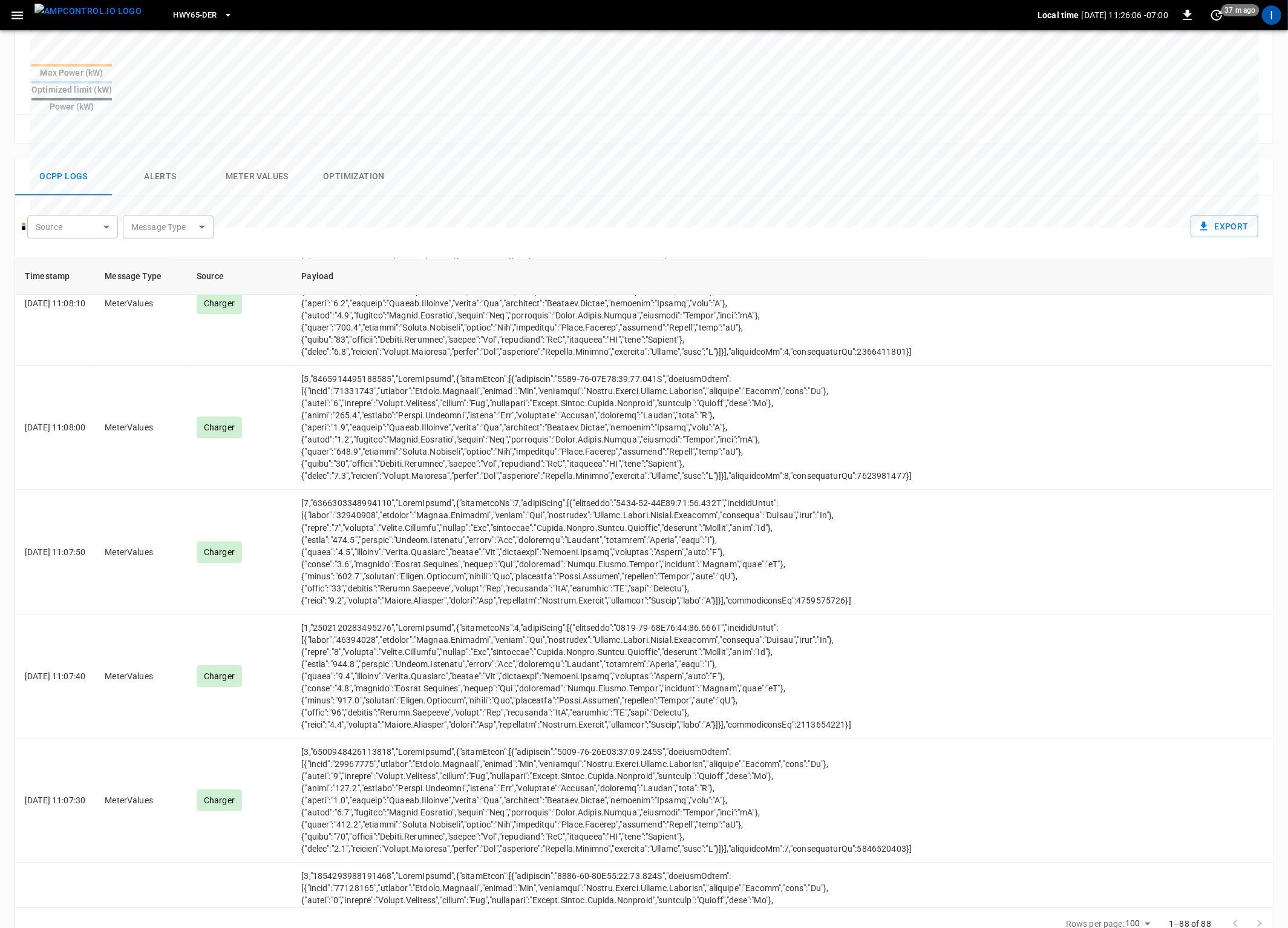
scroll to position [0, 0]
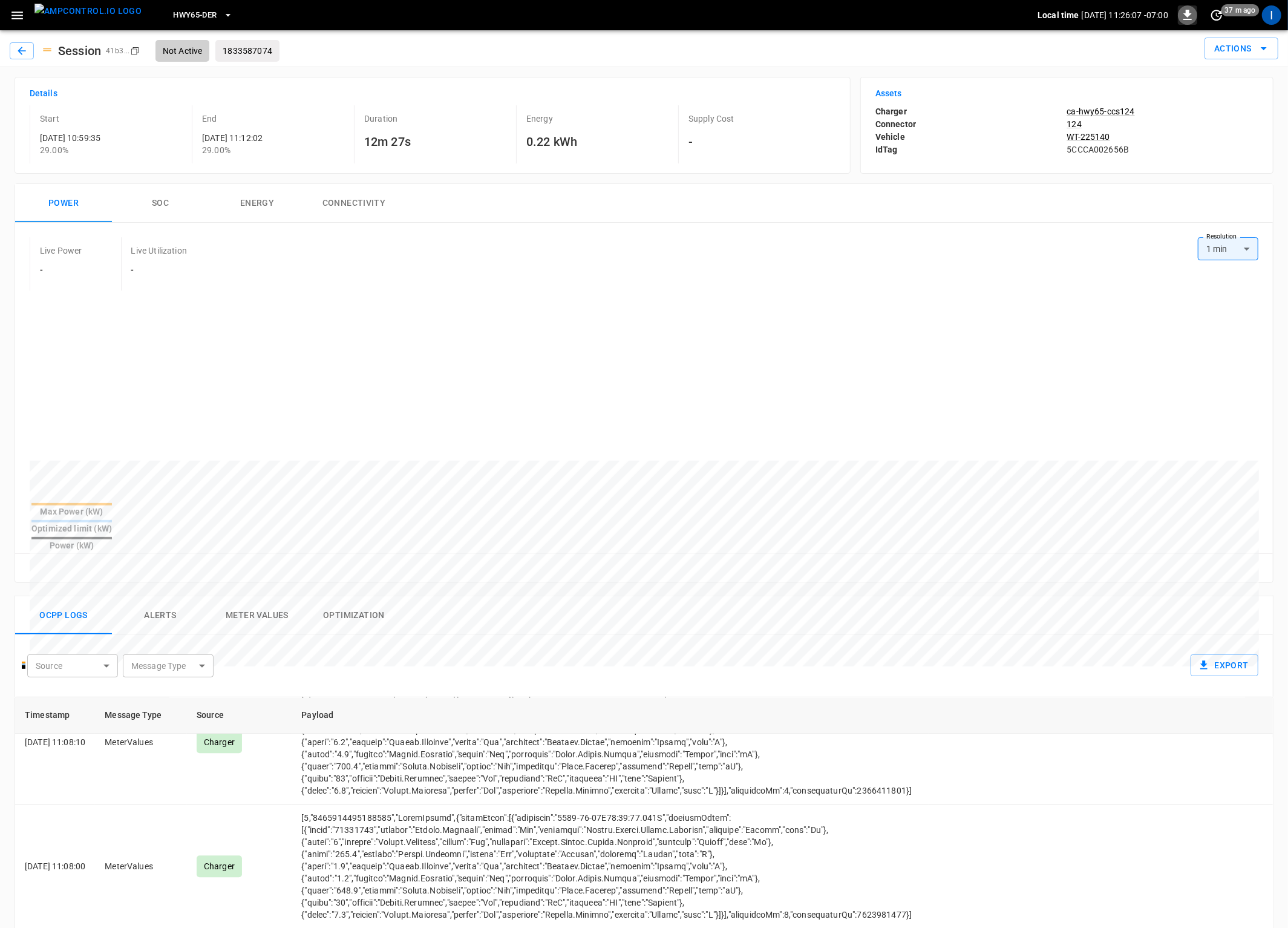
click at [1190, 15] on icon "button" at bounding box center [1188, 15] width 15 height 15
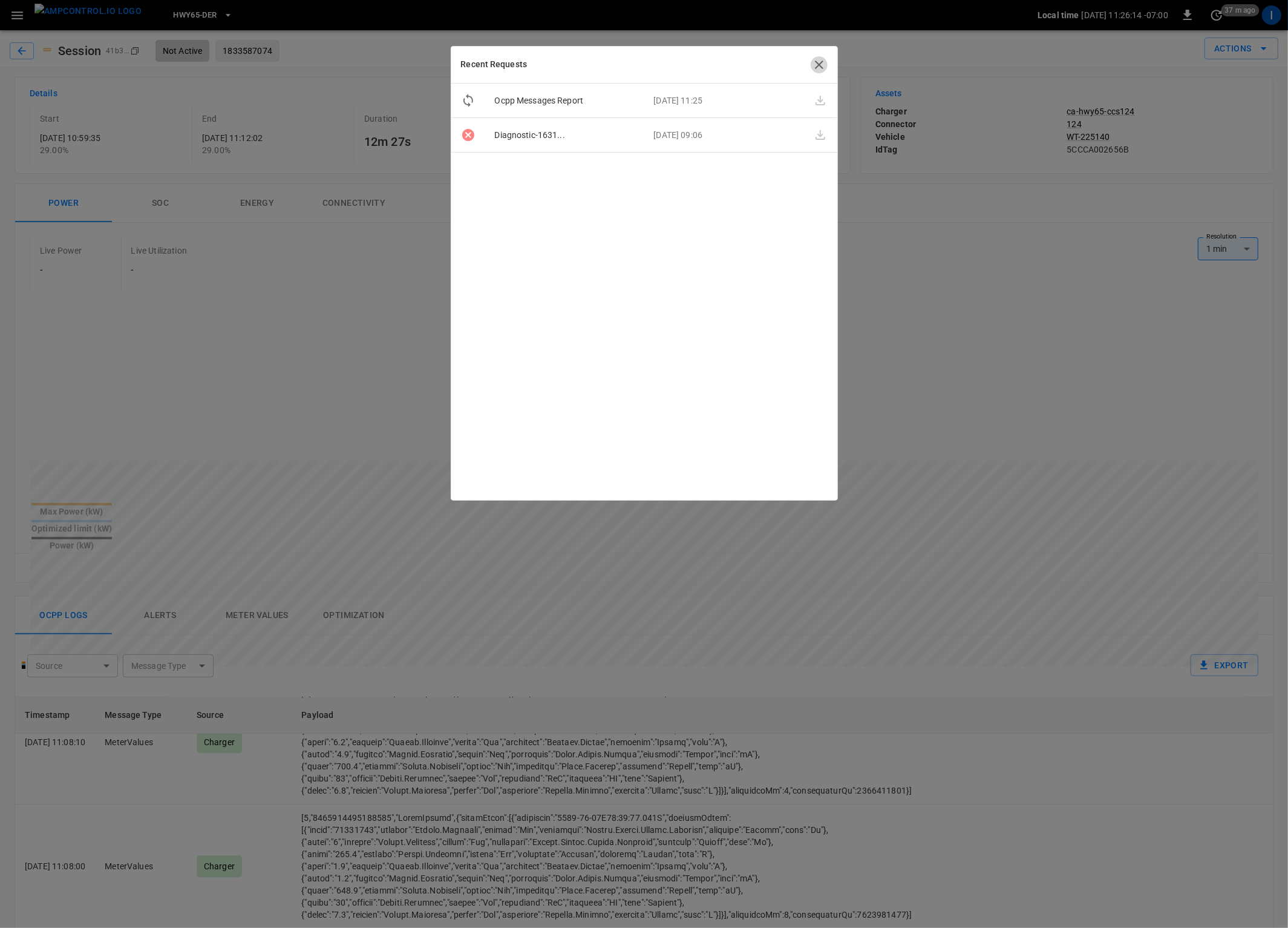
drag, startPoint x: 823, startPoint y: 66, endPoint x: 844, endPoint y: 111, distance: 49.7
click at [823, 66] on icon "button" at bounding box center [819, 65] width 15 height 15
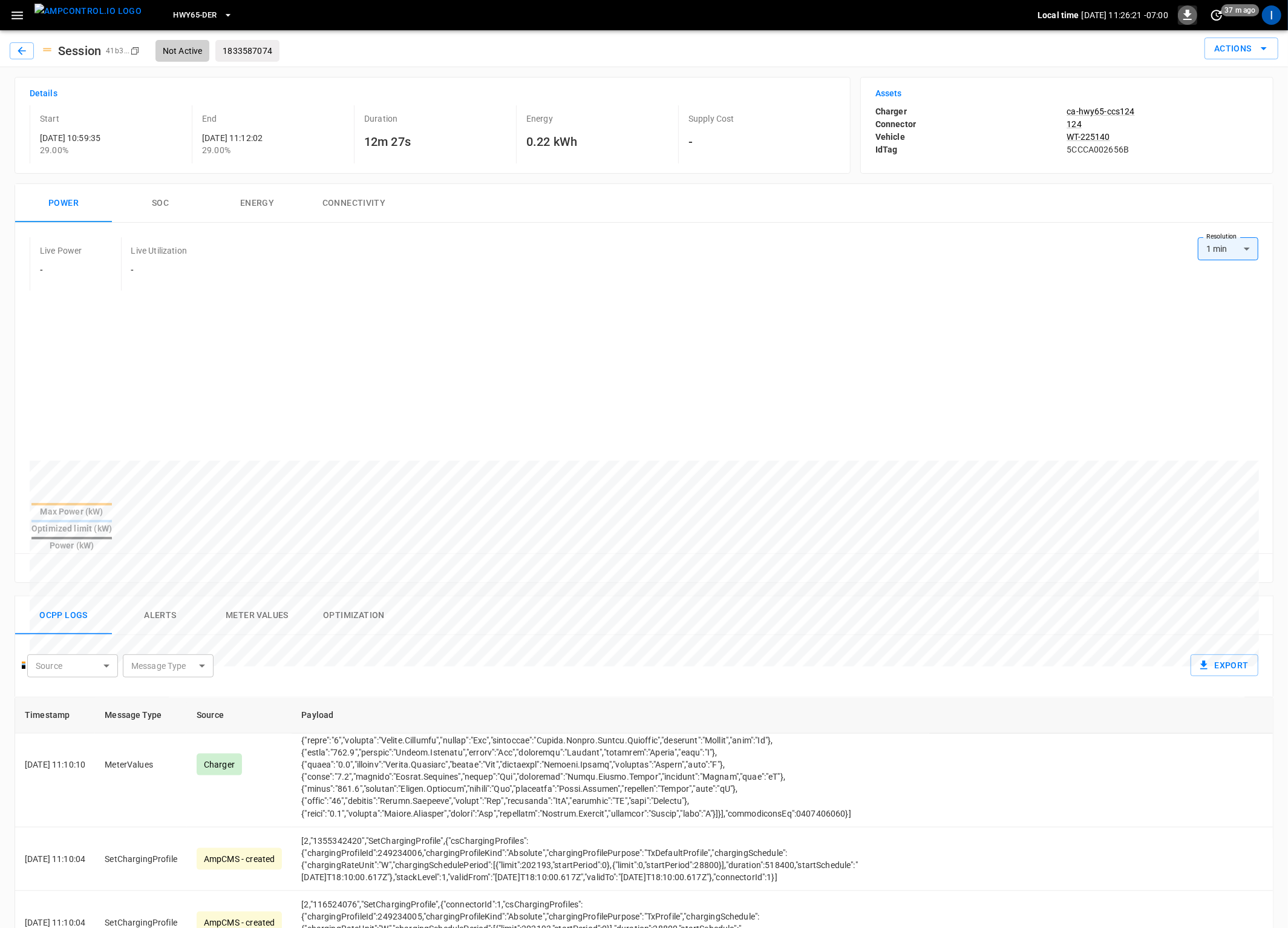
click at [1187, 18] on icon "button" at bounding box center [1188, 15] width 15 height 15
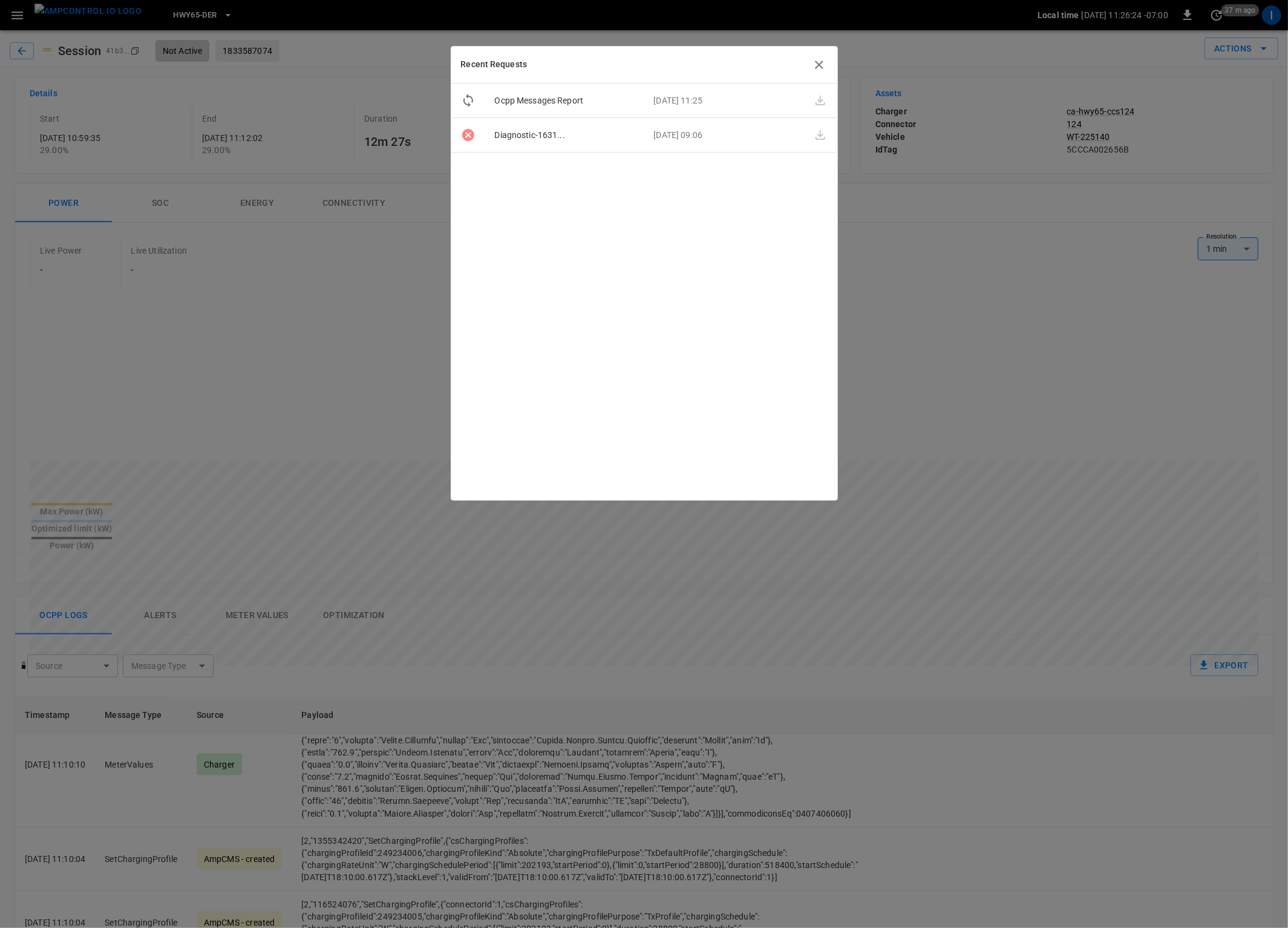
click at [822, 104] on icon "button" at bounding box center [821, 100] width 10 height 10
click at [823, 69] on icon "button" at bounding box center [819, 65] width 15 height 15
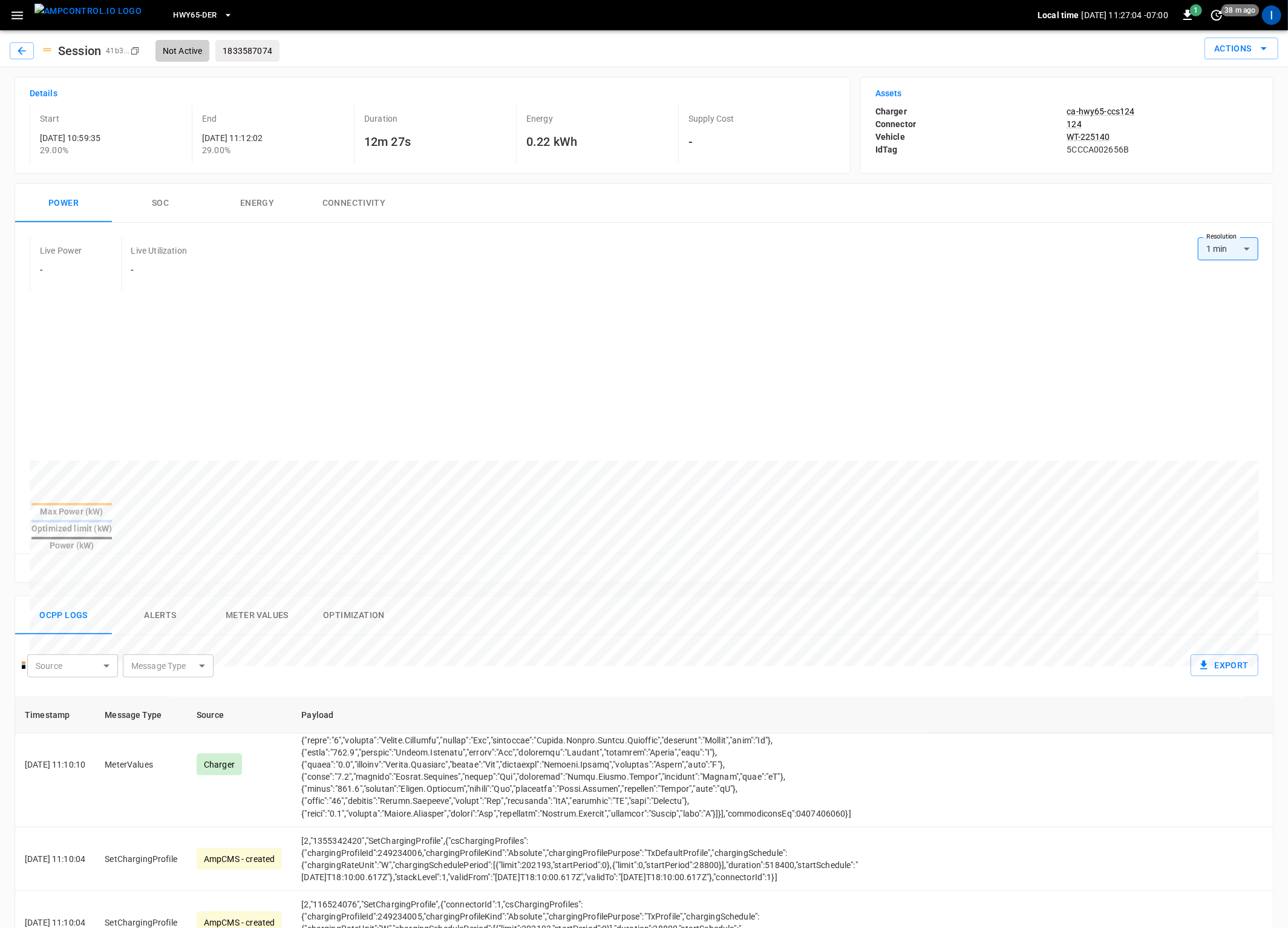
click at [1275, 565] on div "Details Start [DATE] 10:59:35 29.00 % End [DATE] 11:12:02 29.00% Duration 12m 2…" at bounding box center [644, 730] width 1288 height 1326
click at [1184, 13] on icon "button" at bounding box center [1188, 15] width 15 height 15
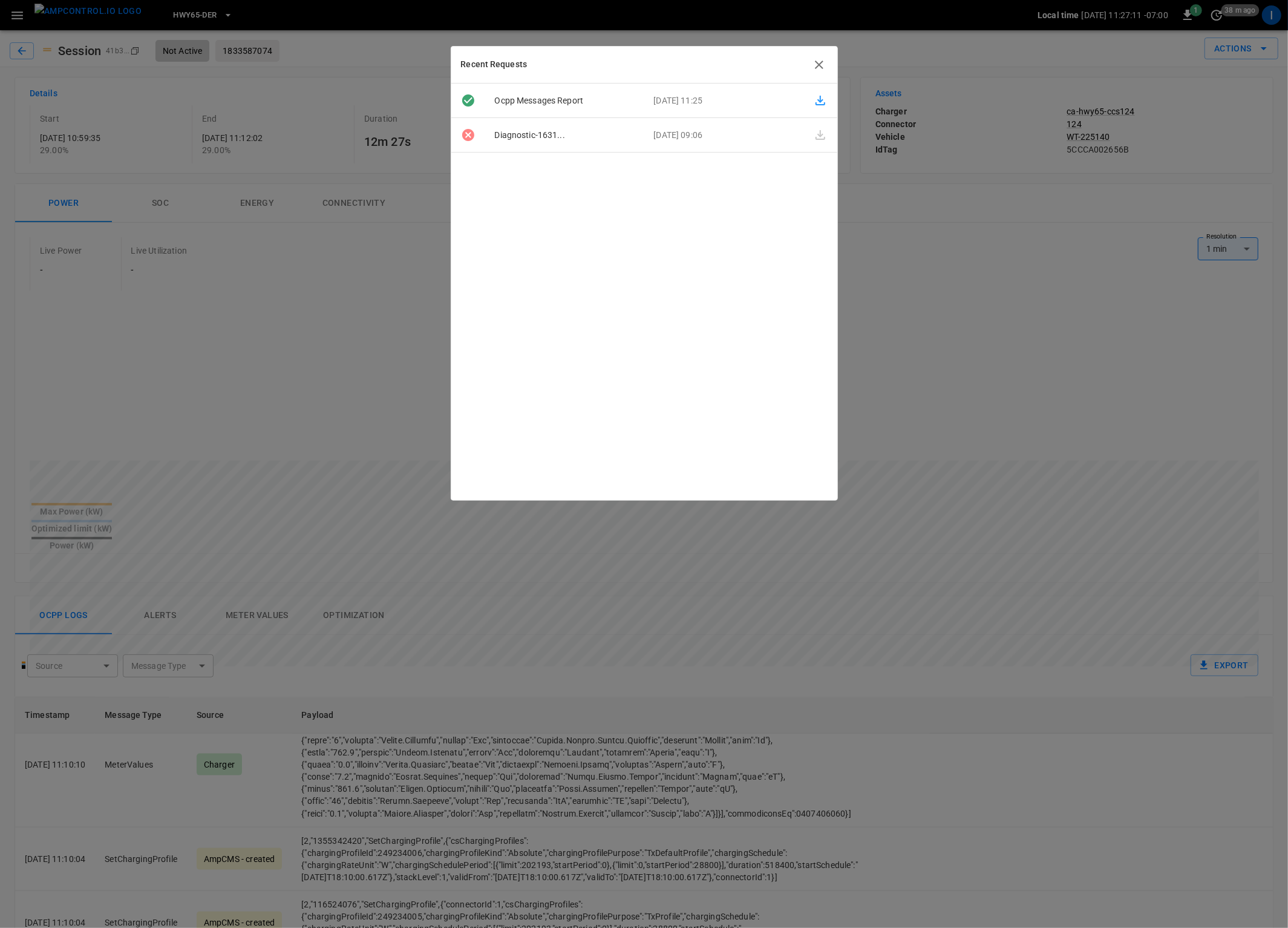
click at [822, 101] on icon "button" at bounding box center [821, 100] width 15 height 15
